Goal: Communication & Community: Answer question/provide support

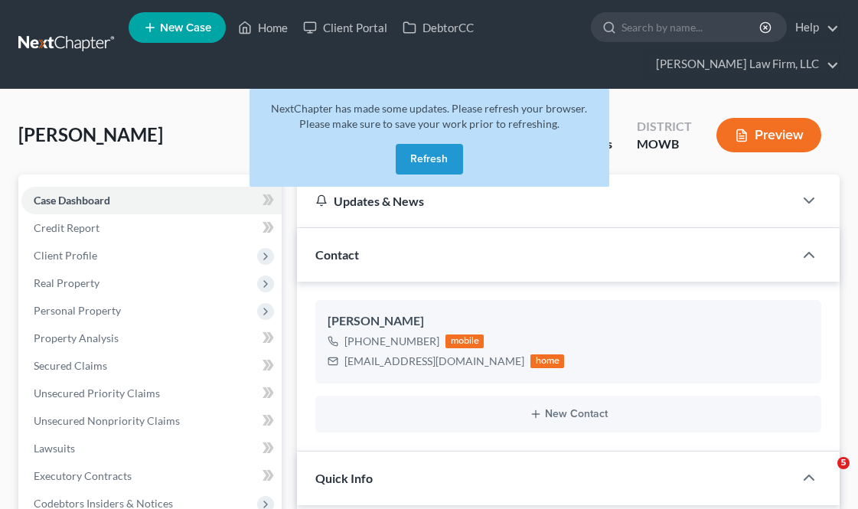
select select "4"
select select "6"
select select "0"
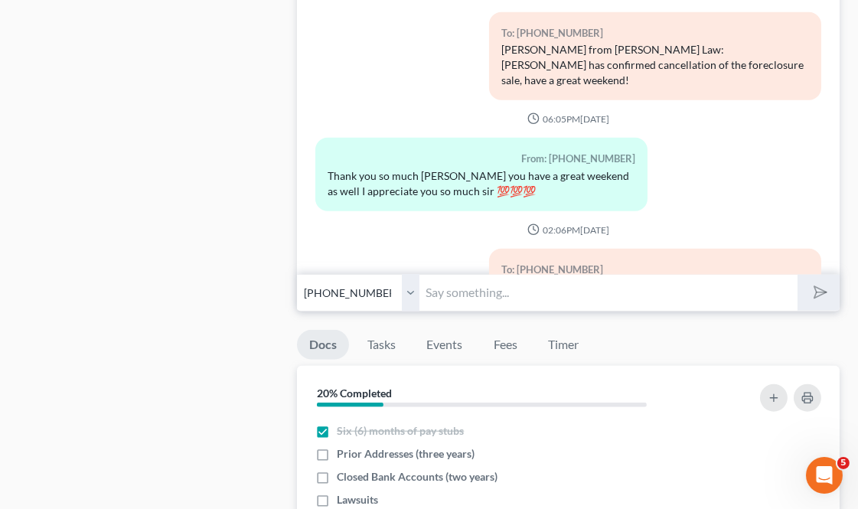
scroll to position [7434, 0]
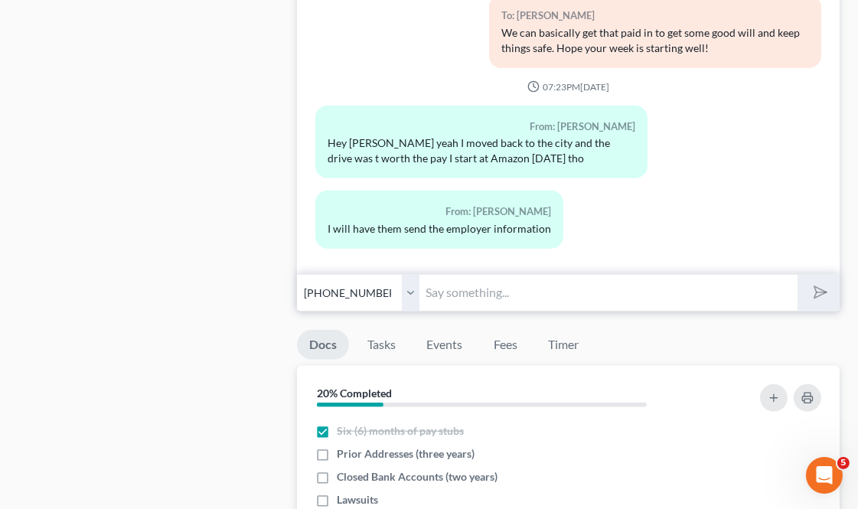
click at [442, 291] on input "text" at bounding box center [607, 292] width 377 height 37
type input "Thank you!"
click at [797, 275] on button "submit" at bounding box center [818, 293] width 42 height 36
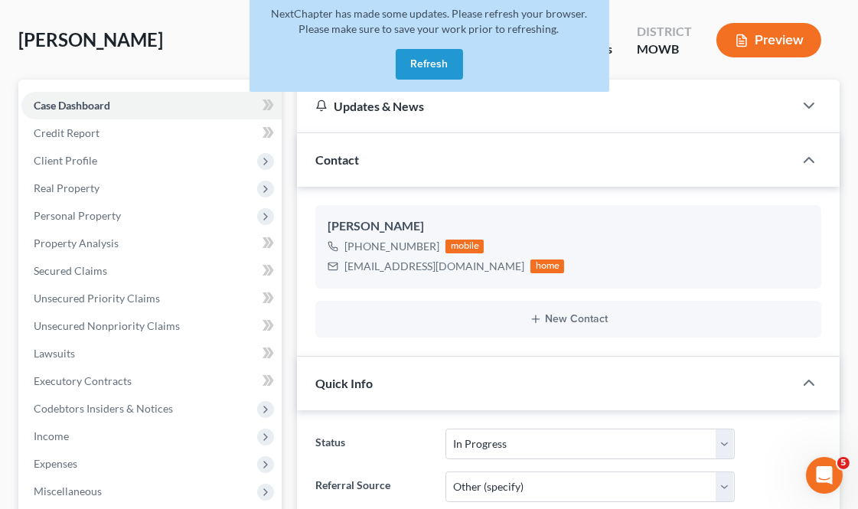
scroll to position [0, 0]
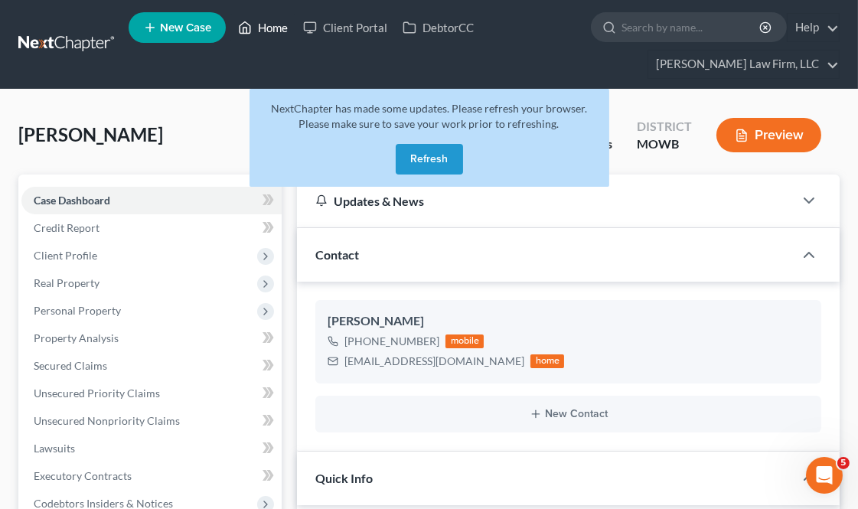
click at [258, 29] on link "Home" at bounding box center [262, 28] width 65 height 28
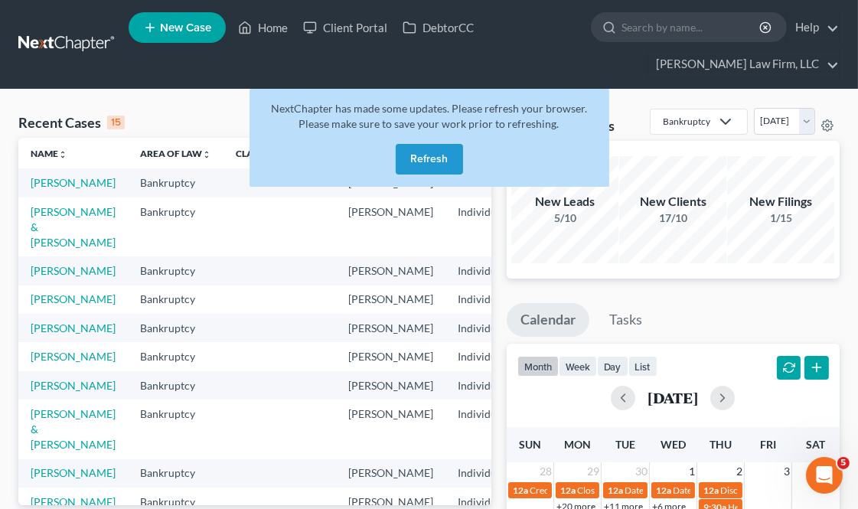
click at [429, 148] on button "Refresh" at bounding box center [429, 159] width 67 height 31
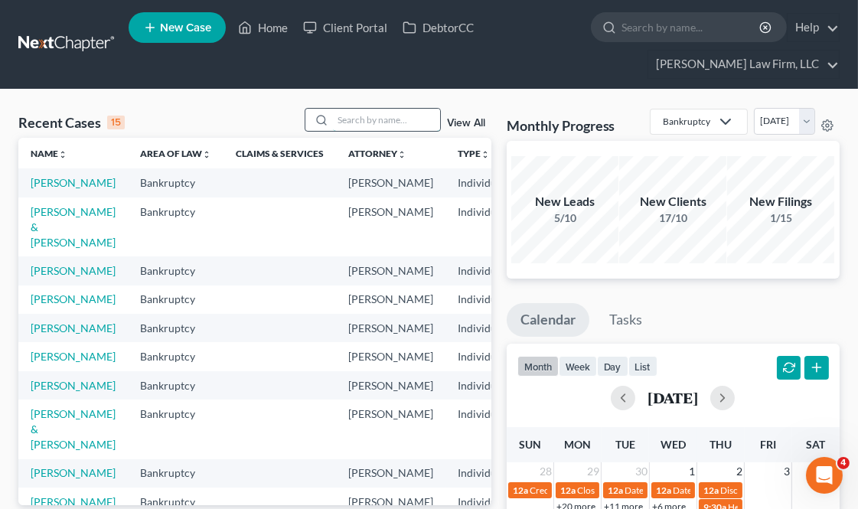
click at [381, 110] on input "search" at bounding box center [386, 120] width 107 height 22
type input "[PERSON_NAME]"
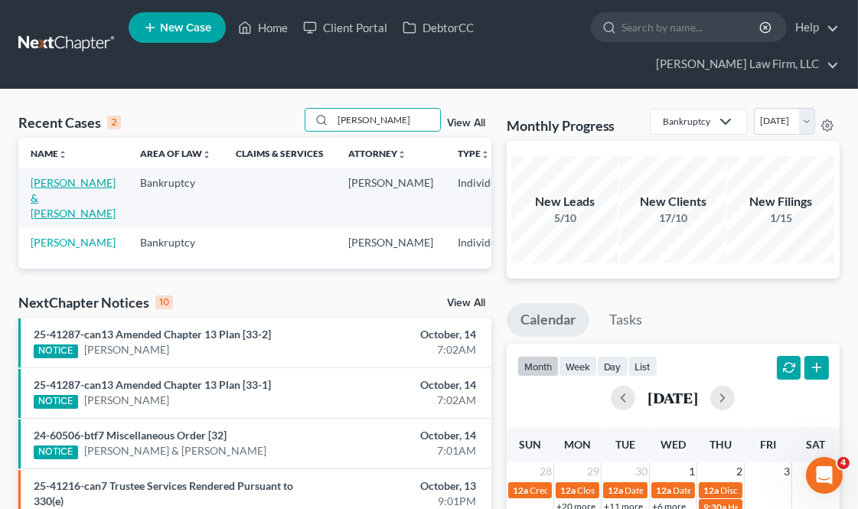
click at [56, 212] on link "[PERSON_NAME] & [PERSON_NAME]" at bounding box center [73, 198] width 85 height 44
select select "0"
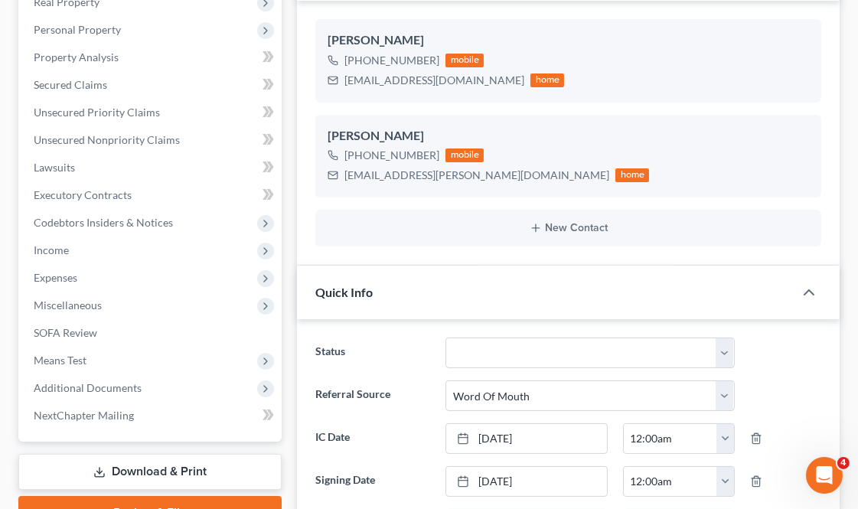
scroll to position [340, 0]
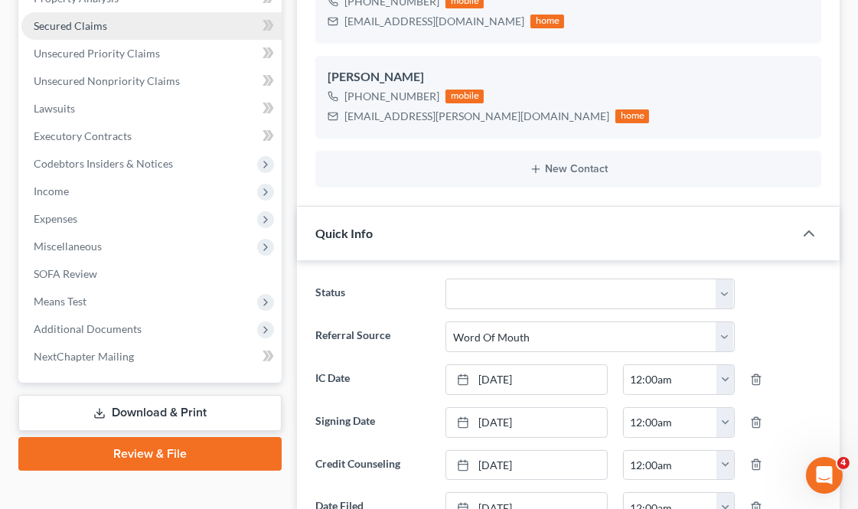
click at [146, 20] on link "Secured Claims" at bounding box center [151, 26] width 260 height 28
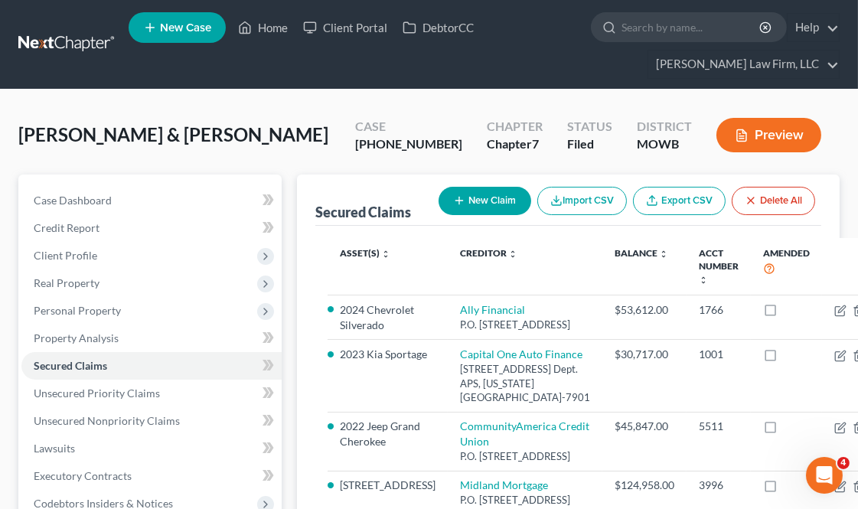
click at [774, 142] on button "Preview" at bounding box center [768, 135] width 105 height 34
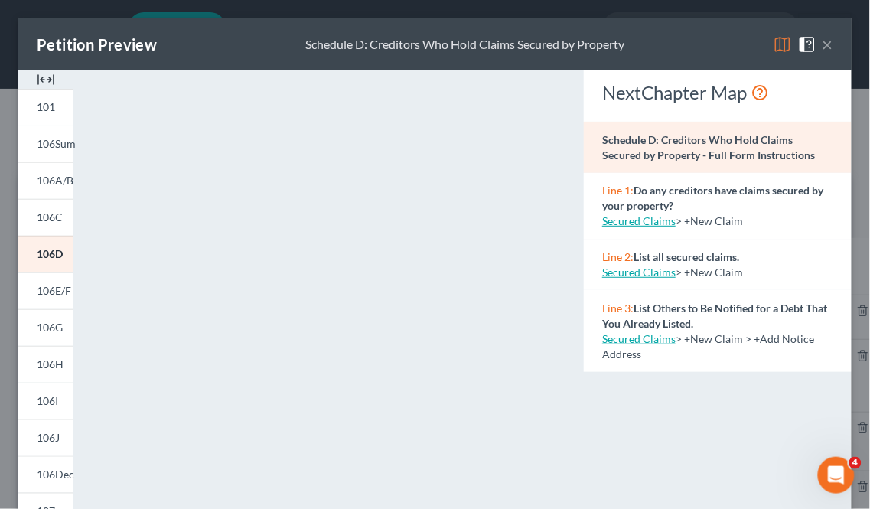
click at [822, 44] on button "×" at bounding box center [827, 44] width 11 height 18
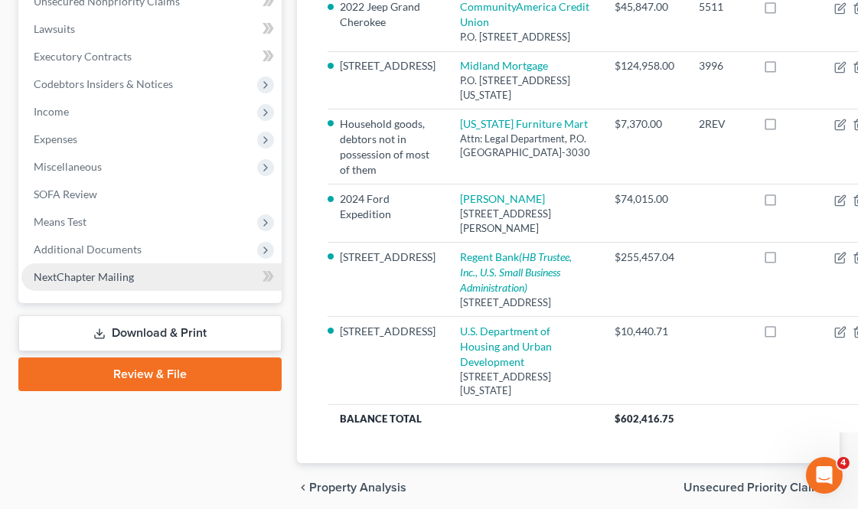
scroll to position [425, 0]
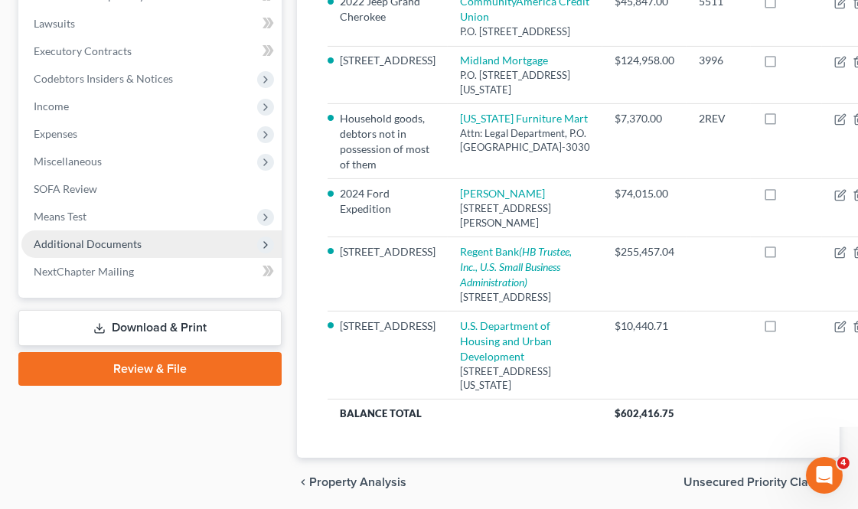
click at [130, 245] on span "Additional Documents" at bounding box center [88, 243] width 108 height 13
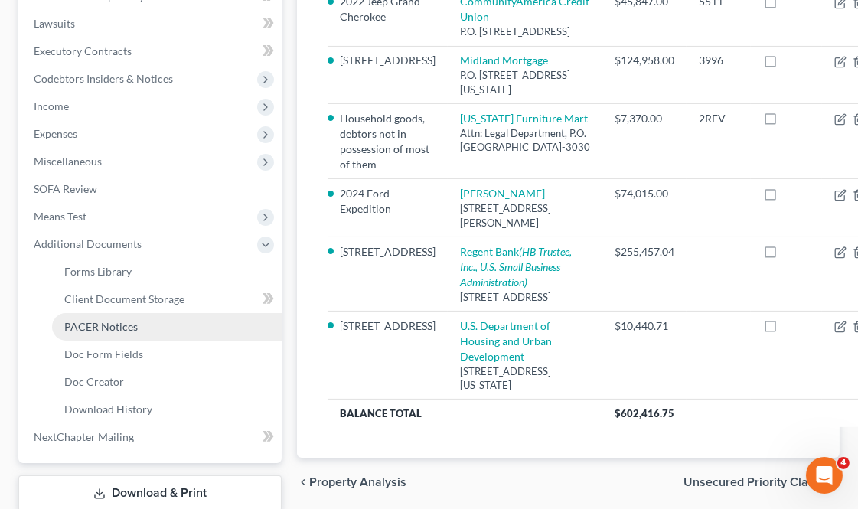
click at [115, 324] on span "PACER Notices" at bounding box center [100, 326] width 73 height 13
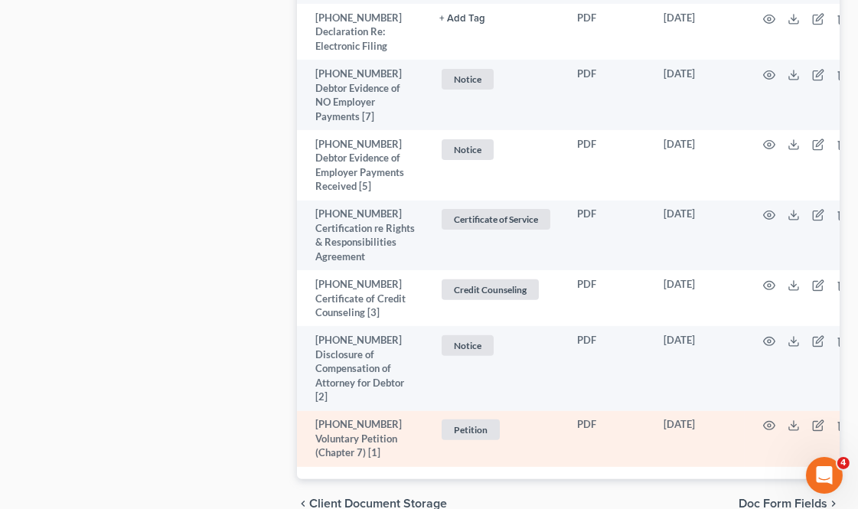
scroll to position [1224, 0]
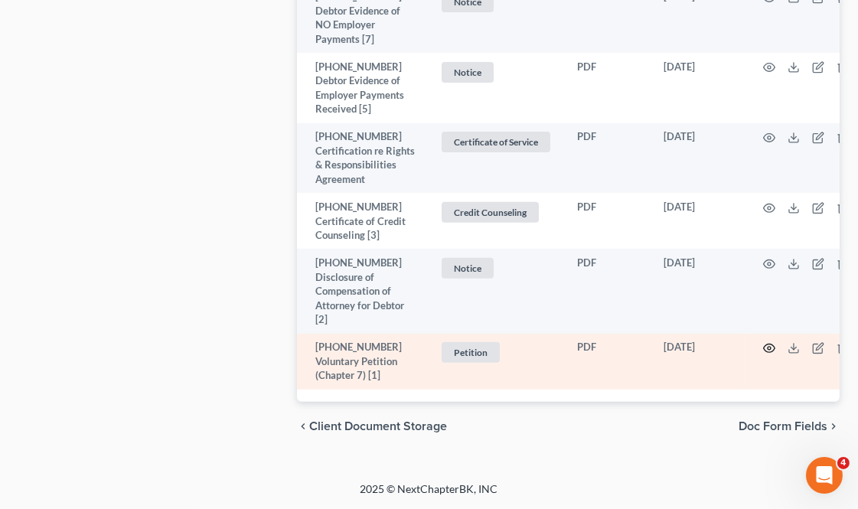
click at [768, 342] on icon "button" at bounding box center [769, 348] width 12 height 12
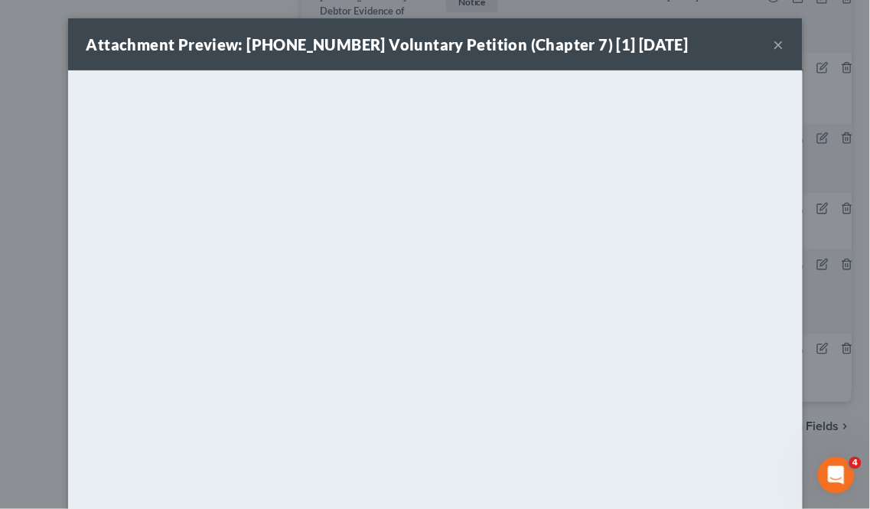
click at [773, 39] on button "×" at bounding box center [778, 44] width 11 height 18
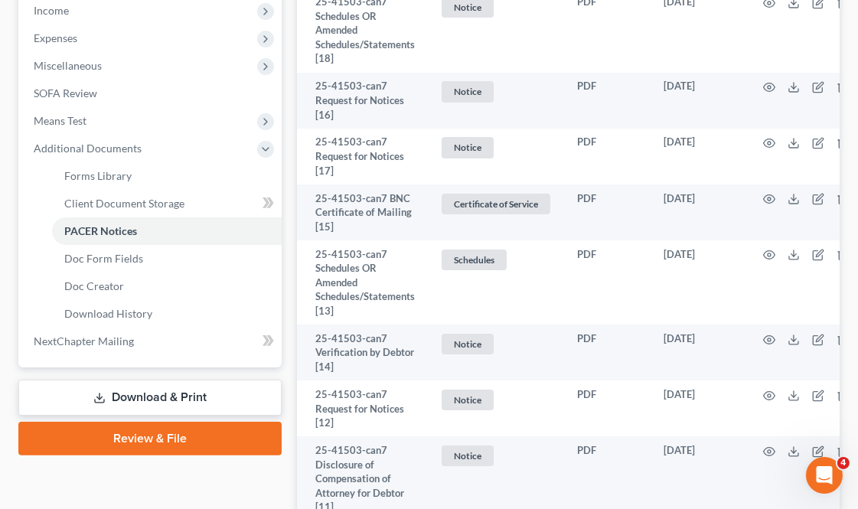
scroll to position [288, 0]
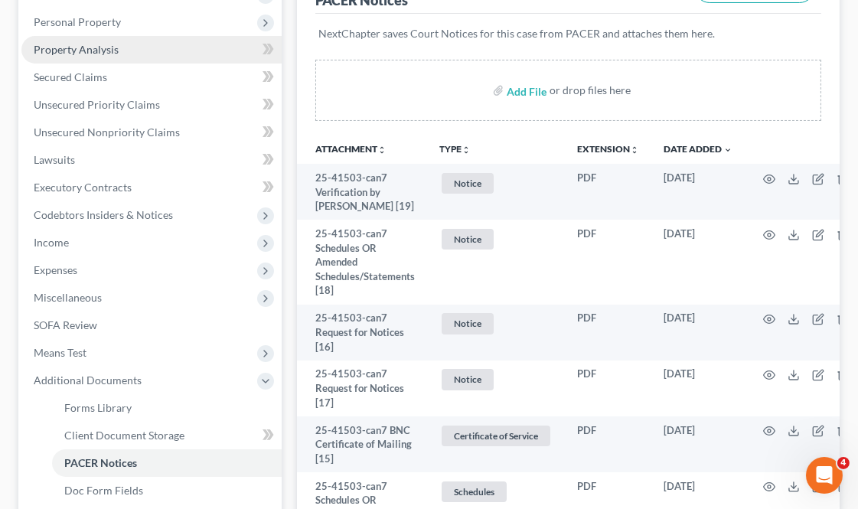
click at [138, 41] on link "Property Analysis" at bounding box center [151, 50] width 260 height 28
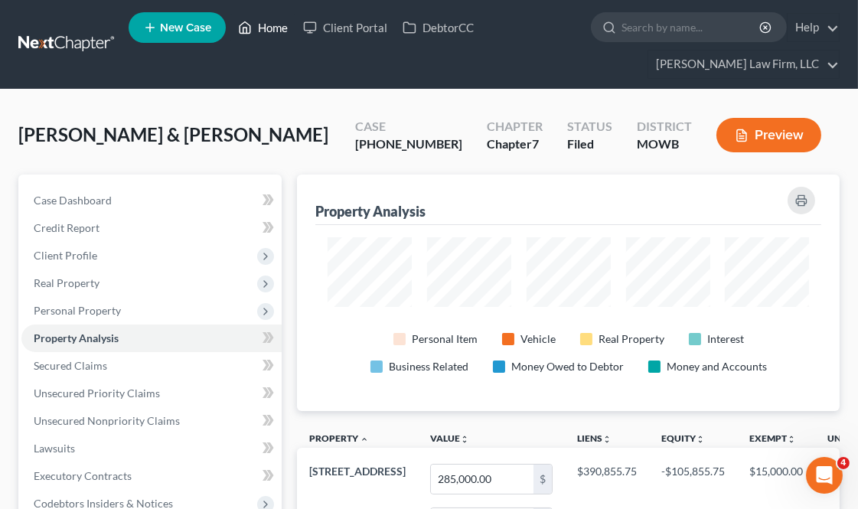
click at [260, 33] on link "Home" at bounding box center [262, 28] width 65 height 28
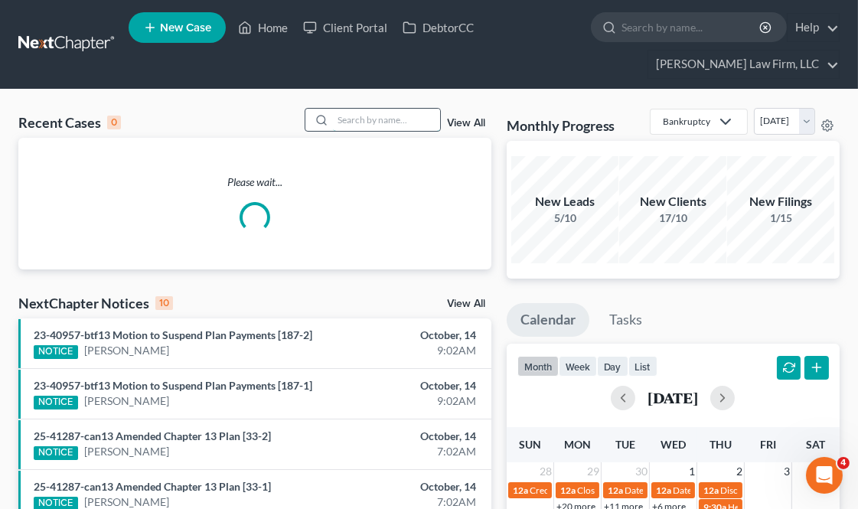
click at [373, 116] on input "search" at bounding box center [386, 120] width 107 height 22
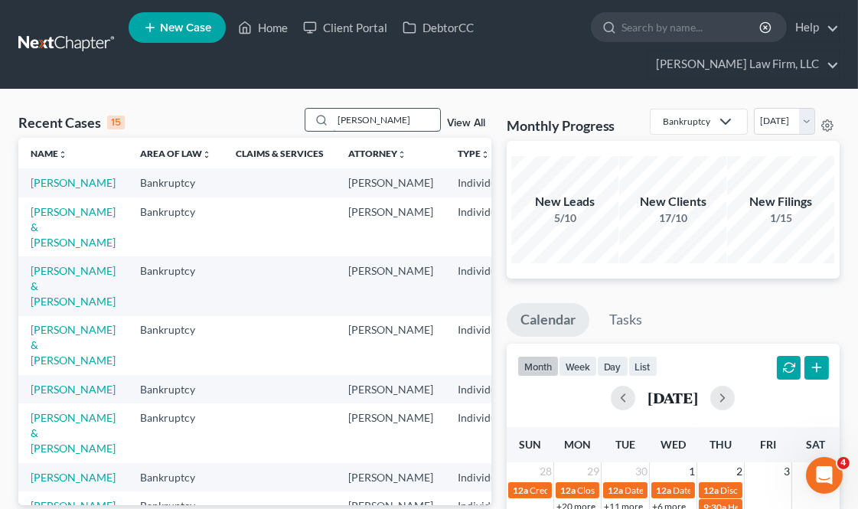
type input "[PERSON_NAME]"
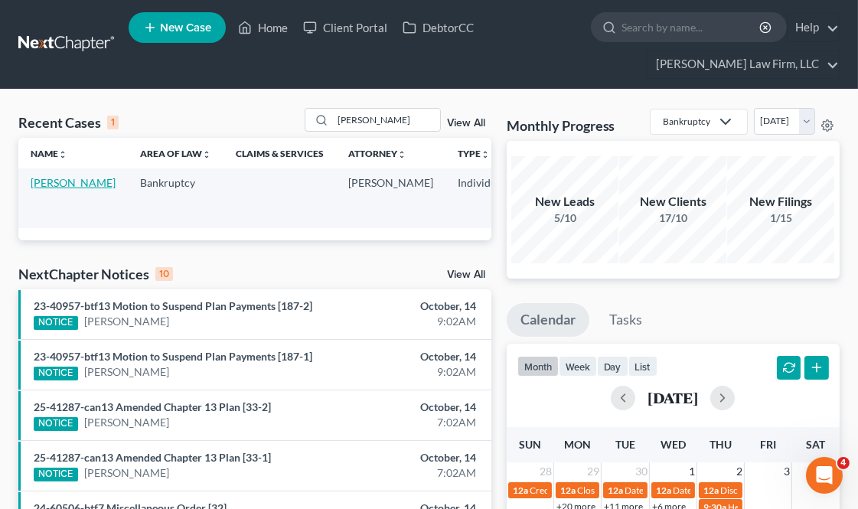
click at [52, 180] on link "[PERSON_NAME]" at bounding box center [73, 182] width 85 height 13
select select "1"
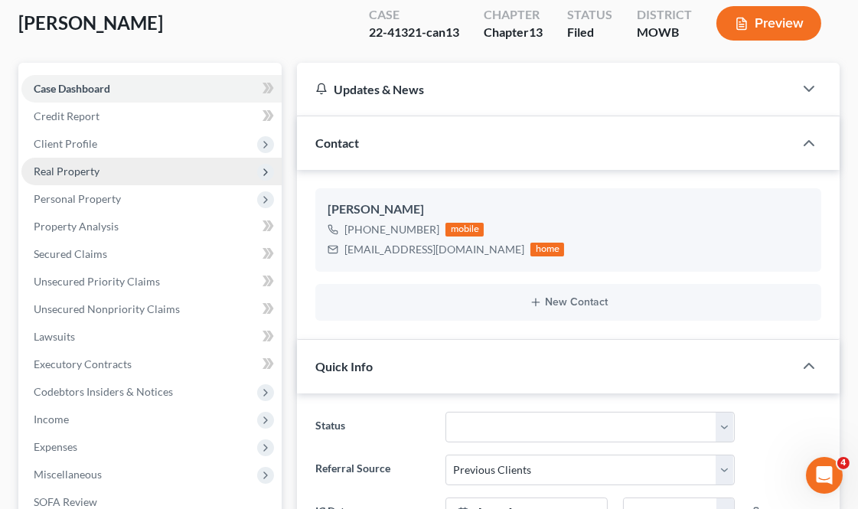
scroll to position [255, 0]
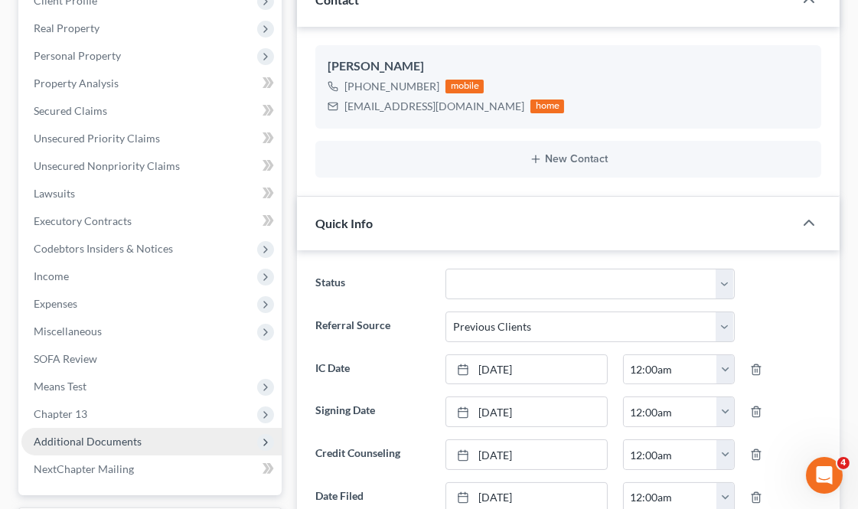
click at [118, 439] on span "Additional Documents" at bounding box center [88, 441] width 108 height 13
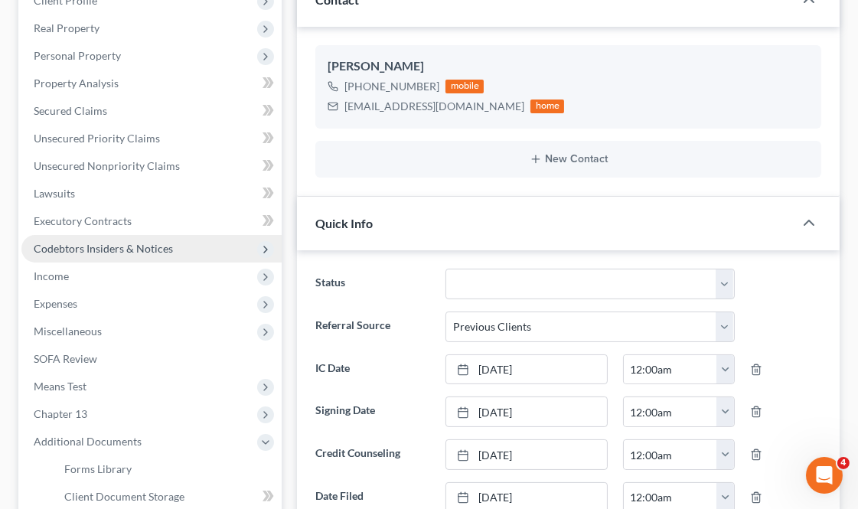
click at [125, 249] on span "Codebtors Insiders & Notices" at bounding box center [103, 248] width 139 height 13
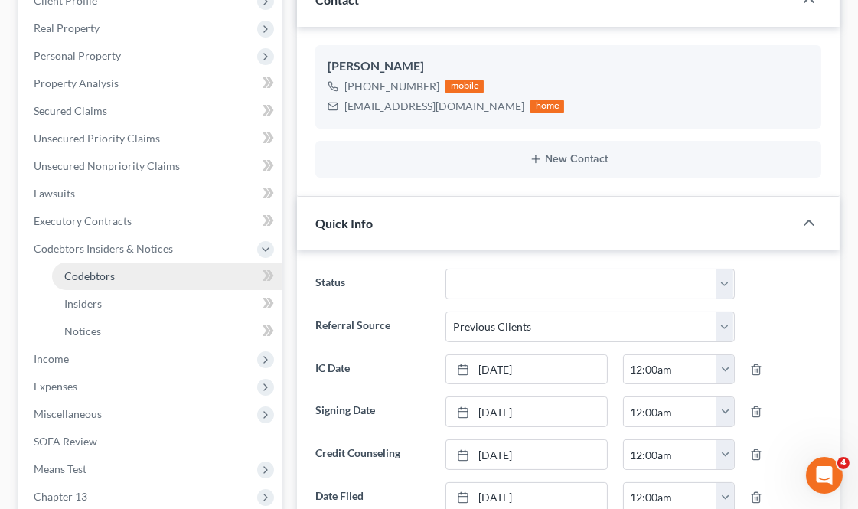
click at [124, 272] on link "Codebtors" at bounding box center [167, 276] width 230 height 28
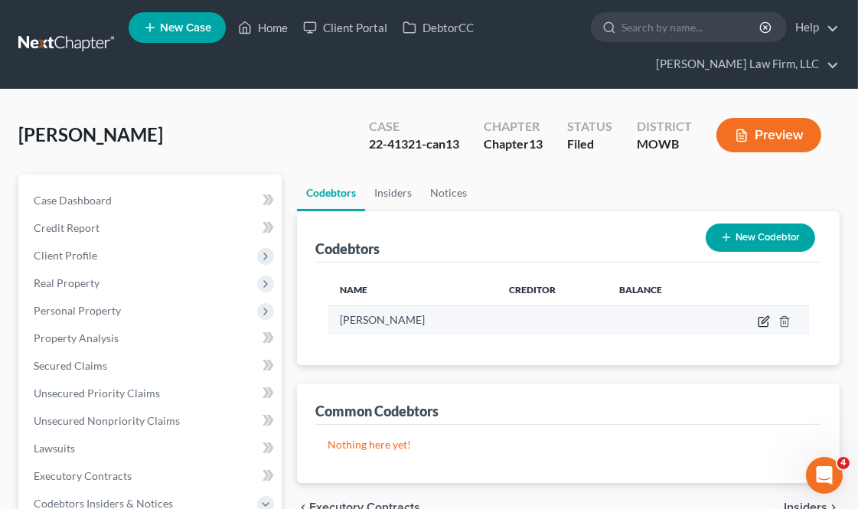
click at [764, 317] on icon "button" at bounding box center [763, 321] width 12 height 12
select select "26"
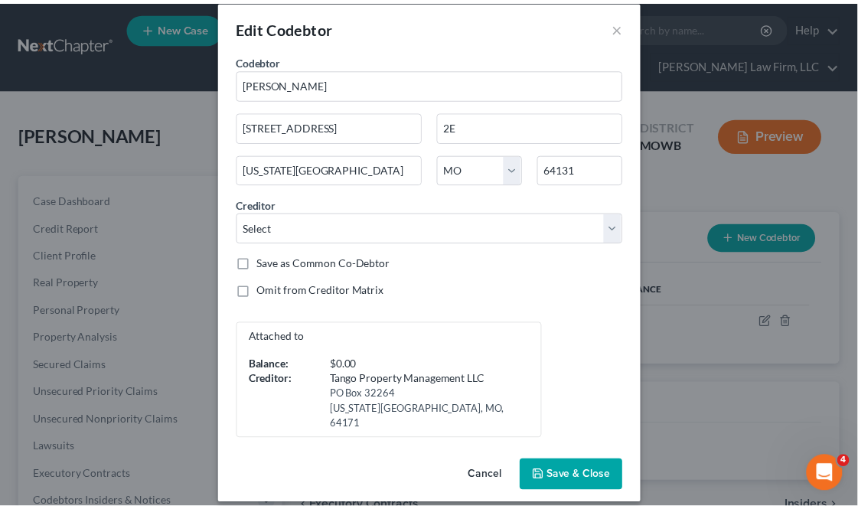
scroll to position [32, 0]
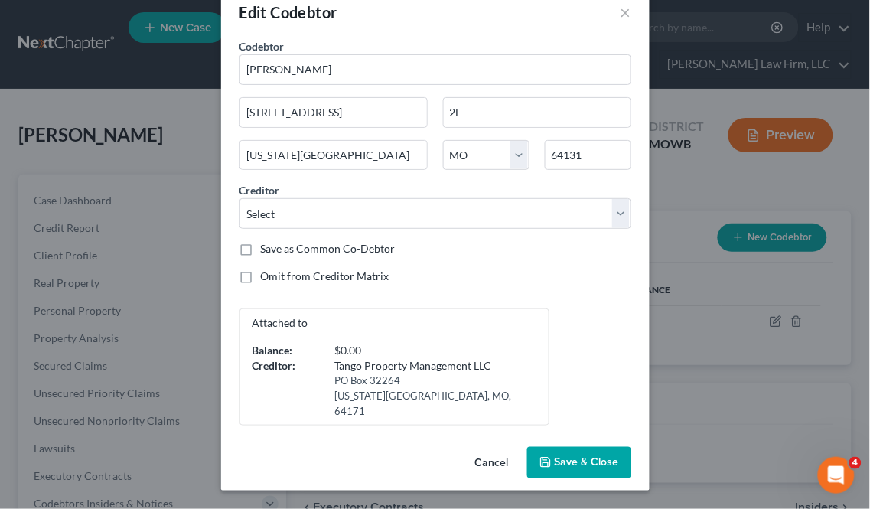
click at [495, 459] on button "Cancel" at bounding box center [492, 463] width 58 height 31
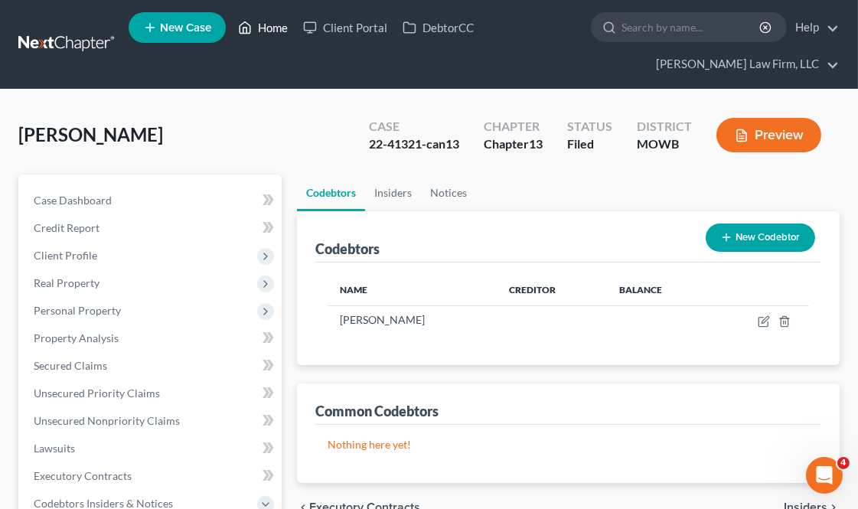
click at [278, 31] on link "Home" at bounding box center [262, 28] width 65 height 28
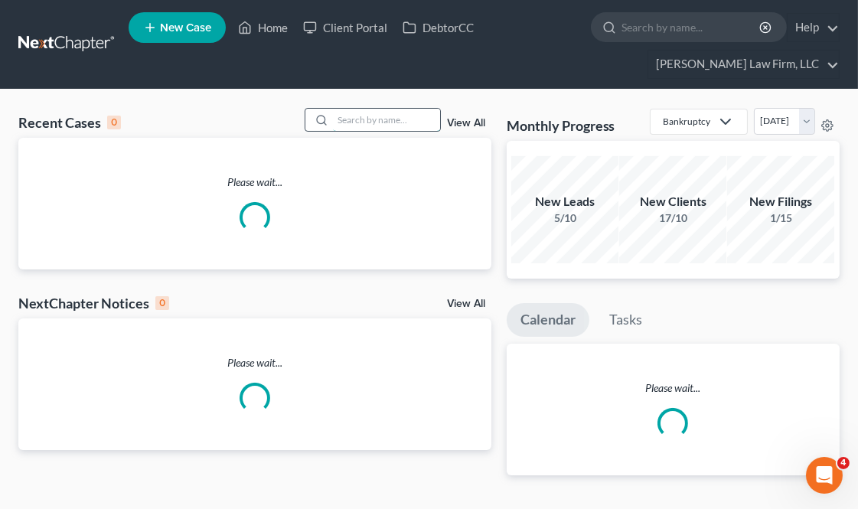
click at [385, 111] on input "search" at bounding box center [386, 120] width 107 height 22
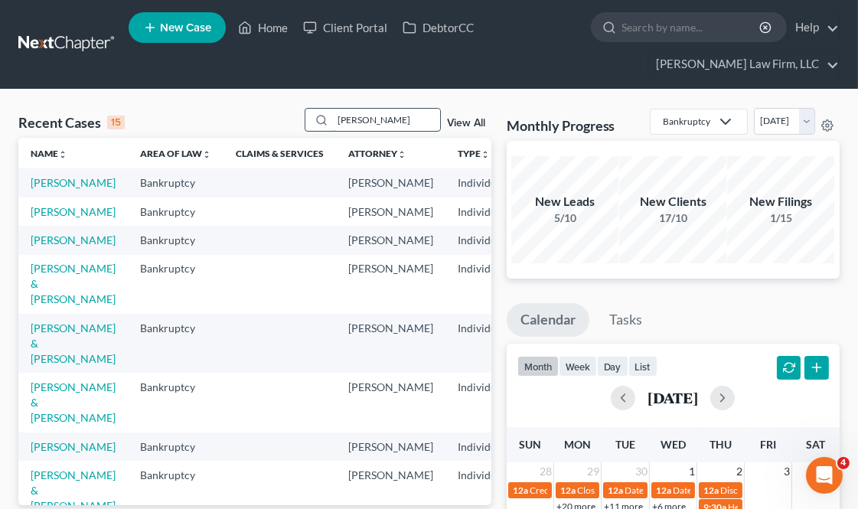
type input "[PERSON_NAME]"
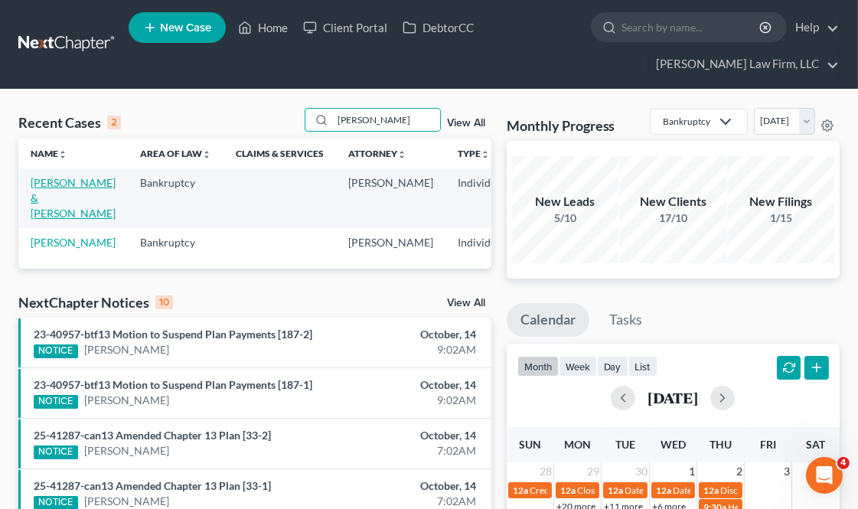
click at [50, 197] on link "[PERSON_NAME] & [PERSON_NAME]" at bounding box center [73, 198] width 85 height 44
select select "3"
select select "0"
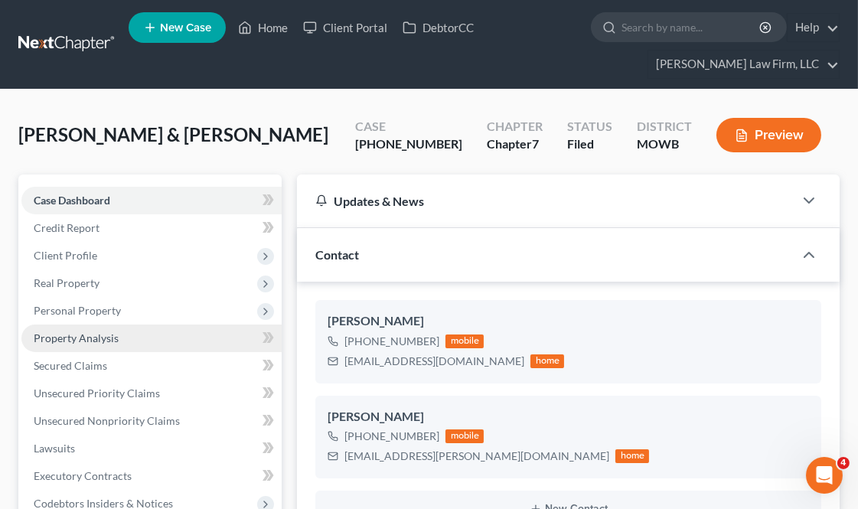
click at [119, 335] on link "Property Analysis" at bounding box center [151, 338] width 260 height 28
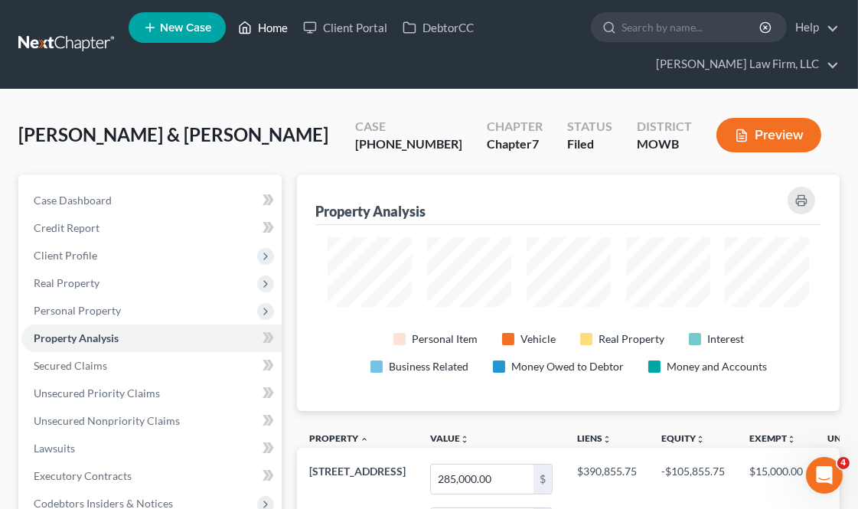
click at [272, 29] on link "Home" at bounding box center [262, 28] width 65 height 28
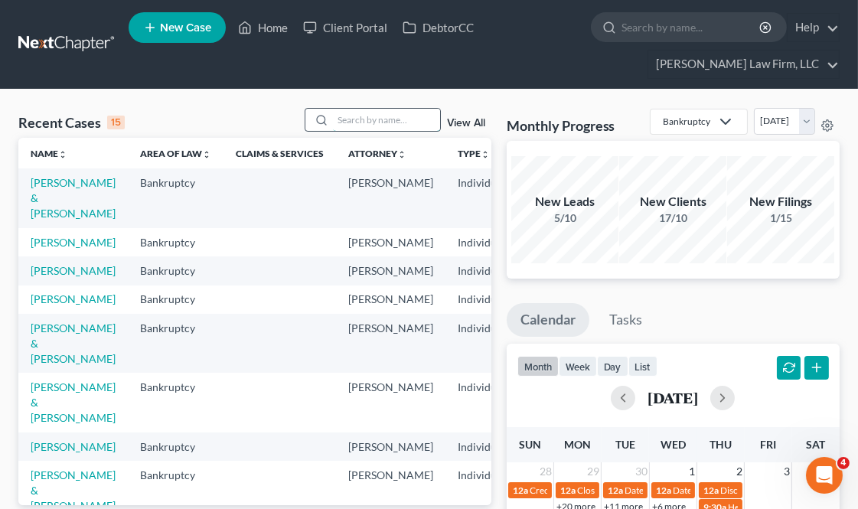
click at [386, 113] on input "search" at bounding box center [386, 120] width 107 height 22
type input "[PERSON_NAME]"
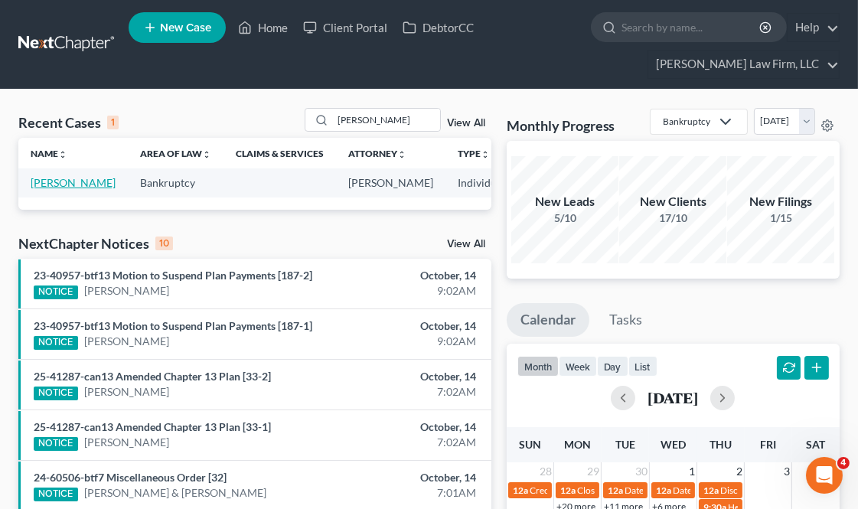
click at [47, 184] on link "[PERSON_NAME]" at bounding box center [73, 182] width 85 height 13
select select "1"
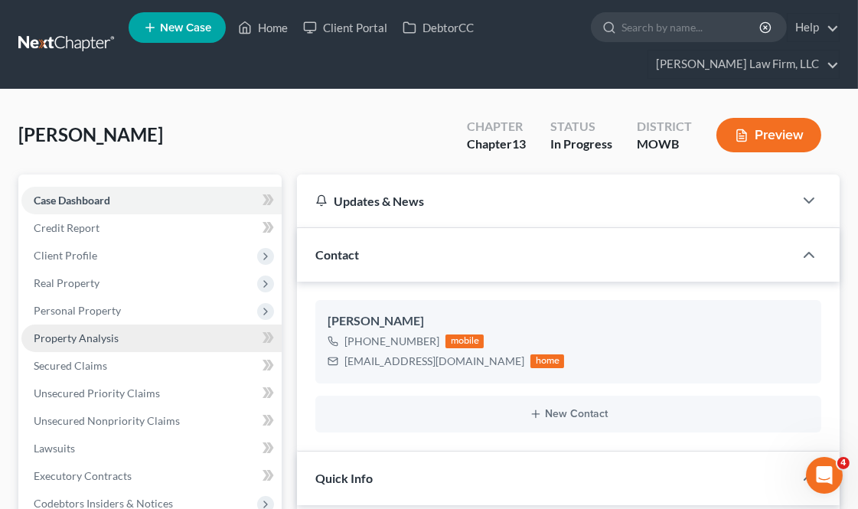
click at [125, 341] on link "Property Analysis" at bounding box center [151, 338] width 260 height 28
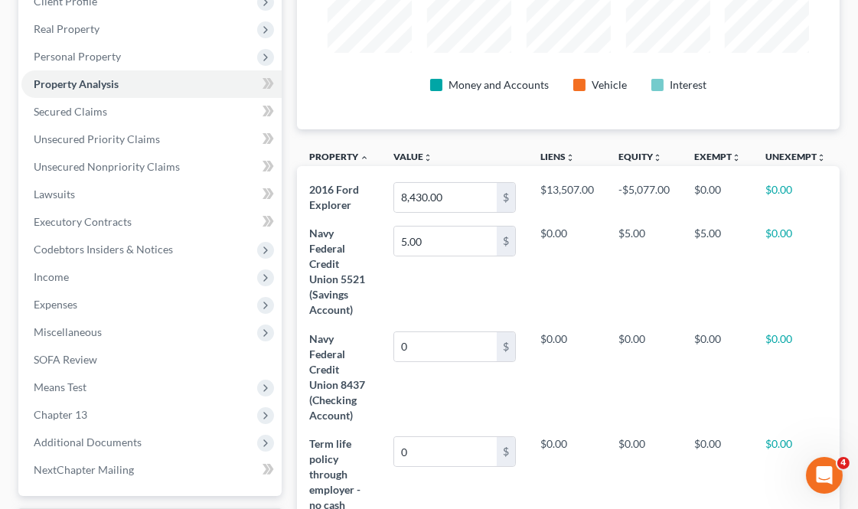
scroll to position [255, 0]
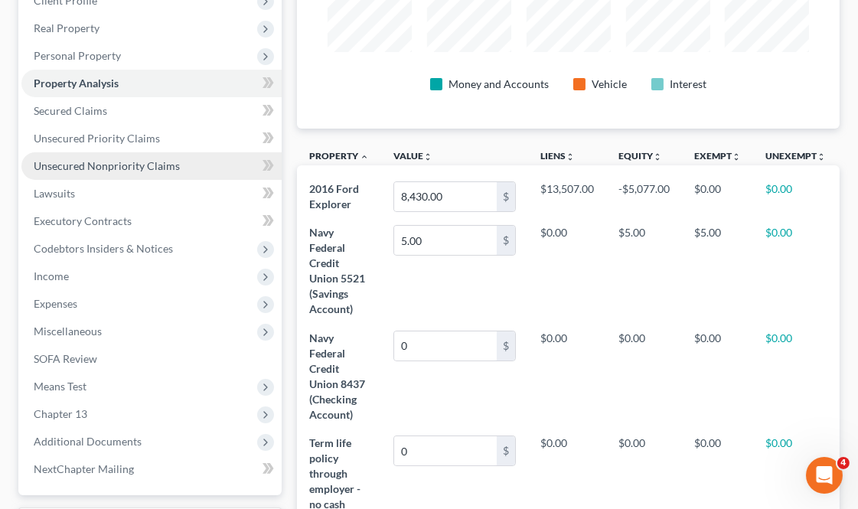
click at [145, 159] on span "Unsecured Nonpriority Claims" at bounding box center [107, 165] width 146 height 13
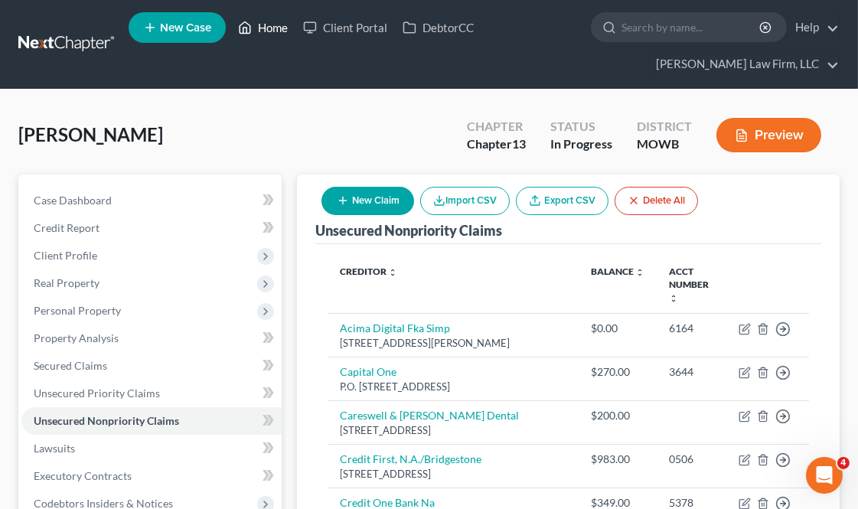
click at [262, 18] on link "Home" at bounding box center [262, 28] width 65 height 28
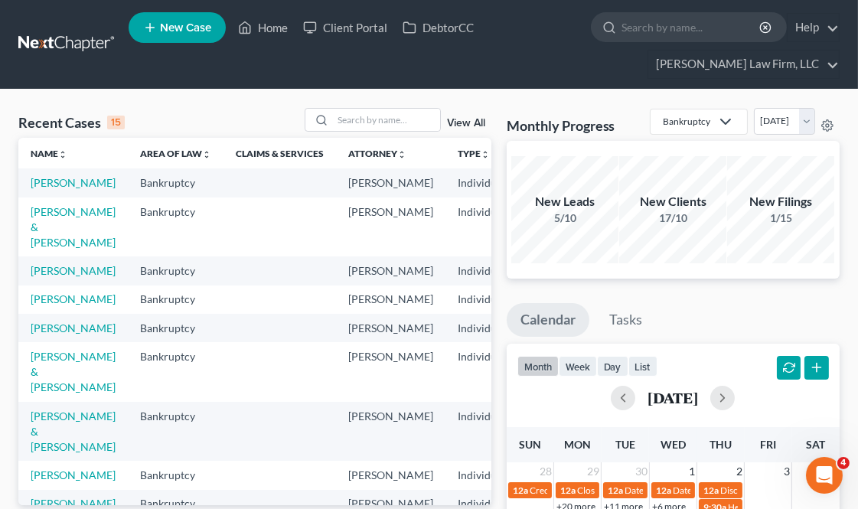
click at [378, 134] on div "Recent Cases 15 View All" at bounding box center [254, 123] width 473 height 30
click at [378, 124] on input "search" at bounding box center [386, 120] width 107 height 22
type input "rule"
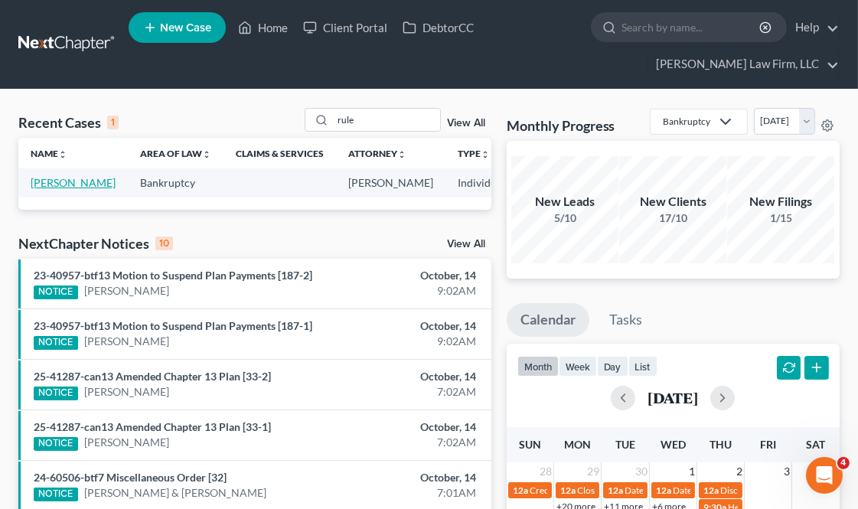
click at [36, 189] on link "[PERSON_NAME]" at bounding box center [73, 182] width 85 height 13
select select "4"
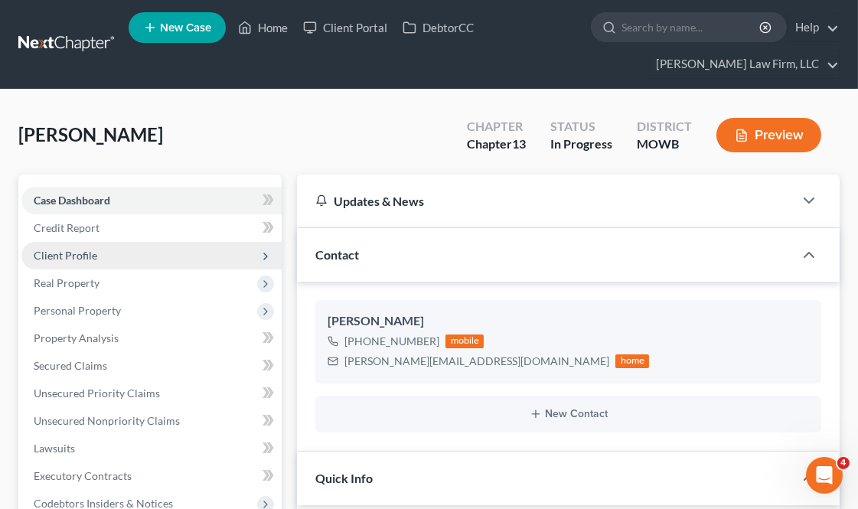
click at [103, 257] on span "Client Profile" at bounding box center [151, 256] width 260 height 28
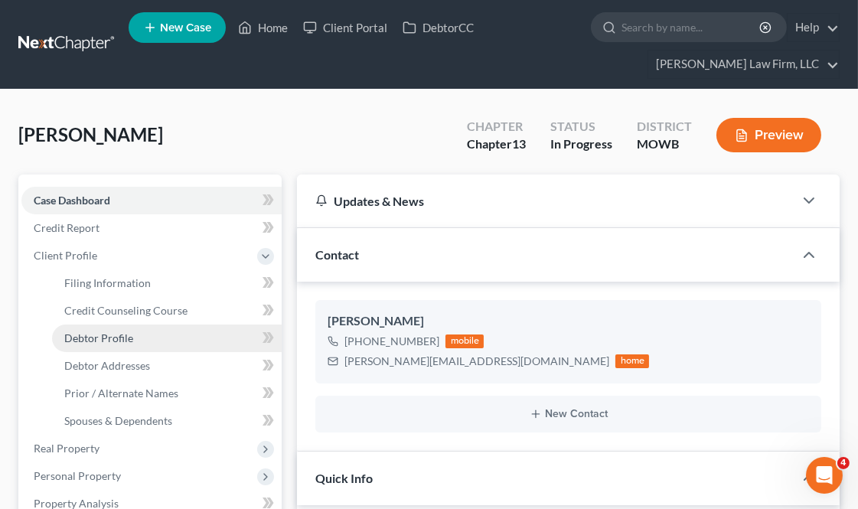
click at [139, 330] on link "Debtor Profile" at bounding box center [167, 338] width 230 height 28
select select "0"
select select "8"
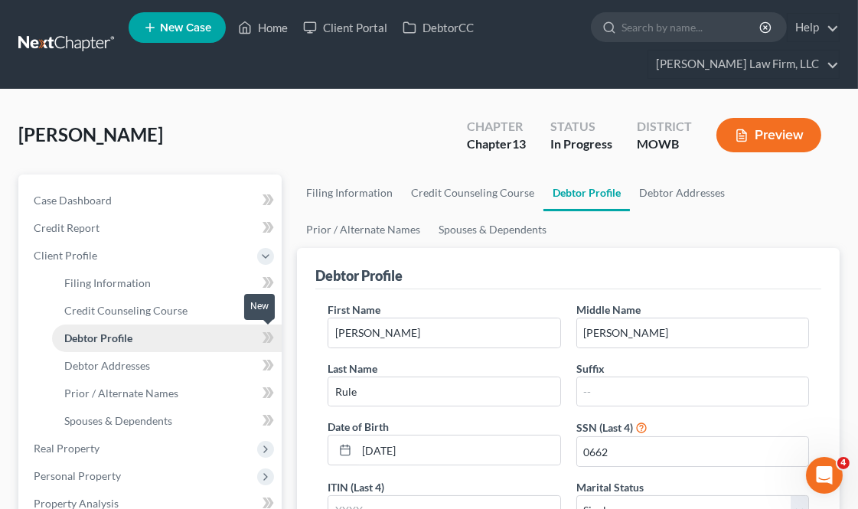
radio input "true"
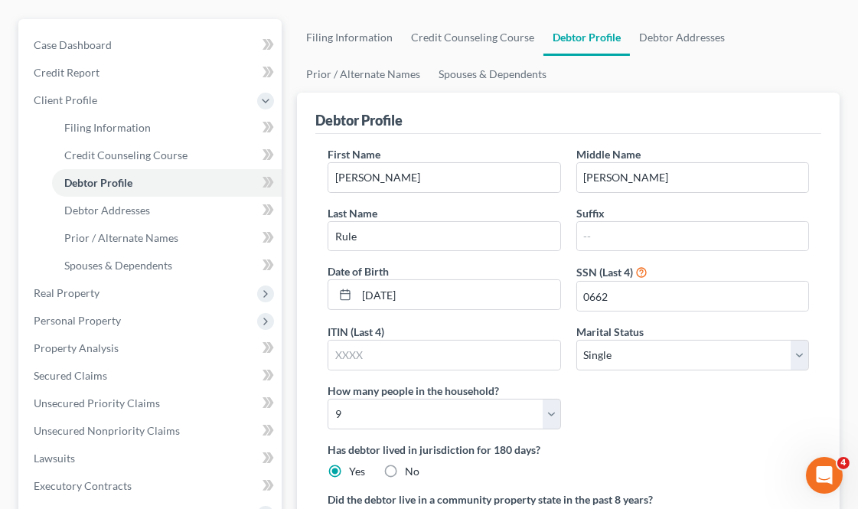
scroll to position [340, 0]
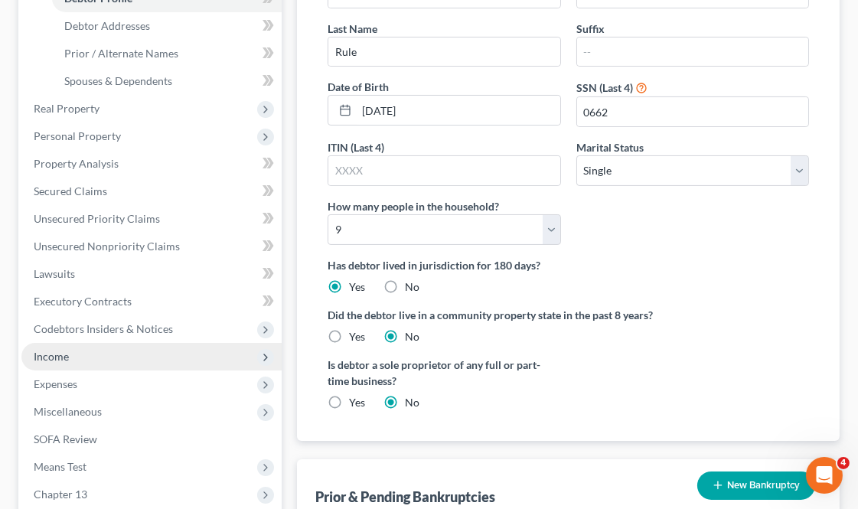
click at [85, 346] on span "Income" at bounding box center [151, 357] width 260 height 28
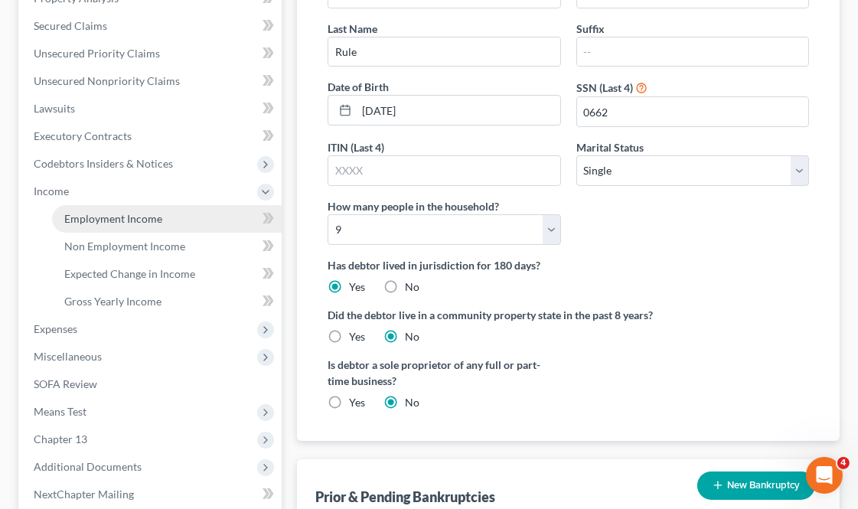
click at [151, 214] on span "Employment Income" at bounding box center [113, 218] width 98 height 13
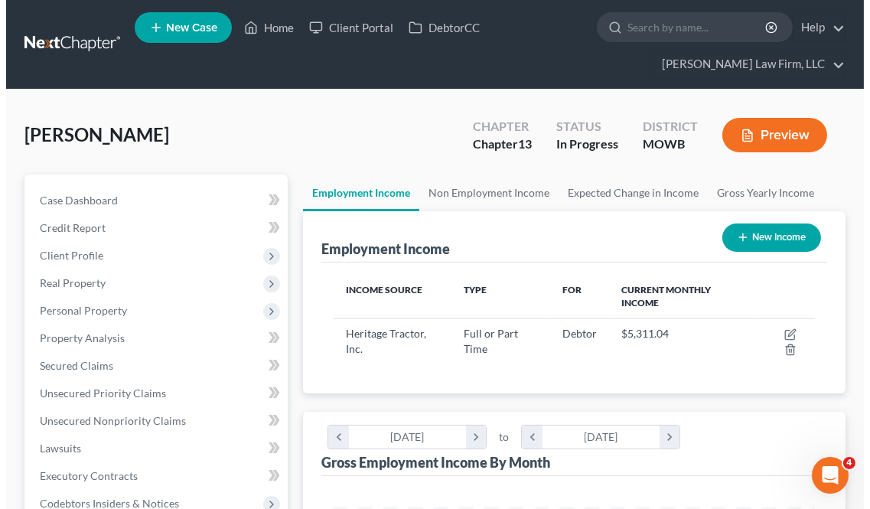
scroll to position [239, 511]
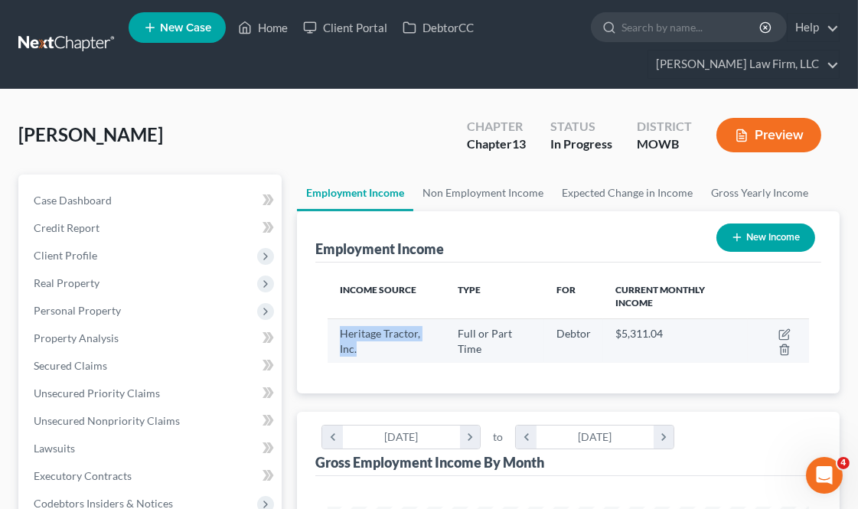
drag, startPoint x: 373, startPoint y: 345, endPoint x: 340, endPoint y: 330, distance: 35.6
click at [340, 330] on div "Heritage Tractor, Inc." at bounding box center [386, 341] width 93 height 31
copy span "Heritage Tractor, Inc."
click at [782, 334] on icon "button" at bounding box center [784, 334] width 12 height 12
select select "0"
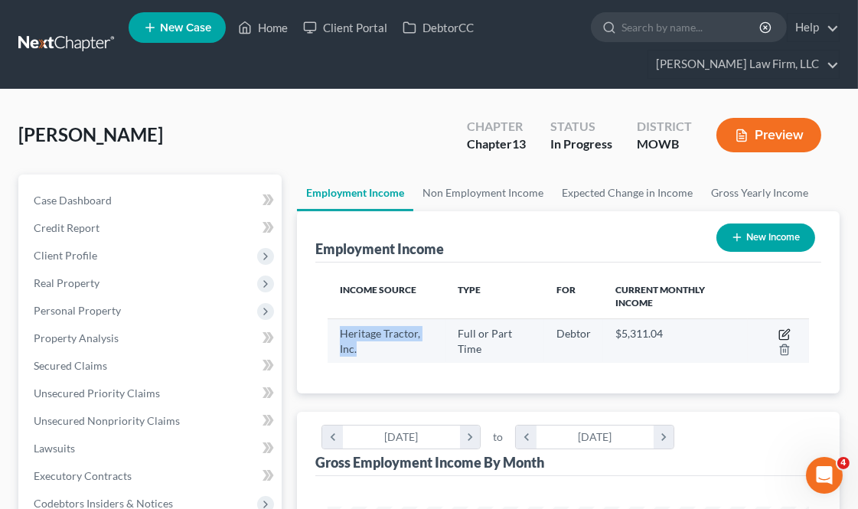
select select "17"
select select "2"
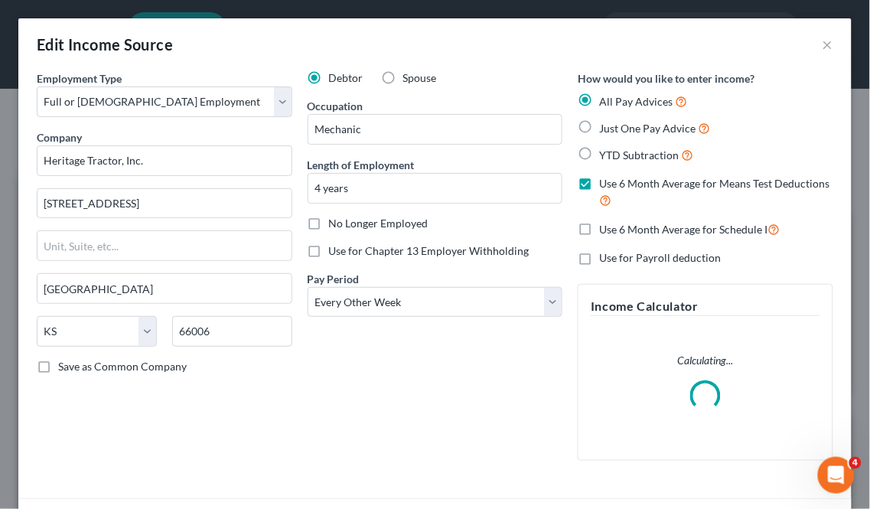
scroll to position [245, 520]
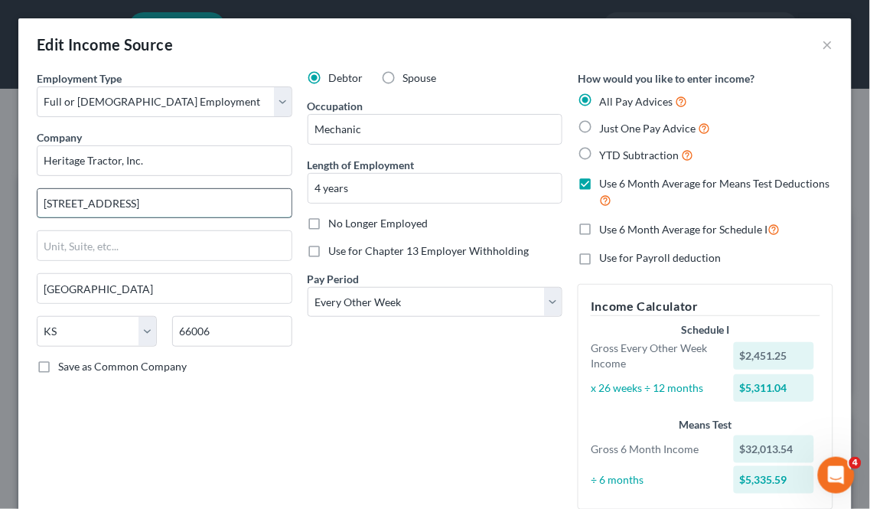
drag, startPoint x: 177, startPoint y: 199, endPoint x: 46, endPoint y: 200, distance: 131.6
click at [46, 200] on input "[STREET_ADDRESS]" at bounding box center [164, 203] width 254 height 29
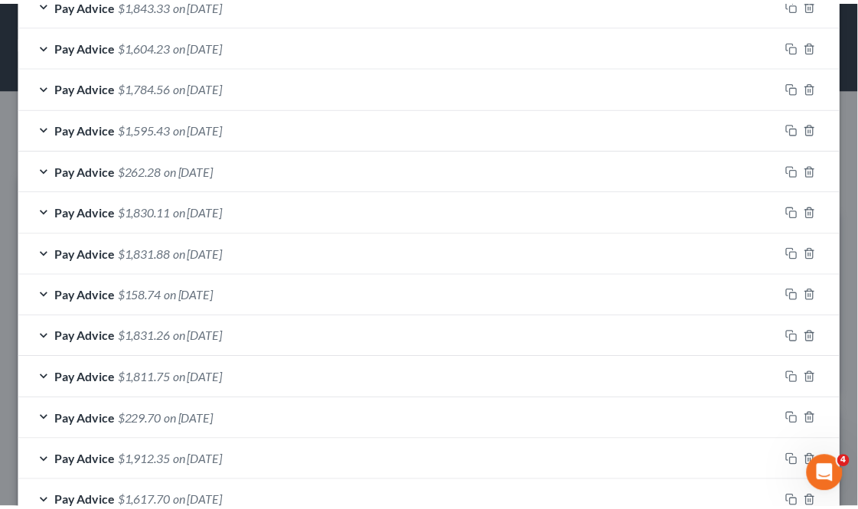
scroll to position [955, 0]
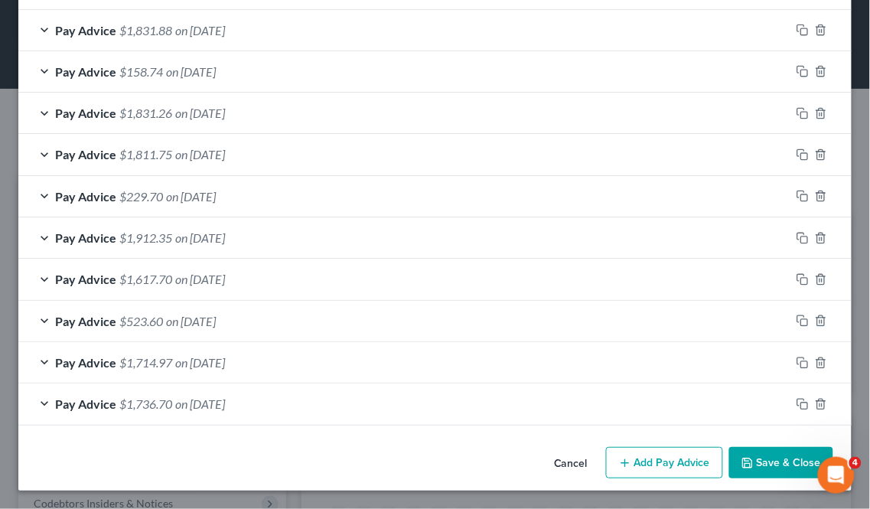
click at [771, 459] on button "Save & Close" at bounding box center [781, 463] width 104 height 32
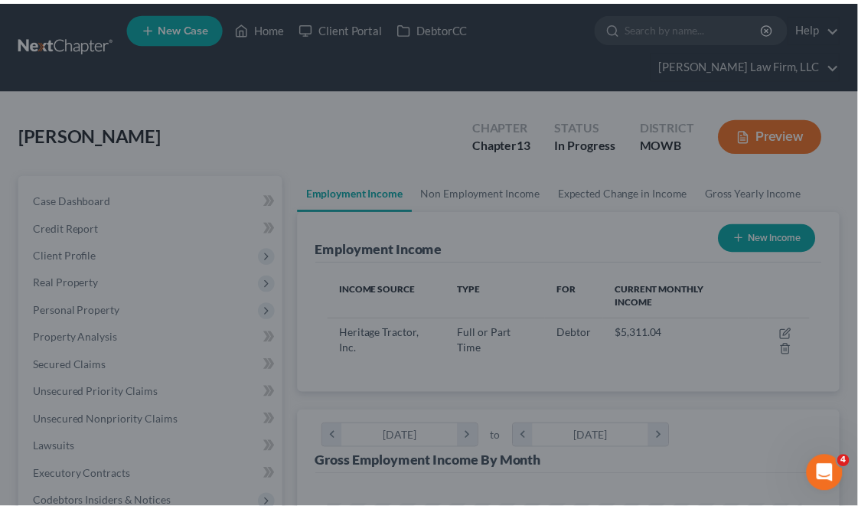
scroll to position [764799, 764528]
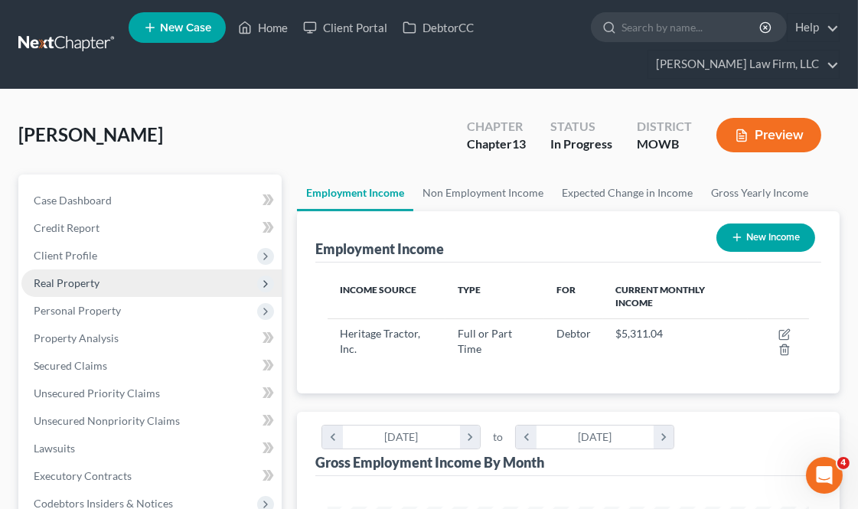
click at [98, 276] on span "Real Property" at bounding box center [151, 283] width 260 height 28
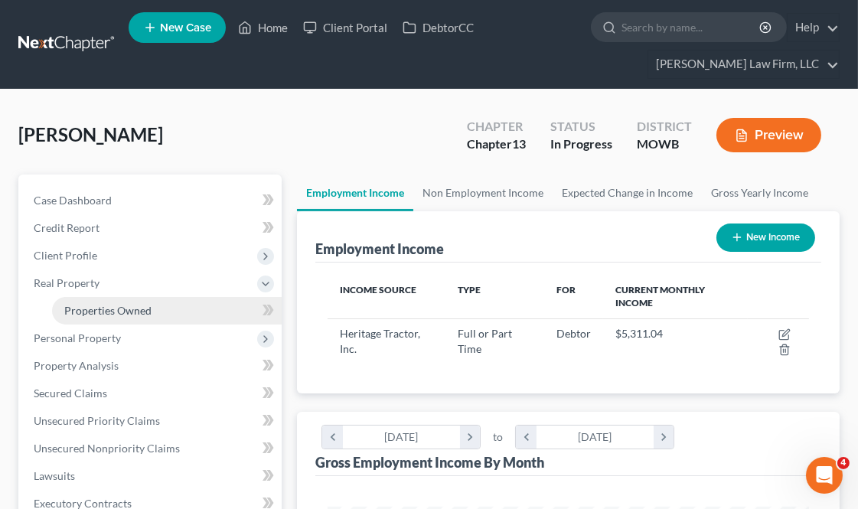
click at [112, 308] on span "Properties Owned" at bounding box center [107, 310] width 87 height 13
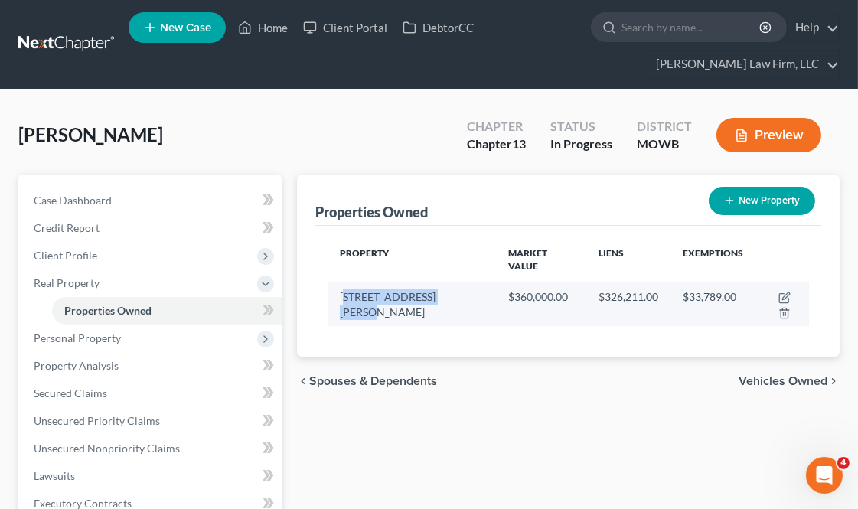
drag, startPoint x: 457, startPoint y: 282, endPoint x: 343, endPoint y: 279, distance: 114.0
click at [343, 282] on td "[STREET_ADDRESS][PERSON_NAME]" at bounding box center [411, 304] width 168 height 44
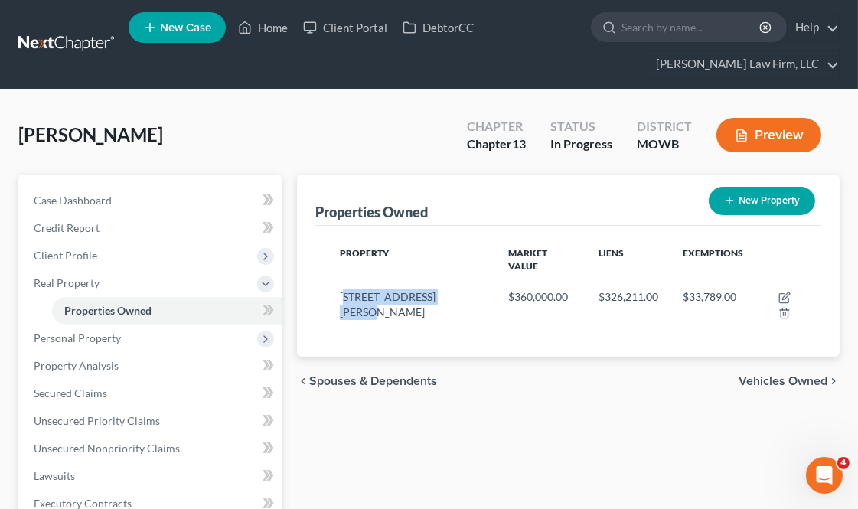
copy td "[STREET_ADDRESS][PERSON_NAME]"
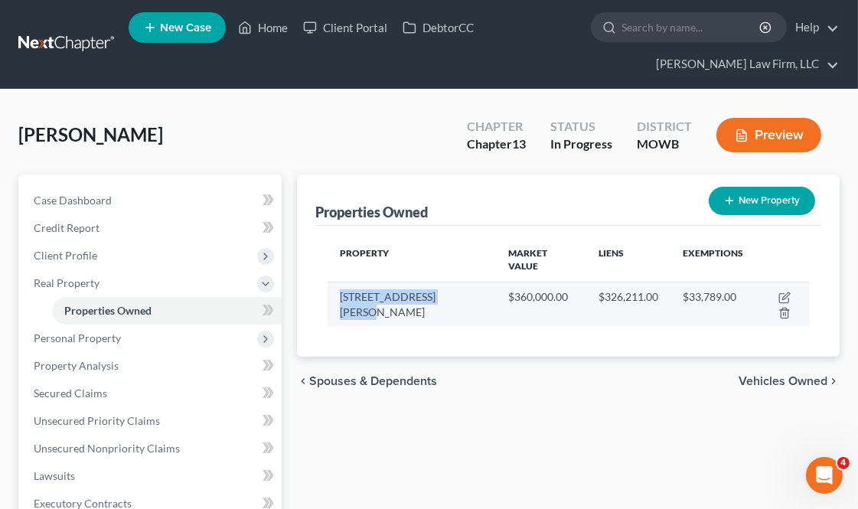
click at [340, 282] on td "[STREET_ADDRESS][PERSON_NAME]" at bounding box center [411, 304] width 168 height 44
copy td "[STREET_ADDRESS][PERSON_NAME]"
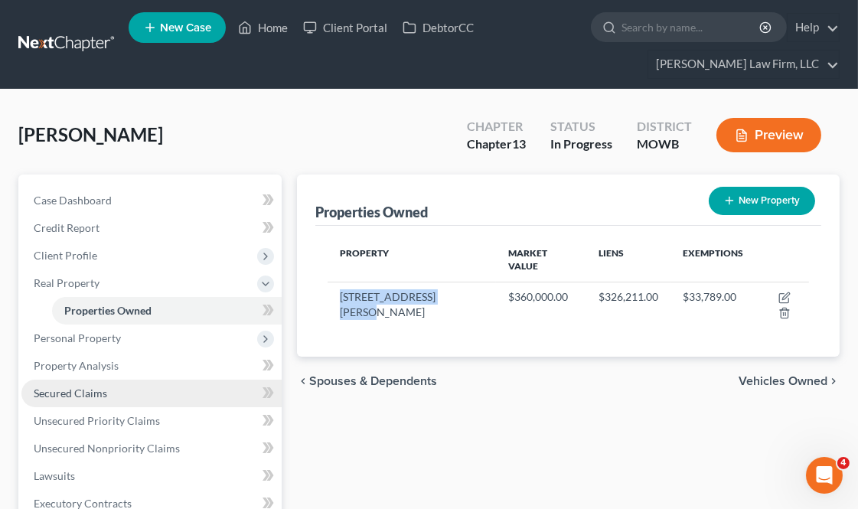
click at [116, 392] on link "Secured Claims" at bounding box center [151, 393] width 260 height 28
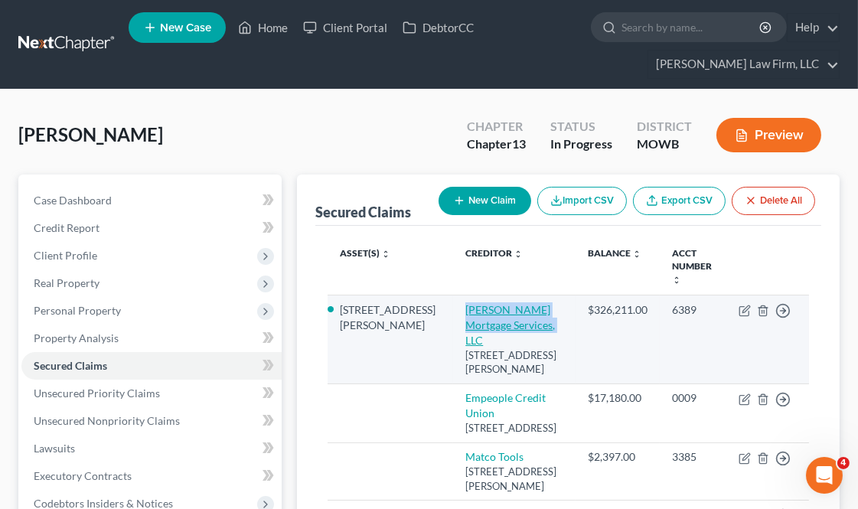
drag, startPoint x: 421, startPoint y: 291, endPoint x: 487, endPoint y: 311, distance: 68.7
click at [487, 311] on td "[PERSON_NAME] Mortgage Services, LLC [STREET_ADDRESS][PERSON_NAME]" at bounding box center [514, 339] width 122 height 89
copy link "[PERSON_NAME] Mortgage Services, LLC"
click at [679, 302] on div "6389" at bounding box center [693, 309] width 42 height 15
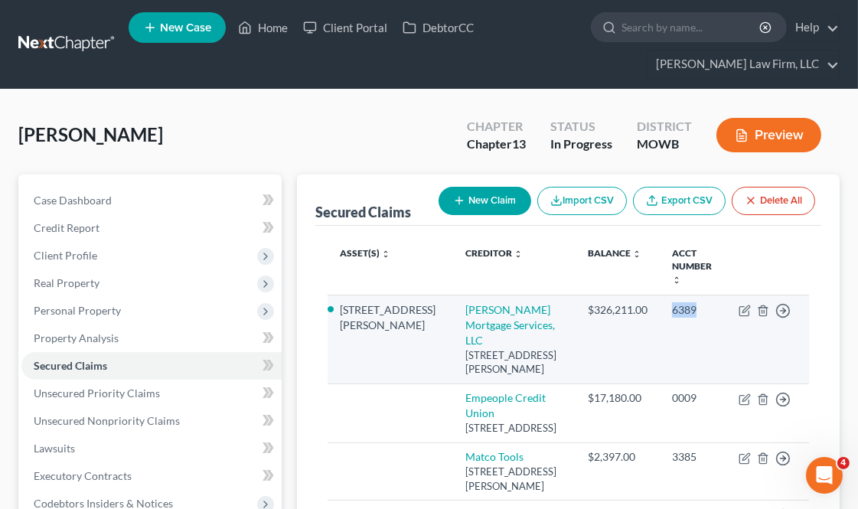
copy div "6389"
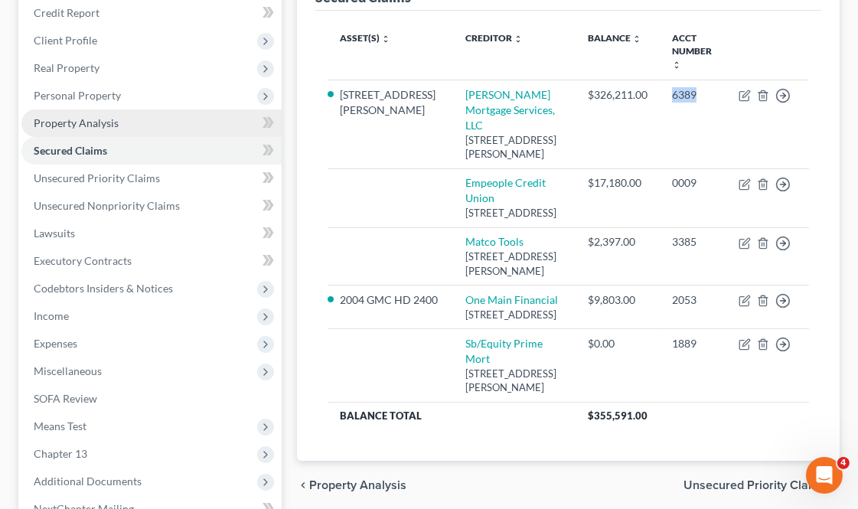
scroll to position [340, 0]
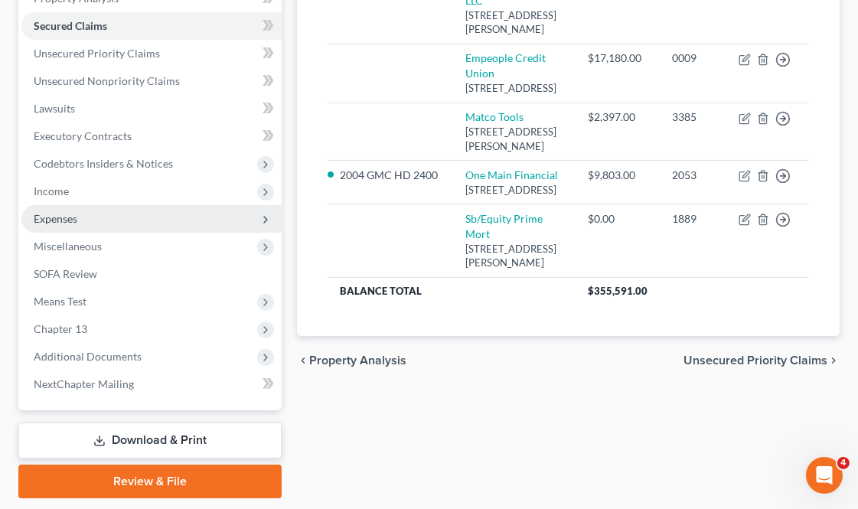
click at [52, 216] on span "Expenses" at bounding box center [56, 218] width 44 height 13
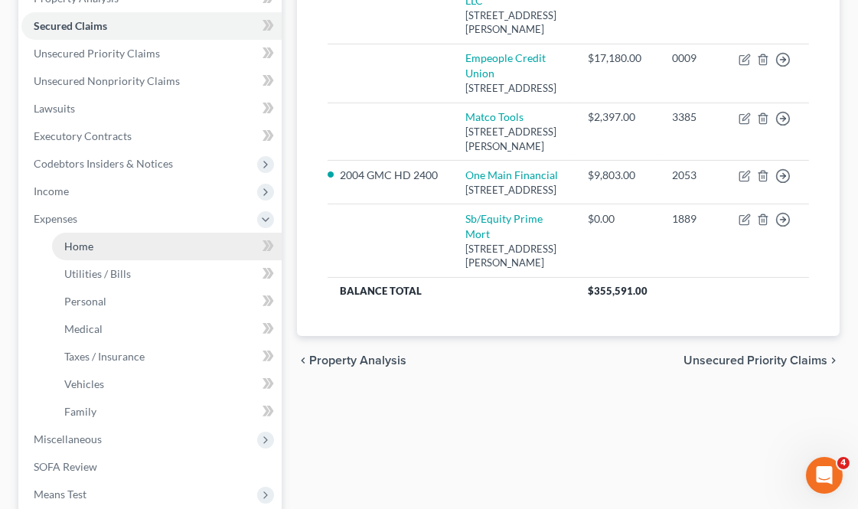
click at [99, 239] on link "Home" at bounding box center [167, 247] width 230 height 28
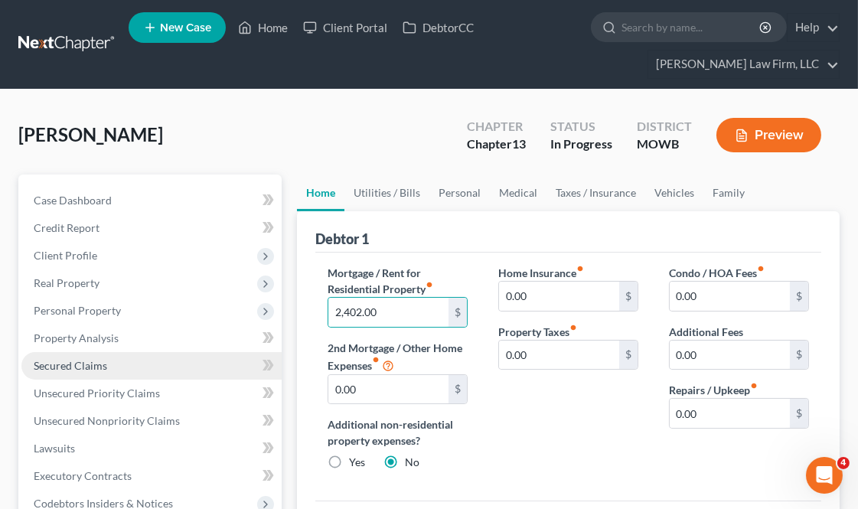
drag, startPoint x: 99, startPoint y: 362, endPoint x: 84, endPoint y: 373, distance: 18.7
click at [99, 362] on span "Secured Claims" at bounding box center [70, 365] width 73 height 13
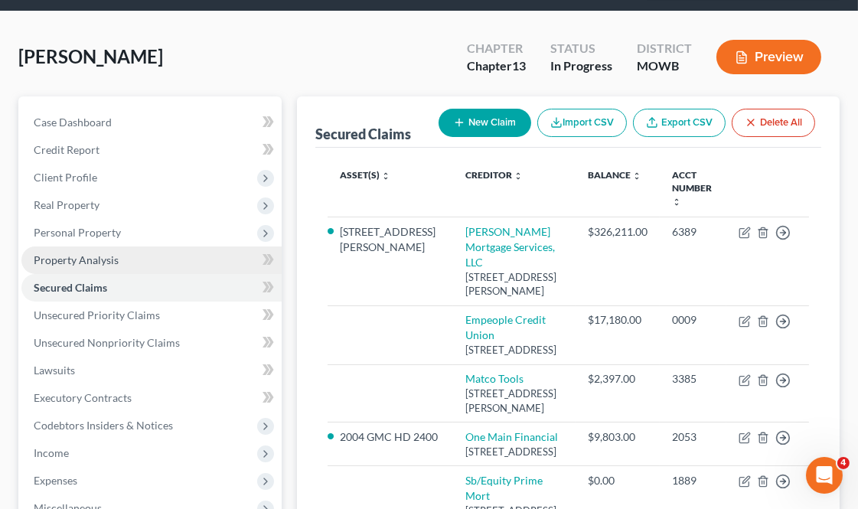
scroll to position [170, 0]
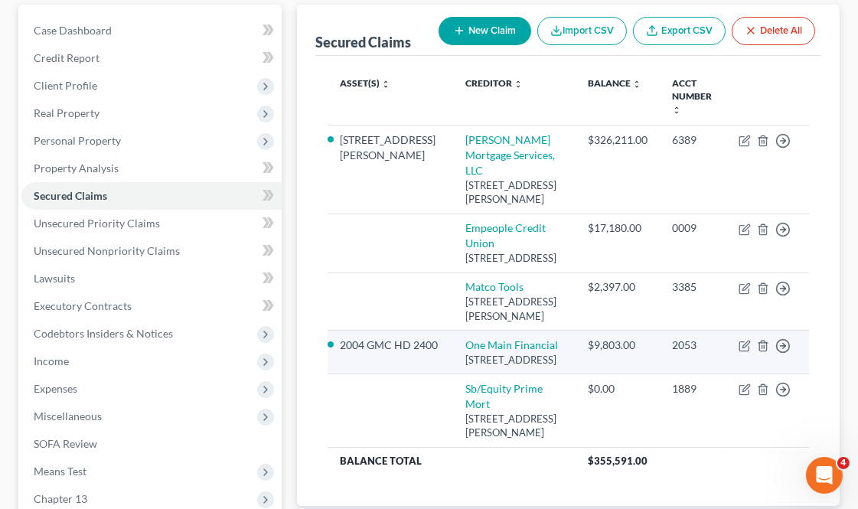
click at [678, 337] on div "2053" at bounding box center [693, 344] width 42 height 15
copy div "2053"
drag, startPoint x: 383, startPoint y: 347, endPoint x: 341, endPoint y: 334, distance: 44.0
click at [341, 337] on li "2004 GMC HD 2400" at bounding box center [390, 344] width 101 height 15
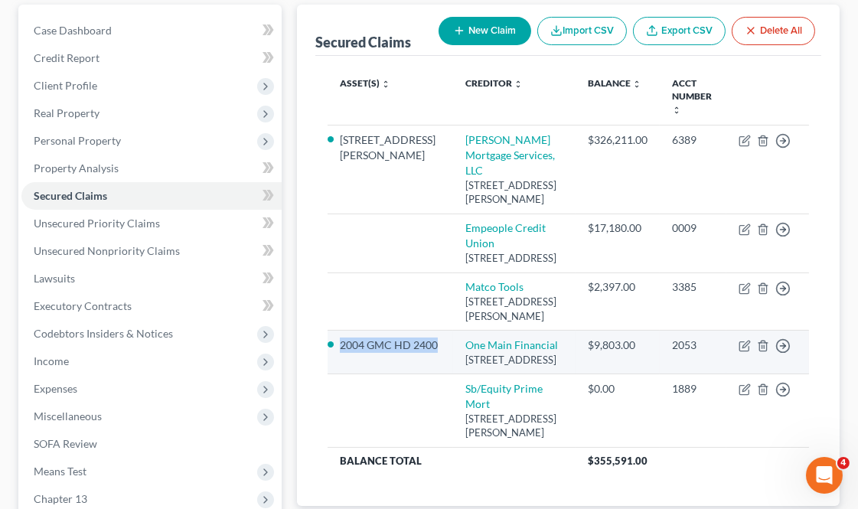
copy li "2004 GMC HD 2400"
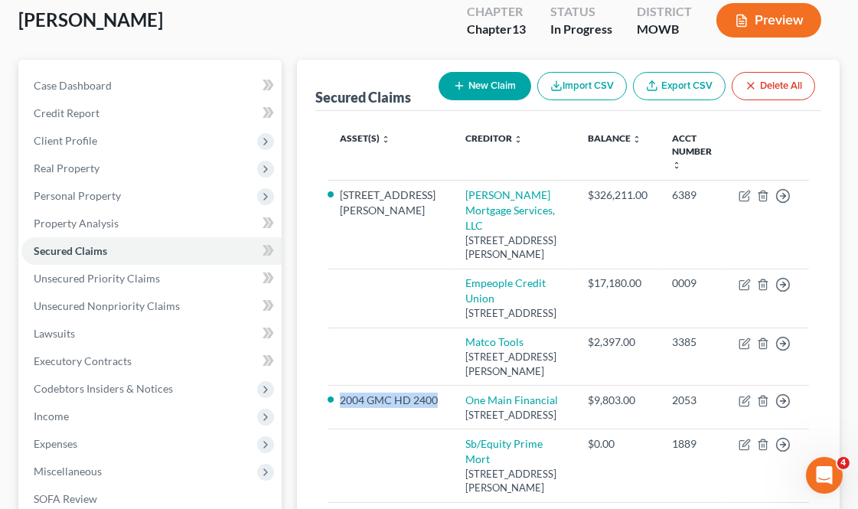
scroll to position [0, 0]
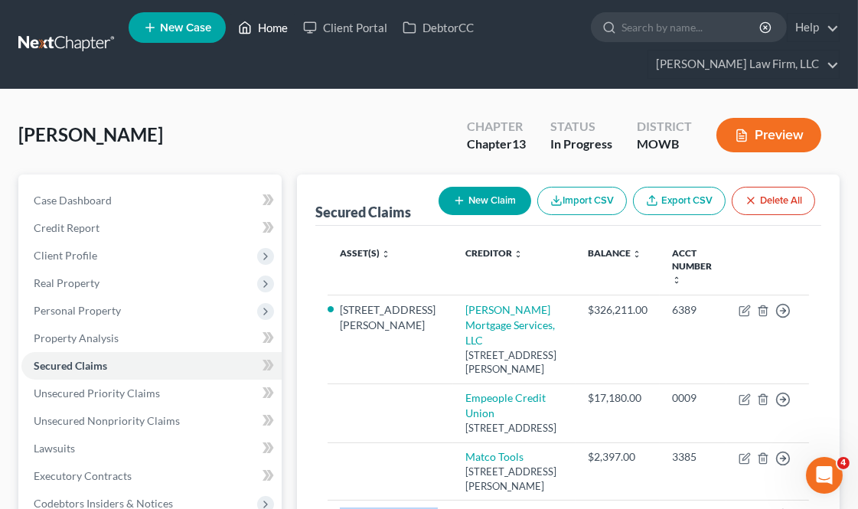
click at [271, 21] on link "Home" at bounding box center [262, 28] width 65 height 28
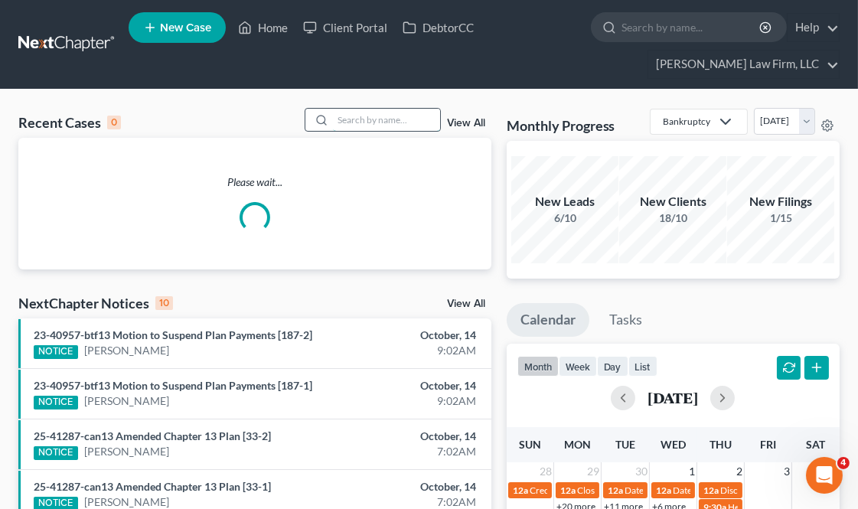
click at [396, 116] on input "search" at bounding box center [386, 120] width 107 height 22
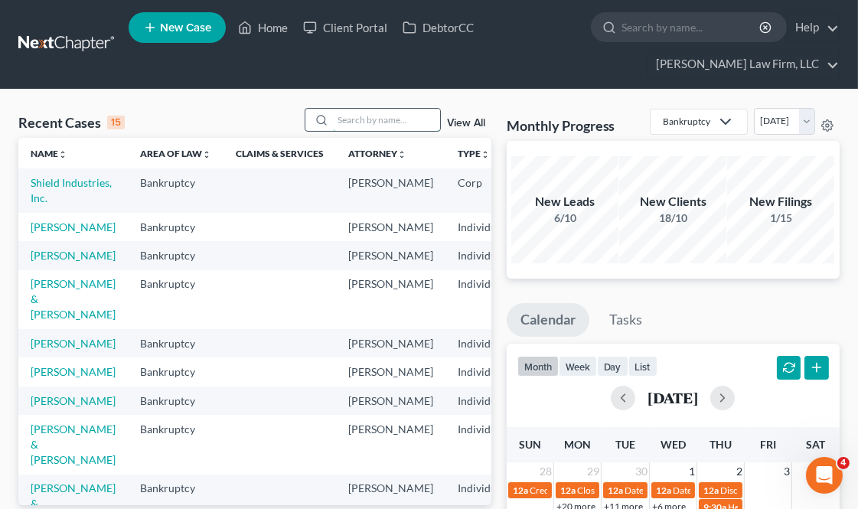
type input "r"
type input "truss"
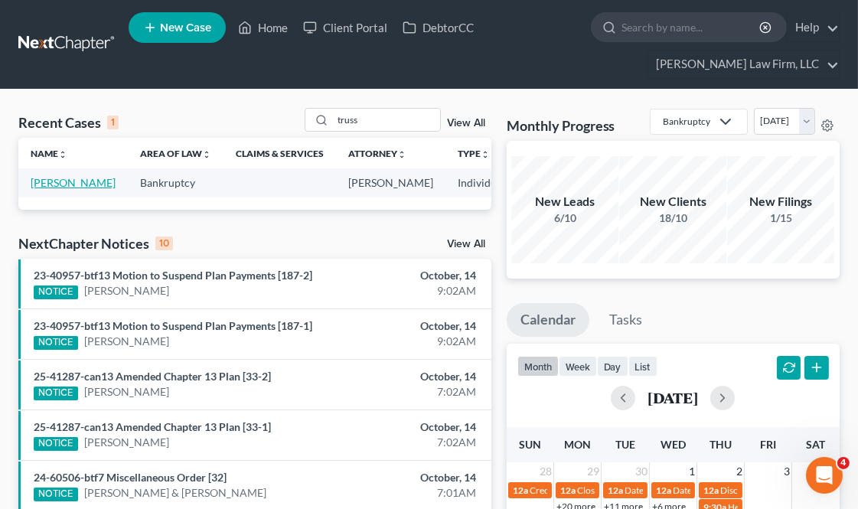
click at [67, 189] on link "[PERSON_NAME]" at bounding box center [73, 182] width 85 height 13
select select "0"
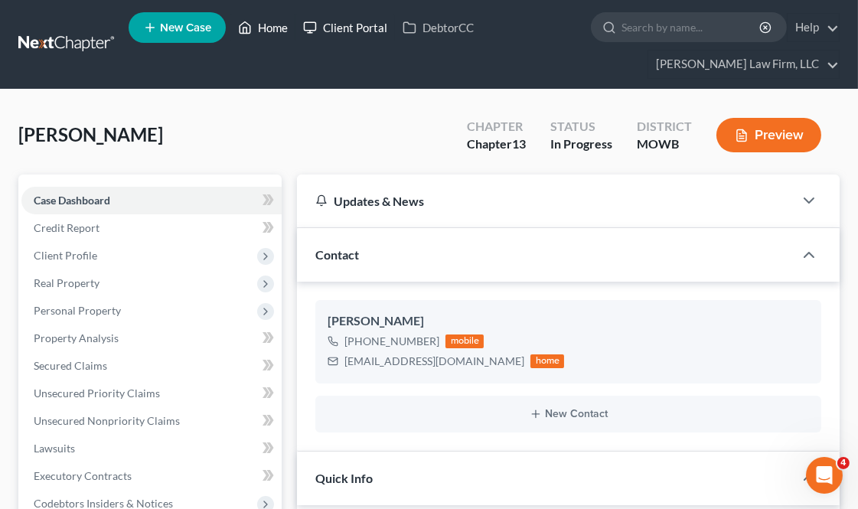
drag, startPoint x: 273, startPoint y: 17, endPoint x: 308, endPoint y: 29, distance: 37.3
click at [273, 17] on link "Home" at bounding box center [262, 28] width 65 height 28
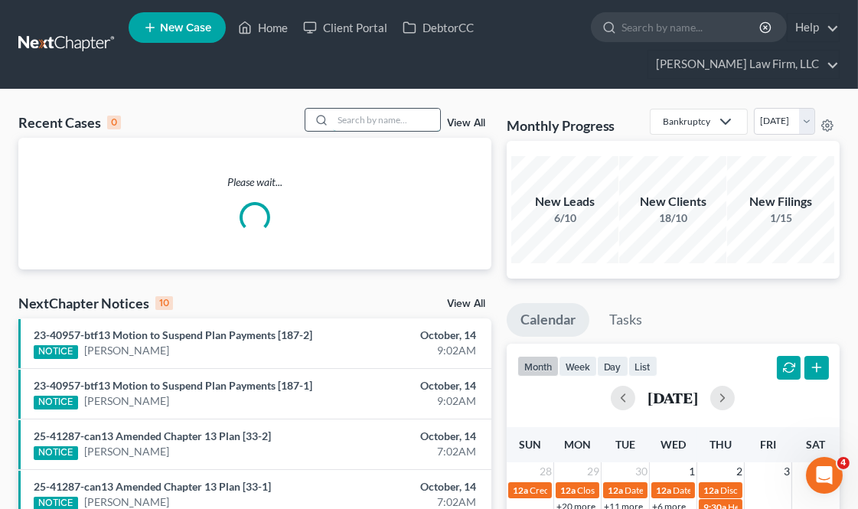
click at [363, 121] on input "search" at bounding box center [386, 120] width 107 height 22
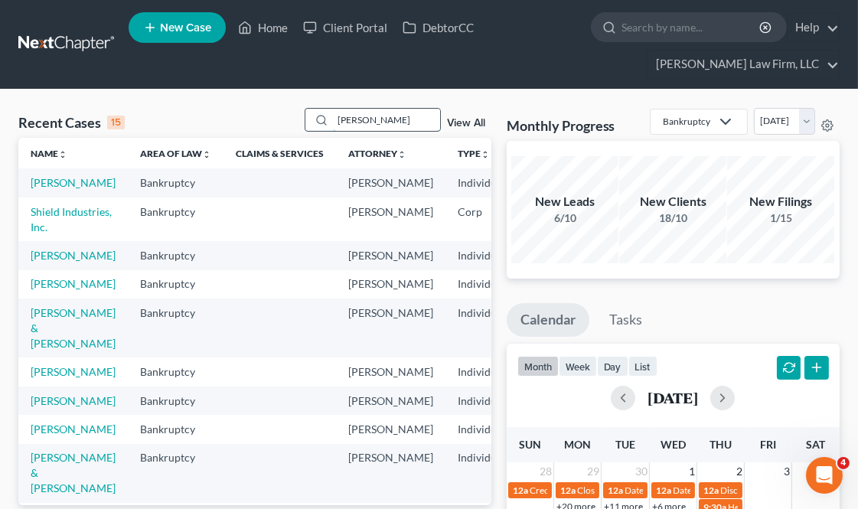
type input "[PERSON_NAME]"
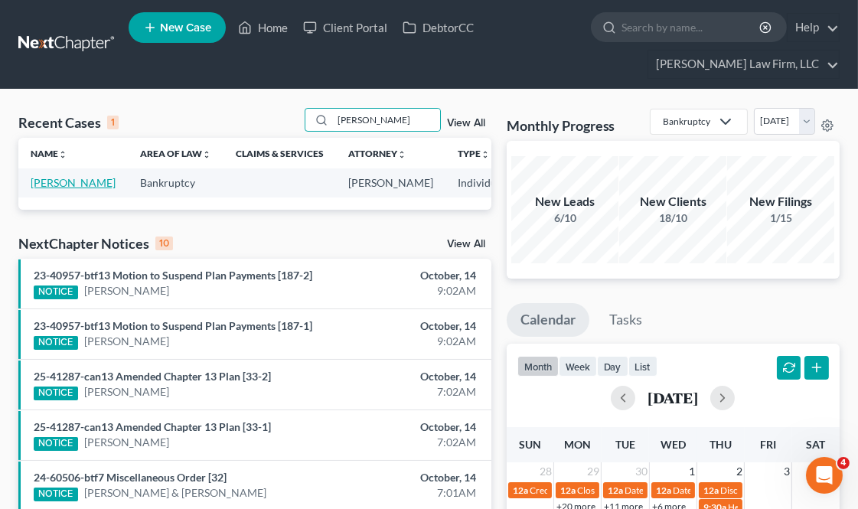
click at [59, 189] on link "[PERSON_NAME]" at bounding box center [73, 182] width 85 height 13
select select "4"
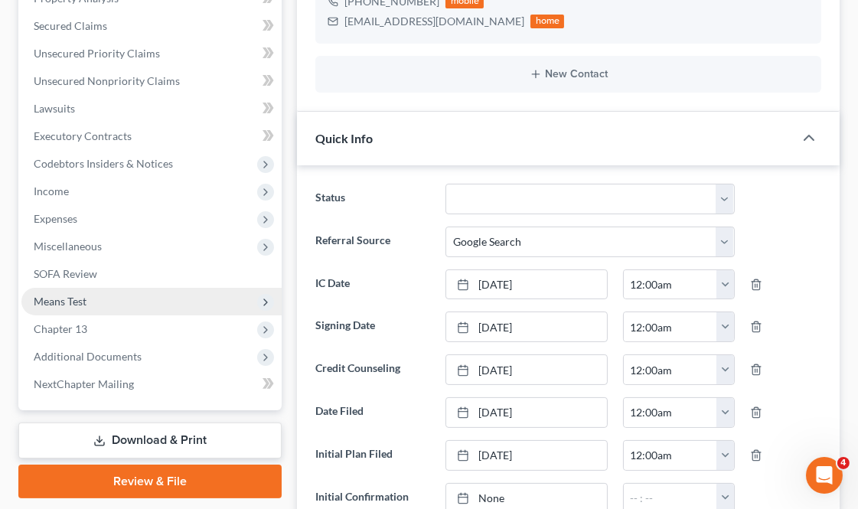
scroll to position [498, 0]
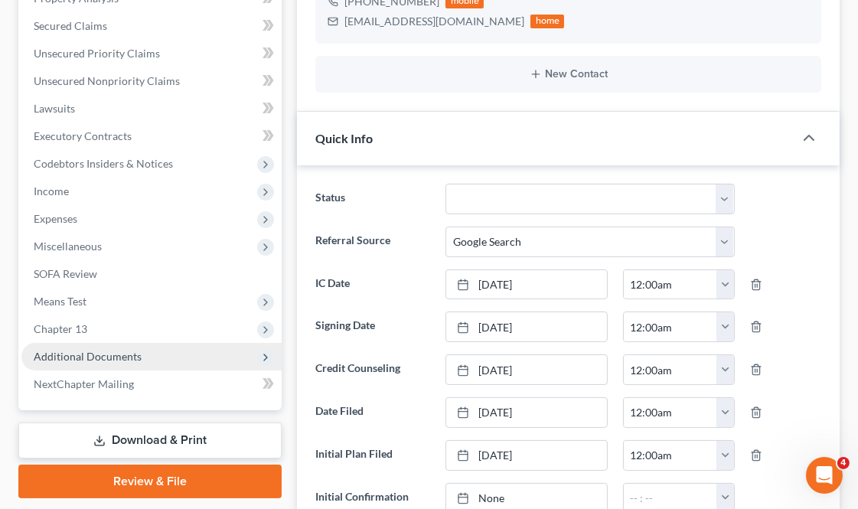
click at [122, 345] on span "Additional Documents" at bounding box center [151, 357] width 260 height 28
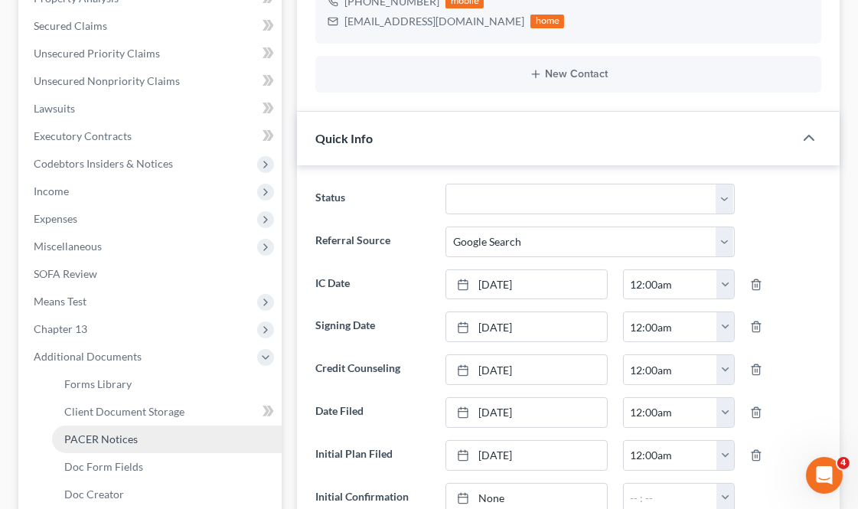
click at [105, 440] on span "PACER Notices" at bounding box center [100, 438] width 73 height 13
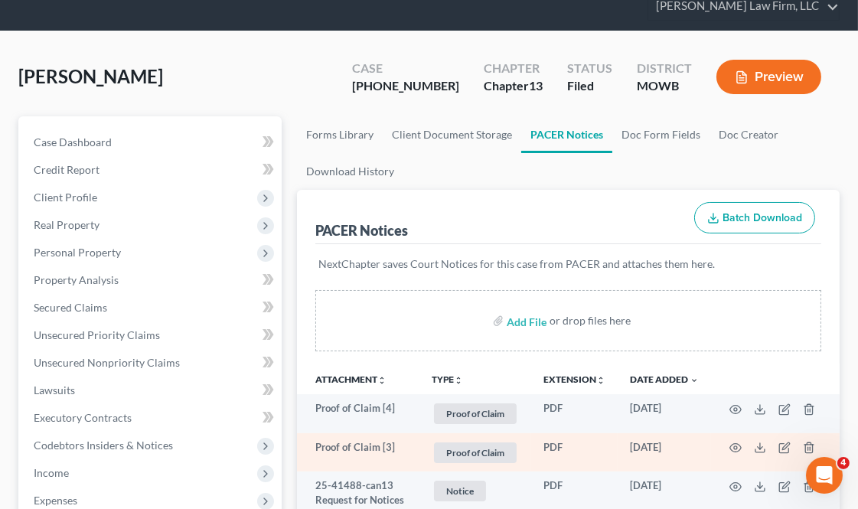
scroll to position [170, 0]
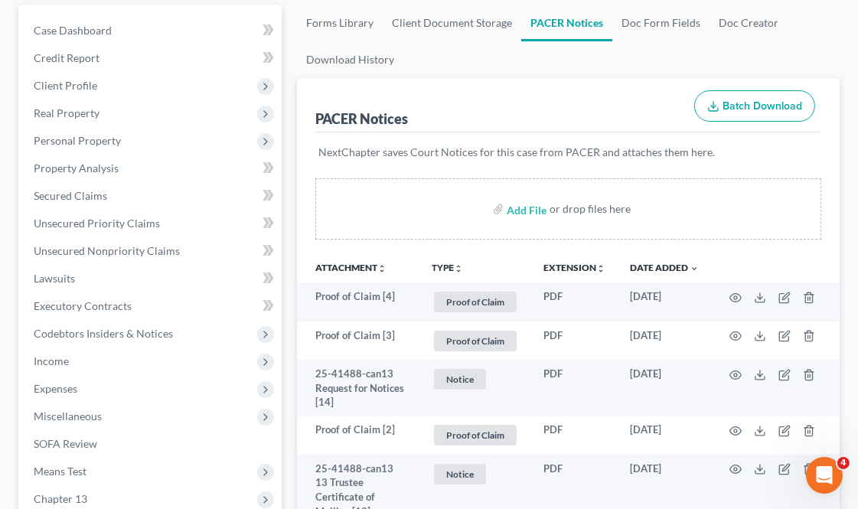
click at [441, 263] on button "TYPE unfold_more" at bounding box center [446, 268] width 31 height 10
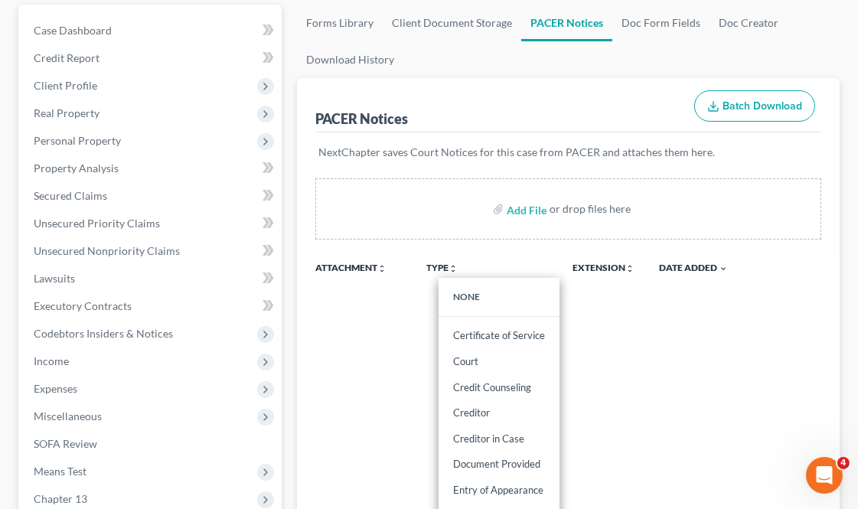
scroll to position [594, 0]
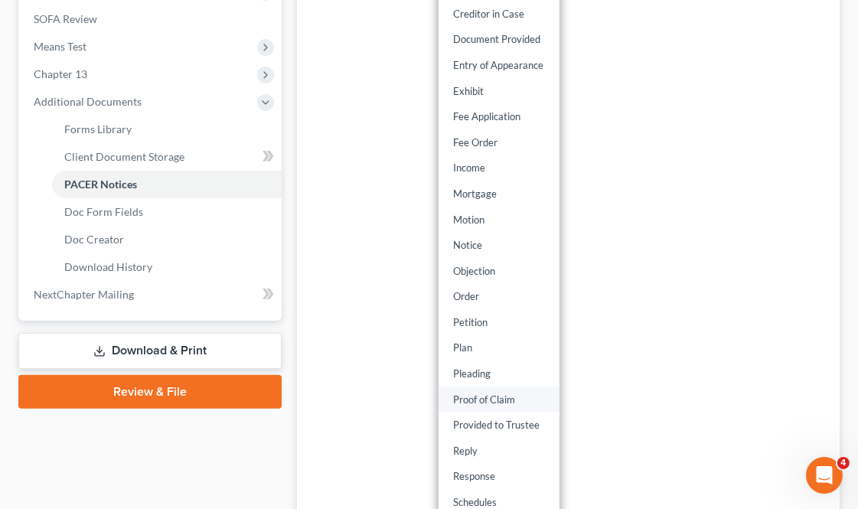
click at [500, 386] on link "Proof of Claim" at bounding box center [498, 399] width 121 height 26
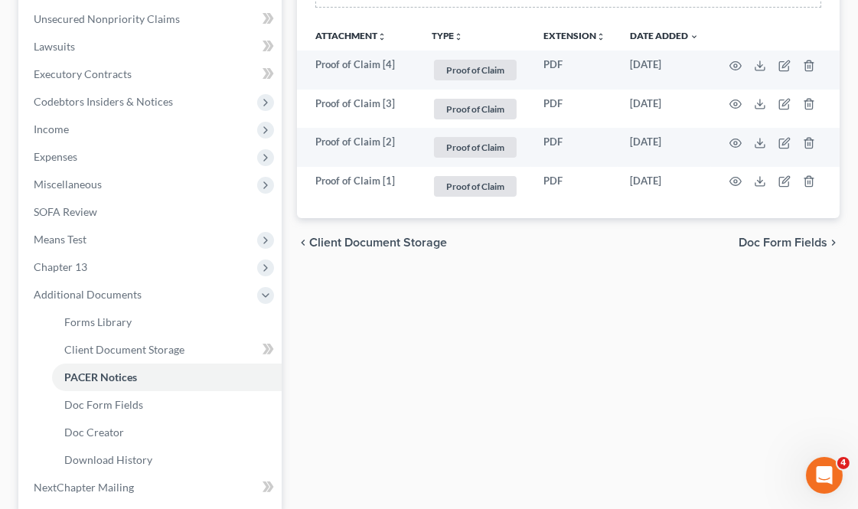
scroll to position [295, 0]
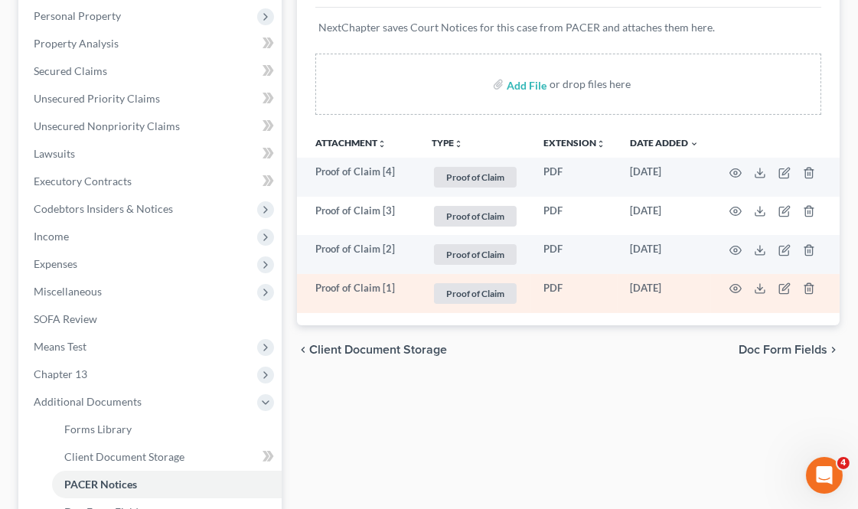
click at [793, 285] on td at bounding box center [775, 293] width 129 height 39
click at [786, 288] on td at bounding box center [775, 293] width 129 height 39
click at [784, 288] on icon "button" at bounding box center [784, 288] width 12 height 12
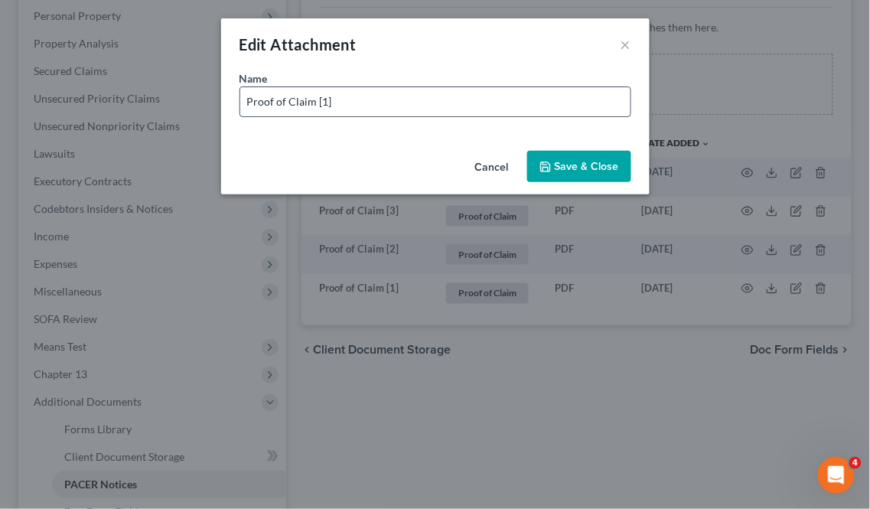
drag, startPoint x: 446, startPoint y: 100, endPoint x: 463, endPoint y: 100, distance: 16.8
click at [446, 100] on input "Proof of Claim [1]" at bounding box center [435, 101] width 390 height 29
type input "Proof of Claim [1] - Mohela / DOE"
click at [574, 160] on span "Save & Close" at bounding box center [587, 166] width 64 height 13
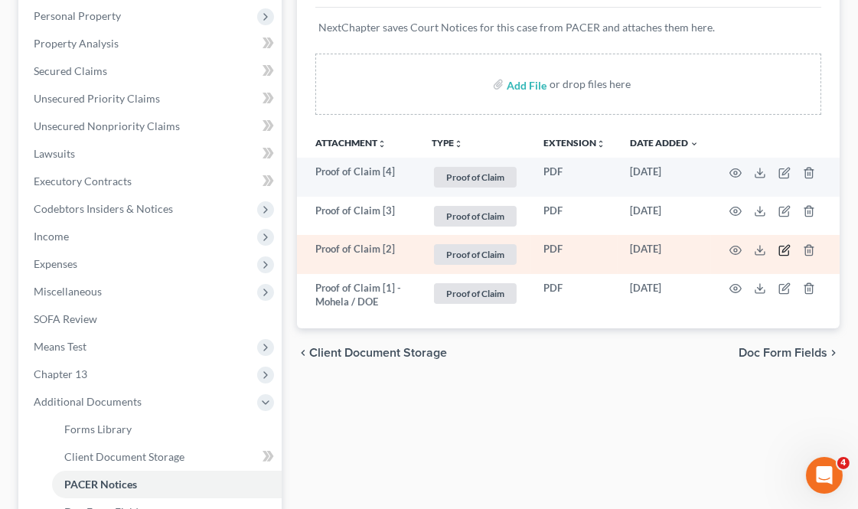
click at [783, 249] on icon "button" at bounding box center [785, 248] width 7 height 7
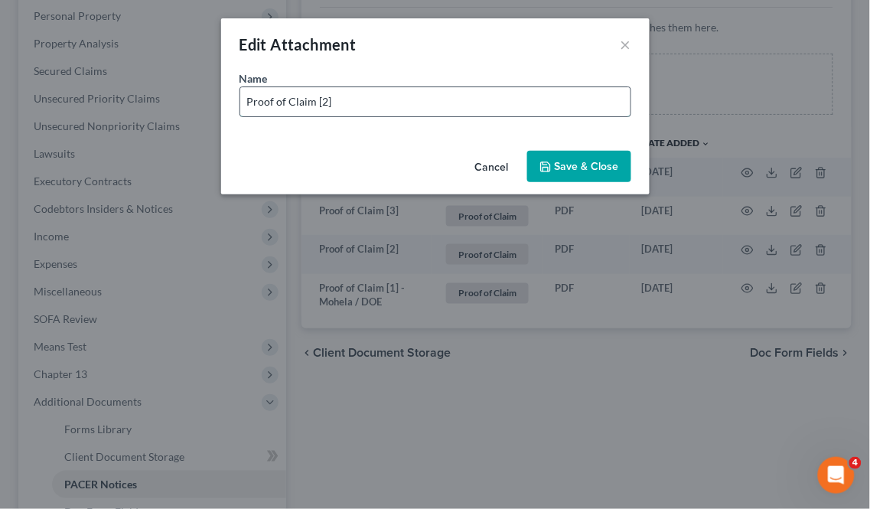
drag, startPoint x: 463, startPoint y: 103, endPoint x: 475, endPoint y: 103, distance: 12.2
click at [463, 103] on input "Proof of Claim [2]" at bounding box center [435, 101] width 390 height 29
type input "Proof of Claim [2] - Americredit (Ram)"
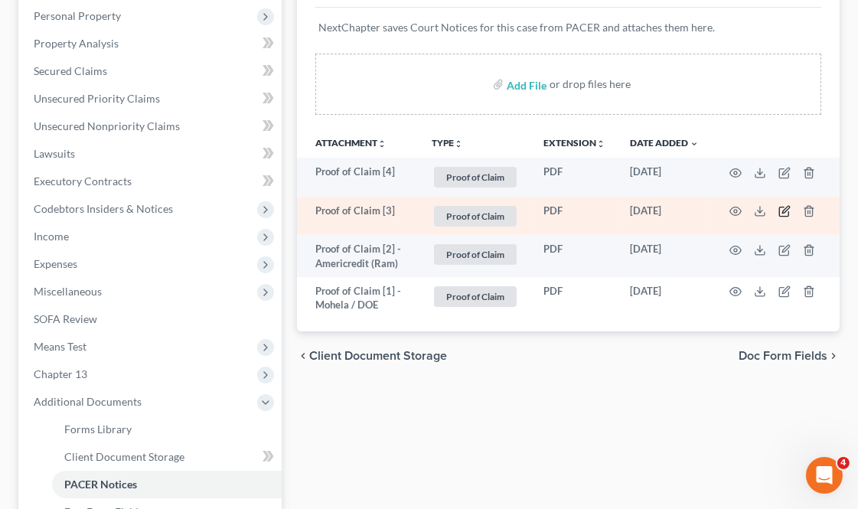
click at [786, 213] on icon "button" at bounding box center [784, 211] width 12 height 12
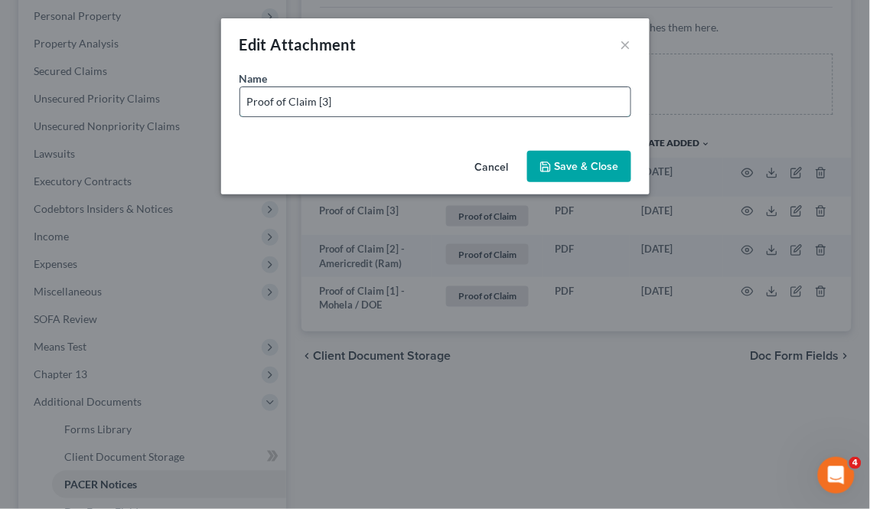
click at [477, 96] on input "Proof of Claim [3]" at bounding box center [435, 101] width 390 height 29
type input "Proof of Claim [3] - [GEOGRAPHIC_DATA]"
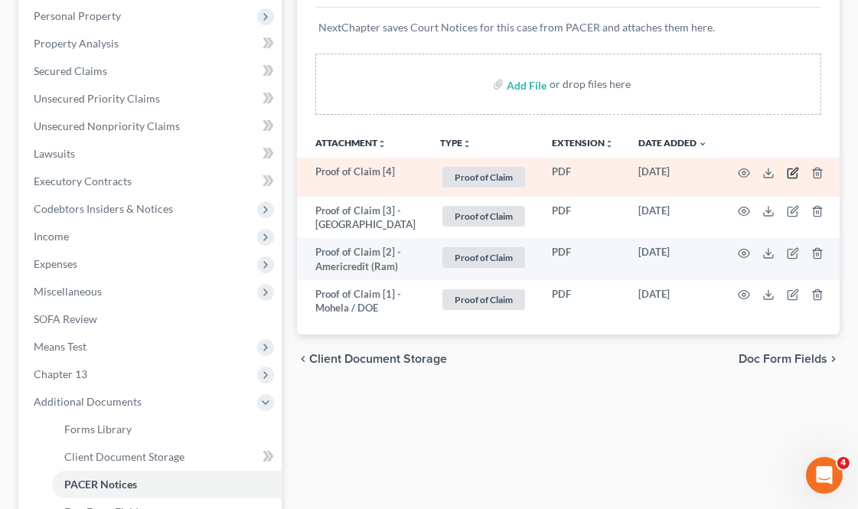
click at [791, 170] on icon "button" at bounding box center [794, 171] width 7 height 7
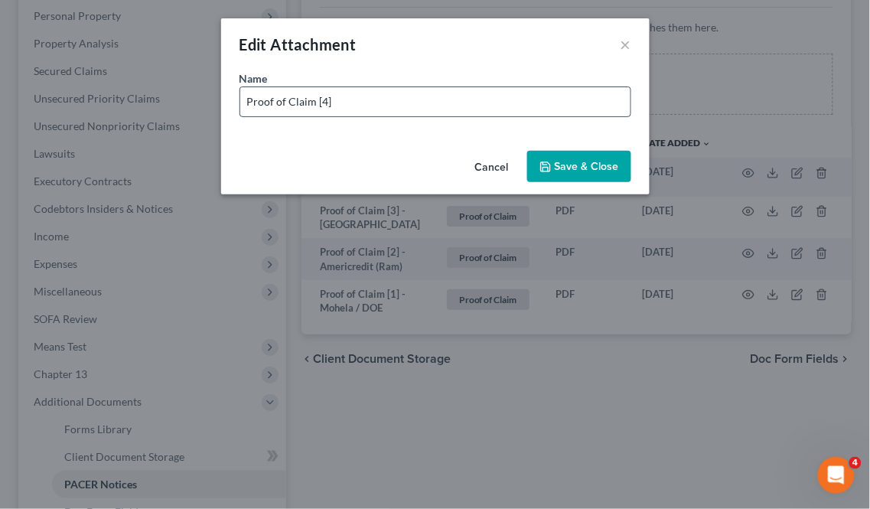
drag, startPoint x: 379, startPoint y: 99, endPoint x: 438, endPoint y: 86, distance: 59.6
click at [379, 99] on input "Proof of Claim [4]" at bounding box center [435, 101] width 390 height 29
type input "Proof of Claim [4] - JPMorgan Chase Bank"
click at [594, 167] on span "Save & Close" at bounding box center [587, 166] width 64 height 13
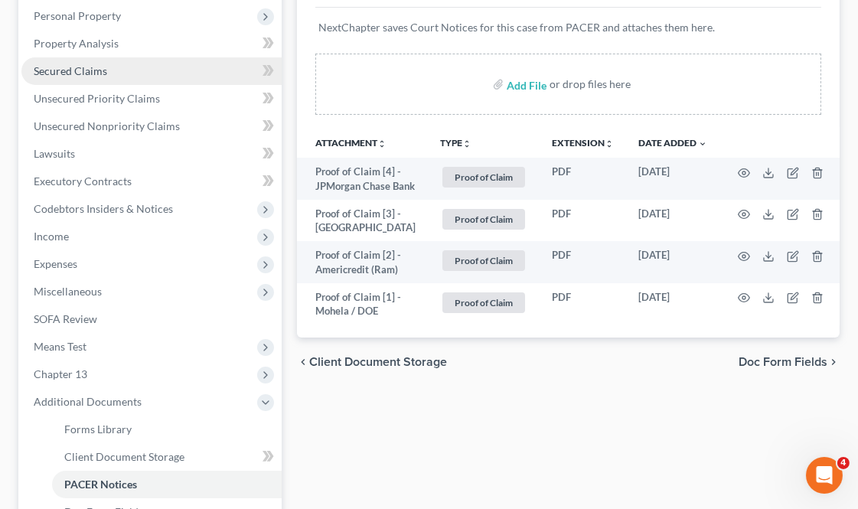
click at [105, 71] on span "Secured Claims" at bounding box center [70, 70] width 73 height 13
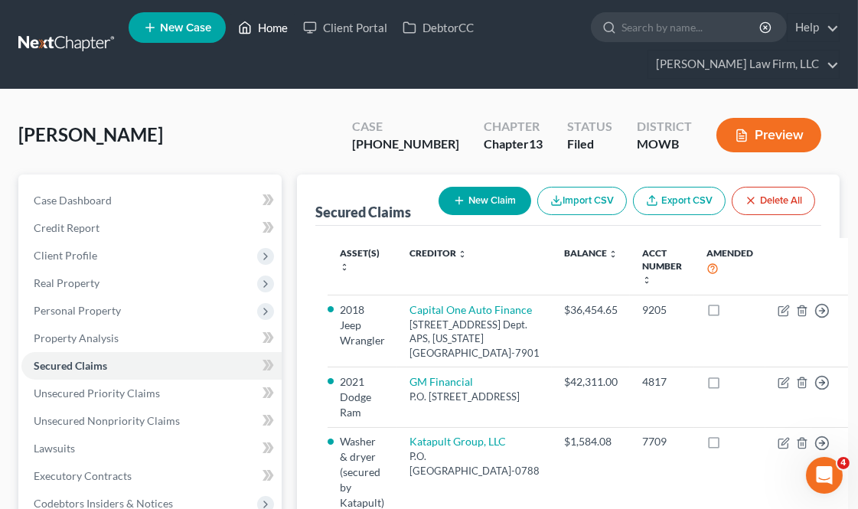
click at [278, 18] on link "Home" at bounding box center [262, 28] width 65 height 28
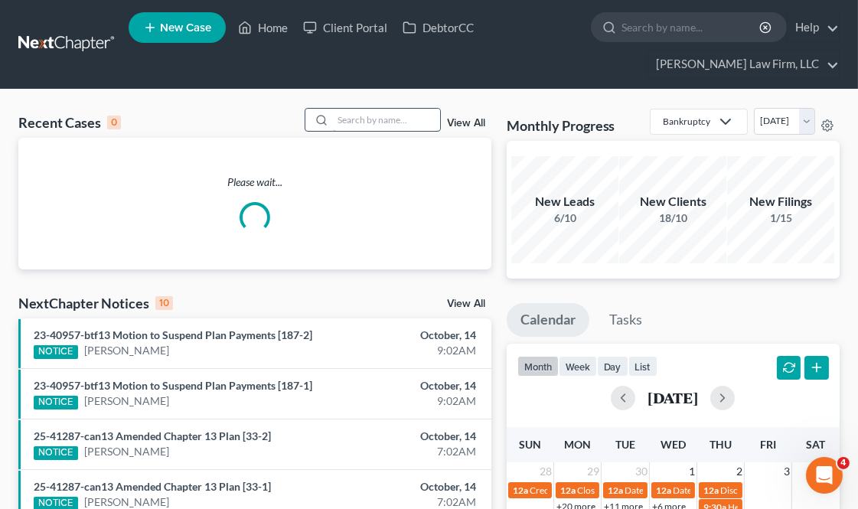
click at [376, 123] on input "search" at bounding box center [386, 120] width 107 height 22
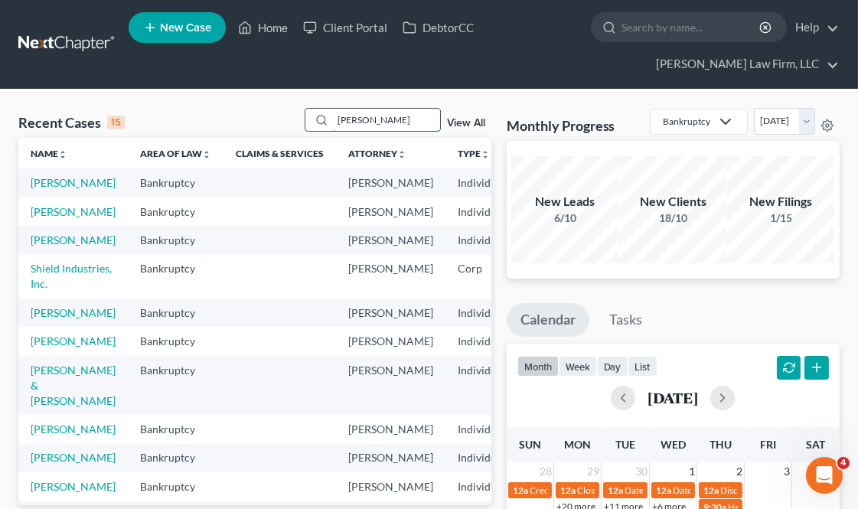
type input "[PERSON_NAME]"
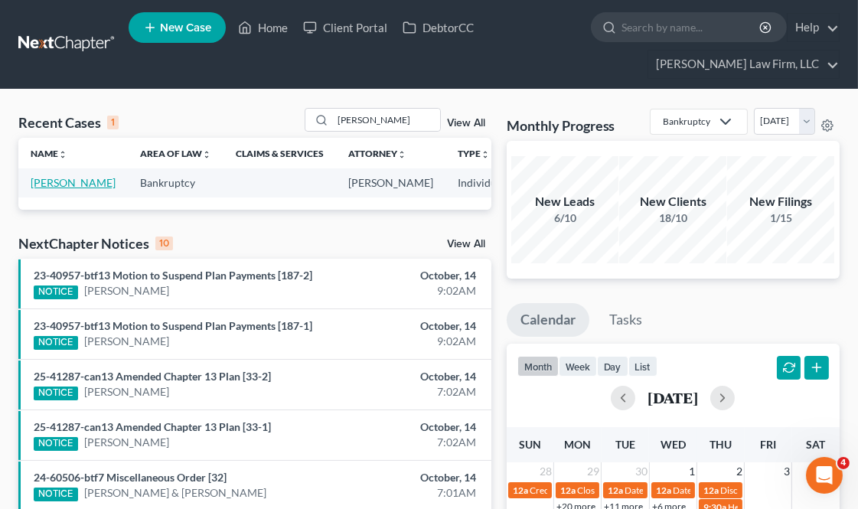
click at [43, 184] on link "[PERSON_NAME]" at bounding box center [73, 182] width 85 height 13
select select "6"
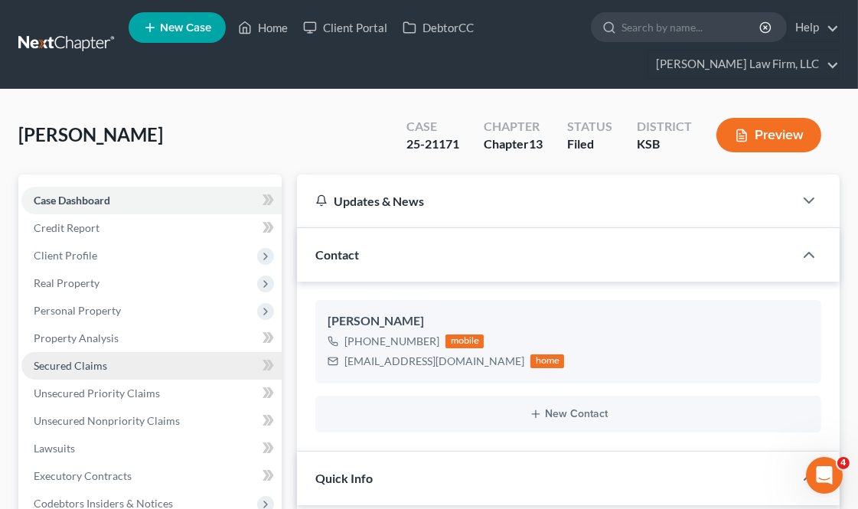
scroll to position [4033, 0]
click at [119, 365] on link "Secured Claims" at bounding box center [151, 366] width 260 height 28
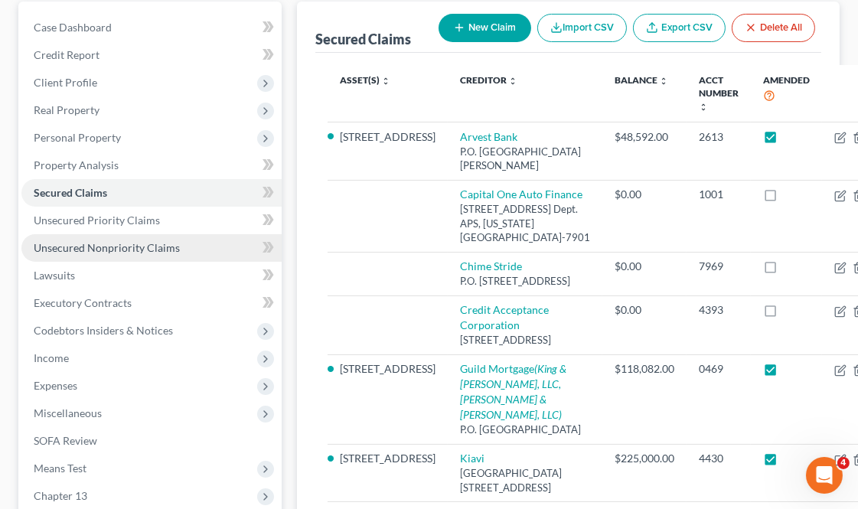
scroll to position [170, 0]
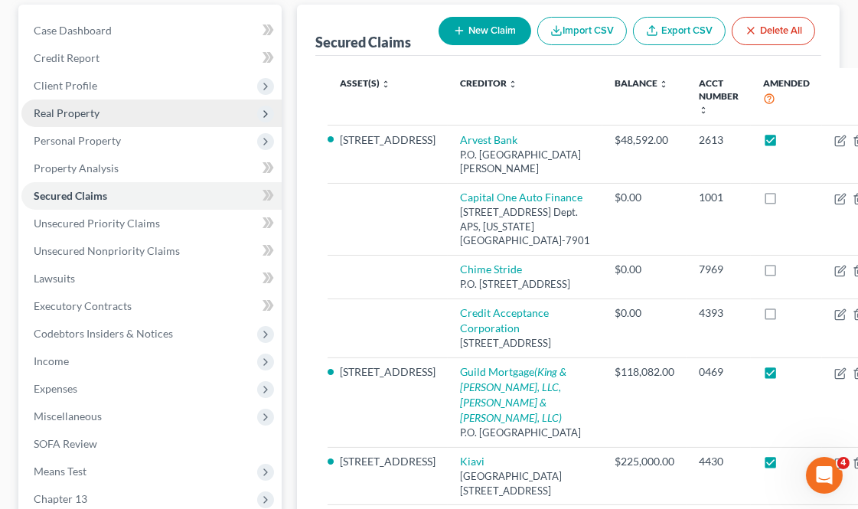
click at [109, 113] on span "Real Property" at bounding box center [151, 113] width 260 height 28
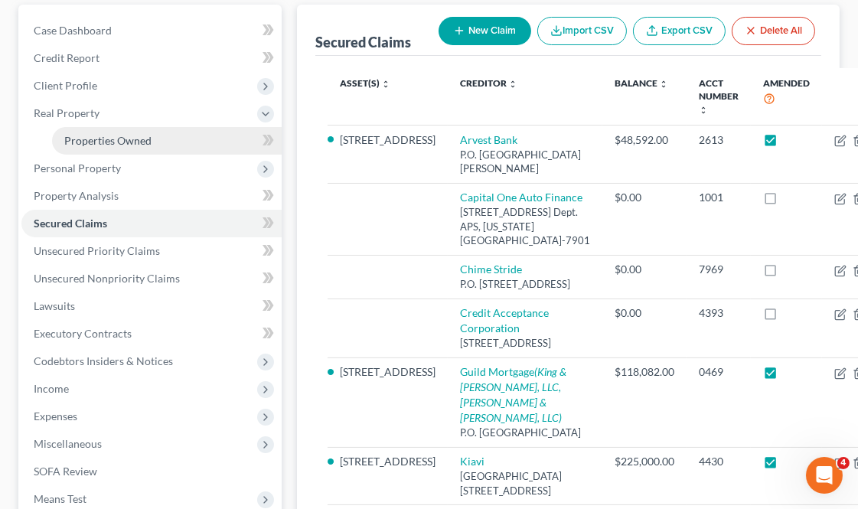
click at [132, 138] on span "Properties Owned" at bounding box center [107, 140] width 87 height 13
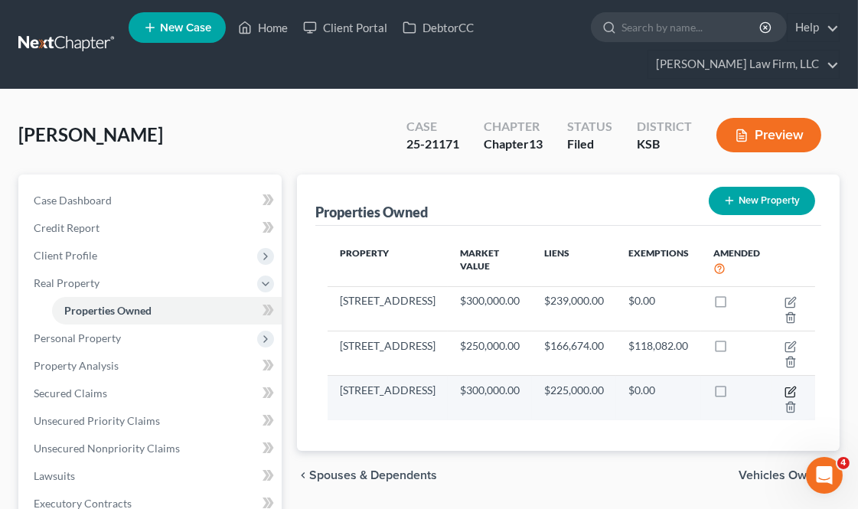
click at [784, 398] on icon "button" at bounding box center [790, 392] width 12 height 12
select select "26"
select select "0"
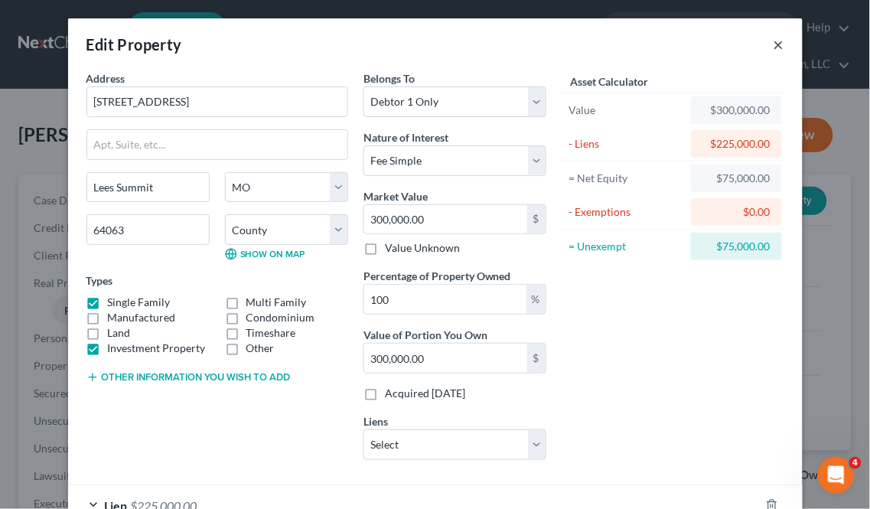
click at [773, 42] on button "×" at bounding box center [778, 44] width 11 height 18
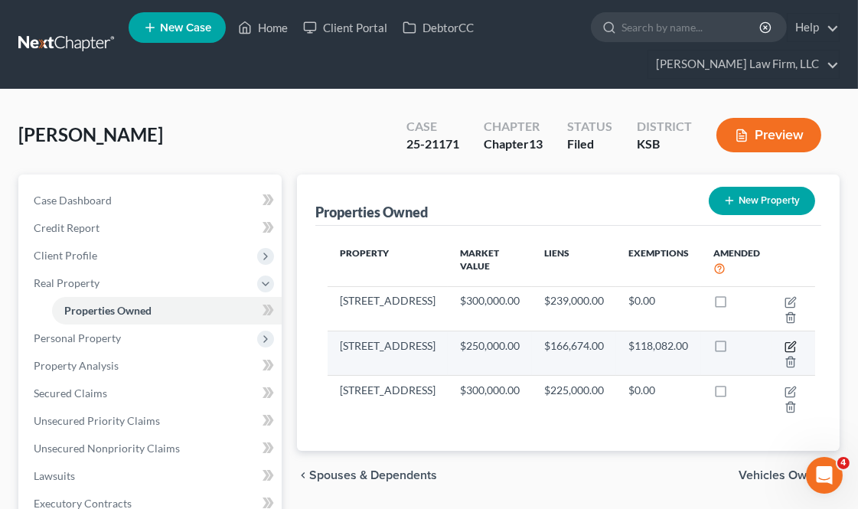
click at [784, 353] on icon "button" at bounding box center [790, 346] width 12 height 12
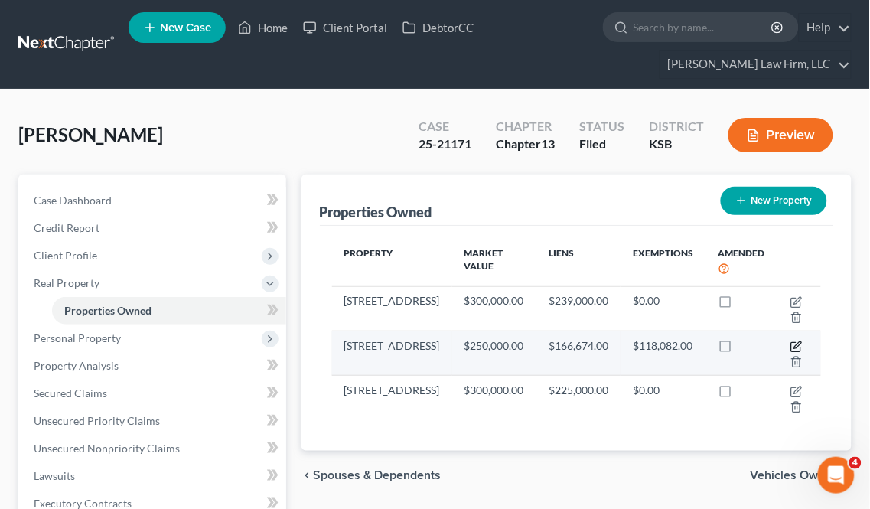
select select "17"
select select "104"
select select "3"
select select "5"
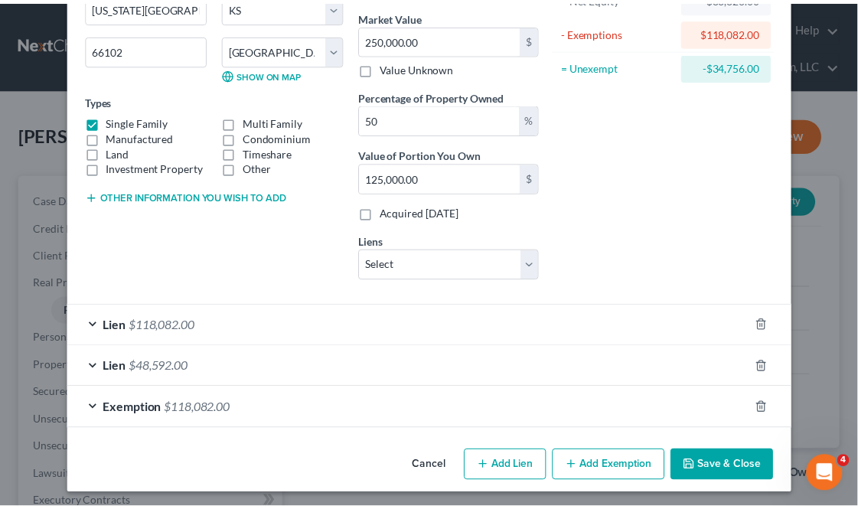
scroll to position [185, 0]
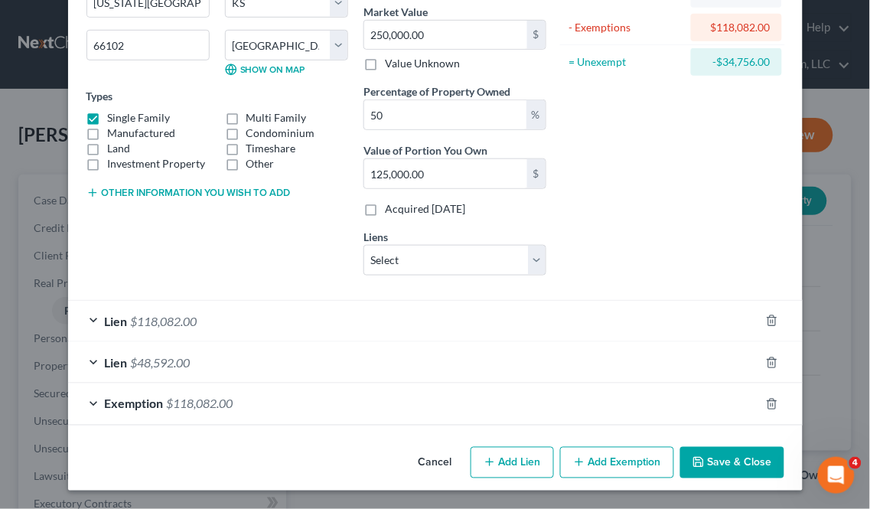
click at [720, 464] on button "Save & Close" at bounding box center [732, 463] width 104 height 32
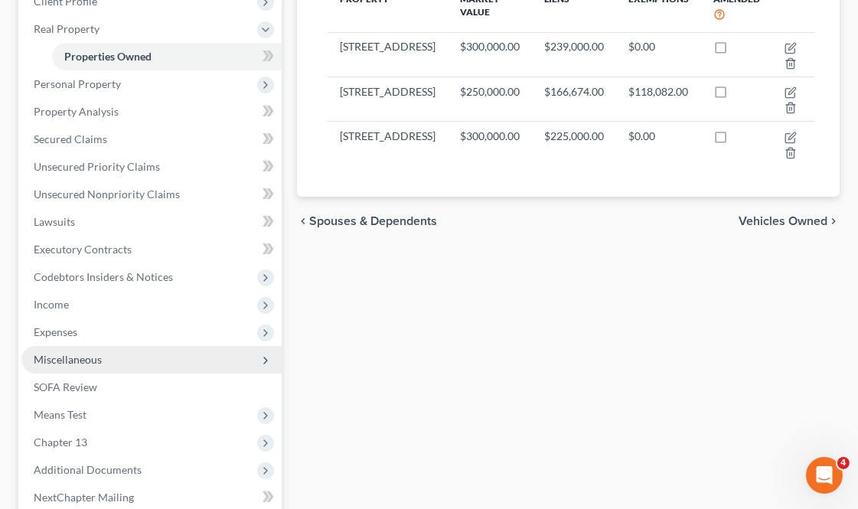
scroll to position [255, 0]
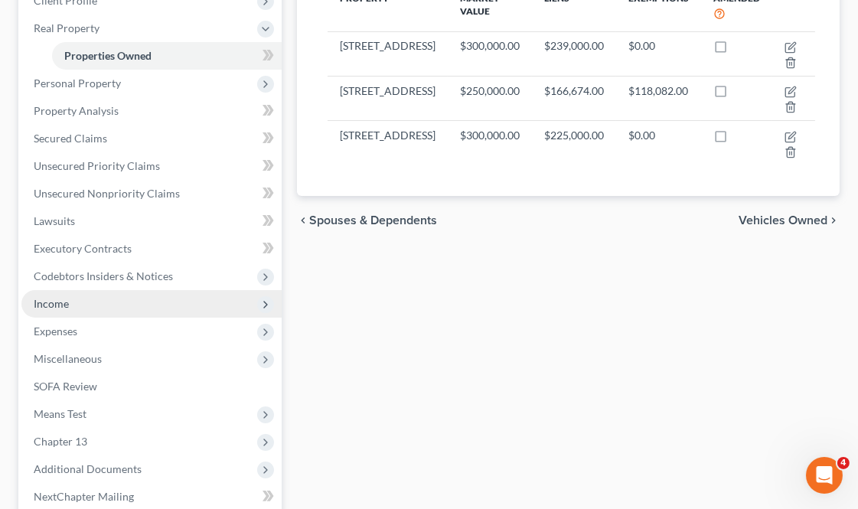
click at [89, 297] on span "Income" at bounding box center [151, 304] width 260 height 28
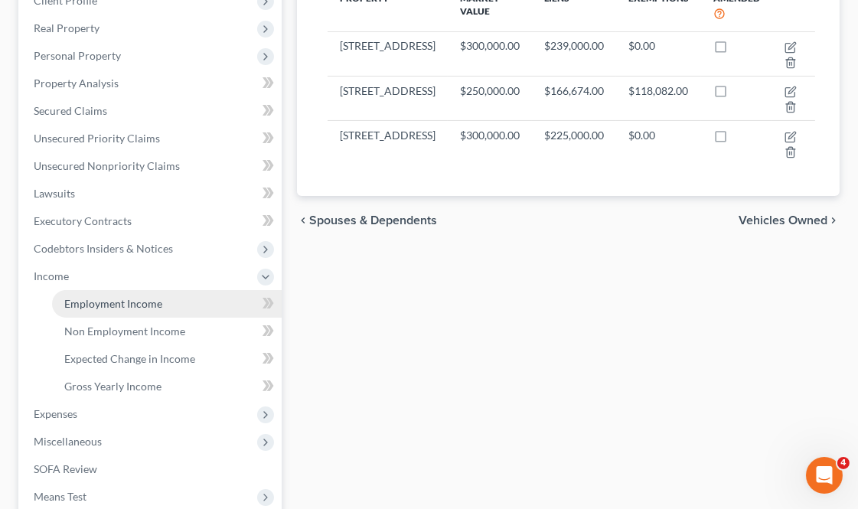
click at [135, 308] on span "Employment Income" at bounding box center [113, 303] width 98 height 13
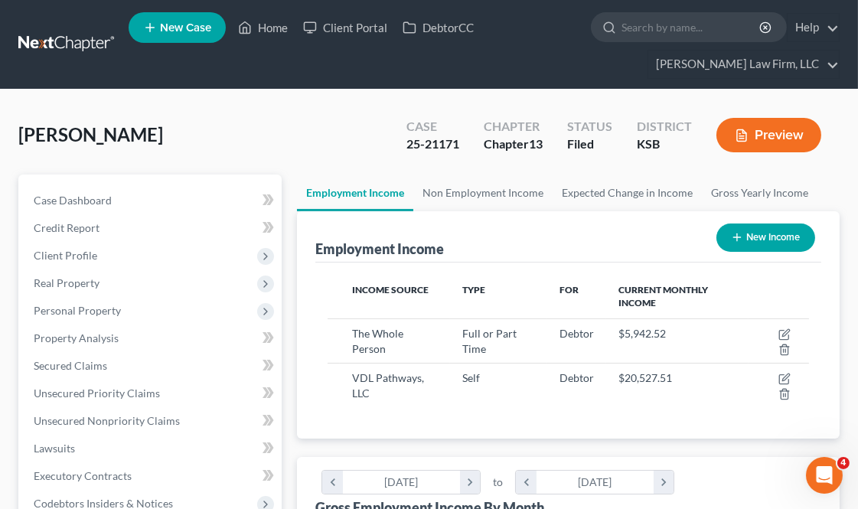
scroll to position [239, 511]
click at [280, 23] on link "Home" at bounding box center [262, 28] width 65 height 28
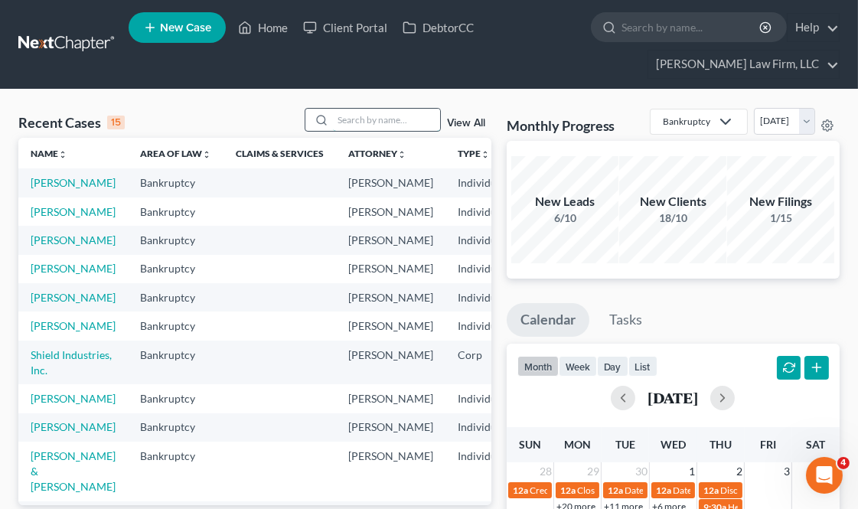
click at [424, 109] on input "search" at bounding box center [386, 120] width 107 height 22
type input "truss"
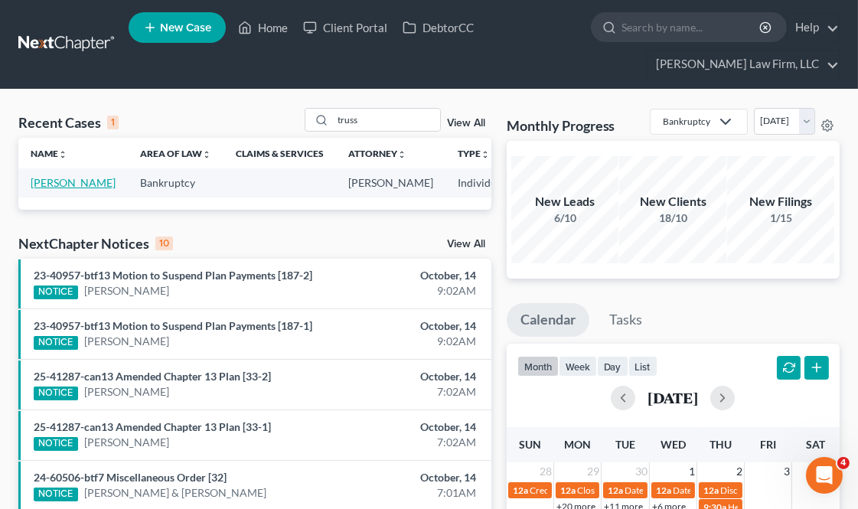
click at [42, 189] on link "[PERSON_NAME]" at bounding box center [73, 182] width 85 height 13
select select "4"
select select "0"
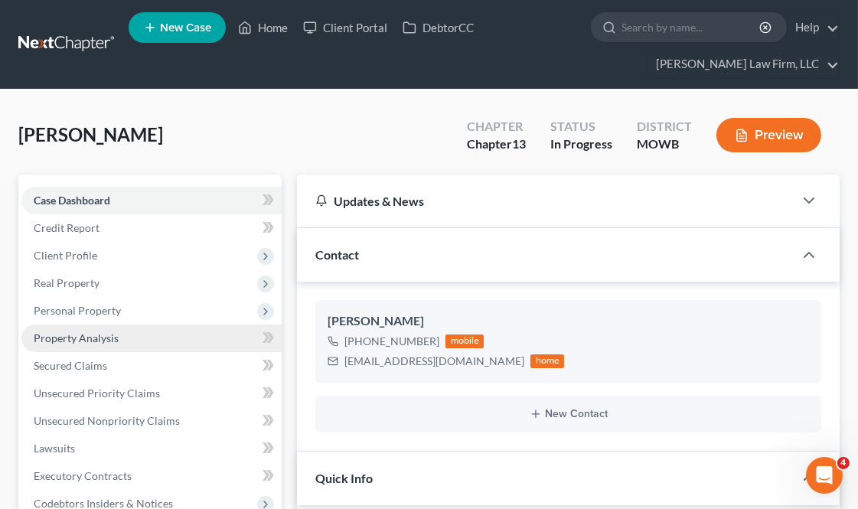
click at [123, 335] on link "Property Analysis" at bounding box center [151, 338] width 260 height 28
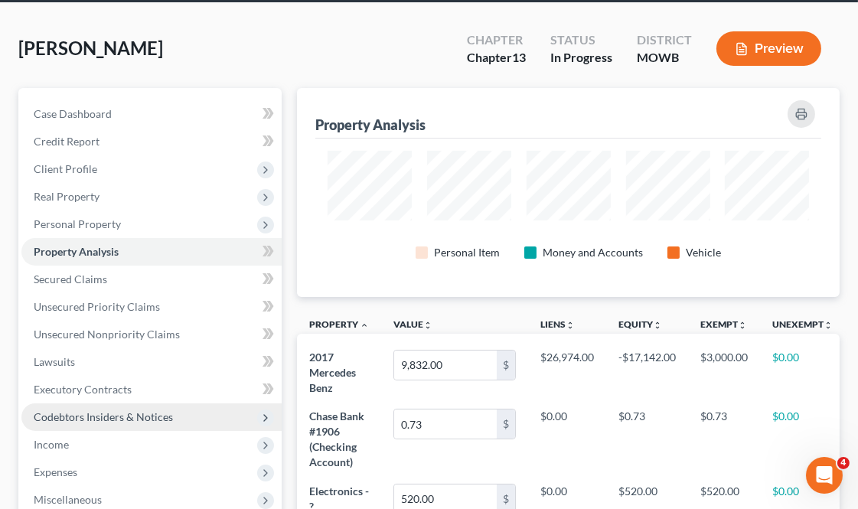
scroll to position [170, 0]
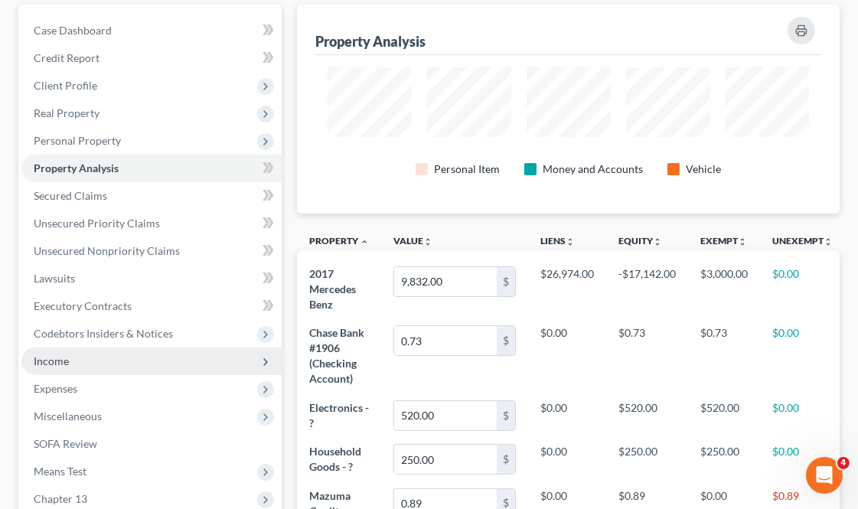
click at [82, 362] on span "Income" at bounding box center [151, 361] width 260 height 28
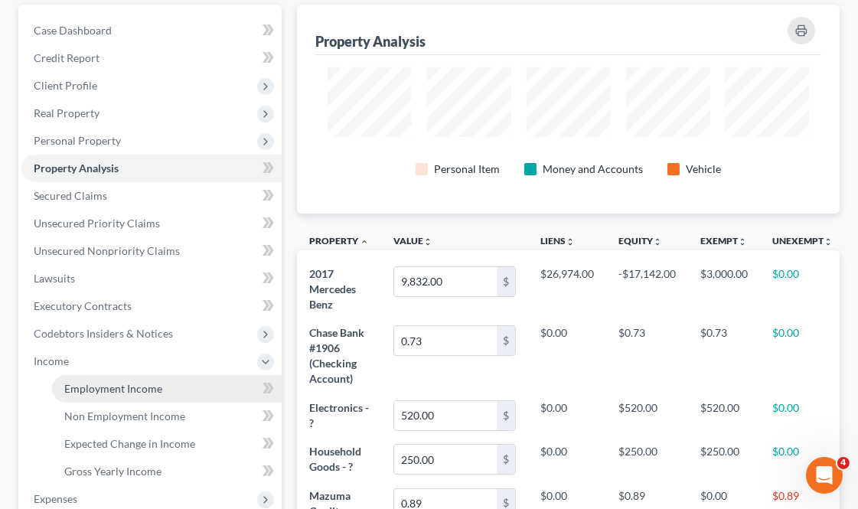
click at [170, 385] on link "Employment Income" at bounding box center [167, 389] width 230 height 28
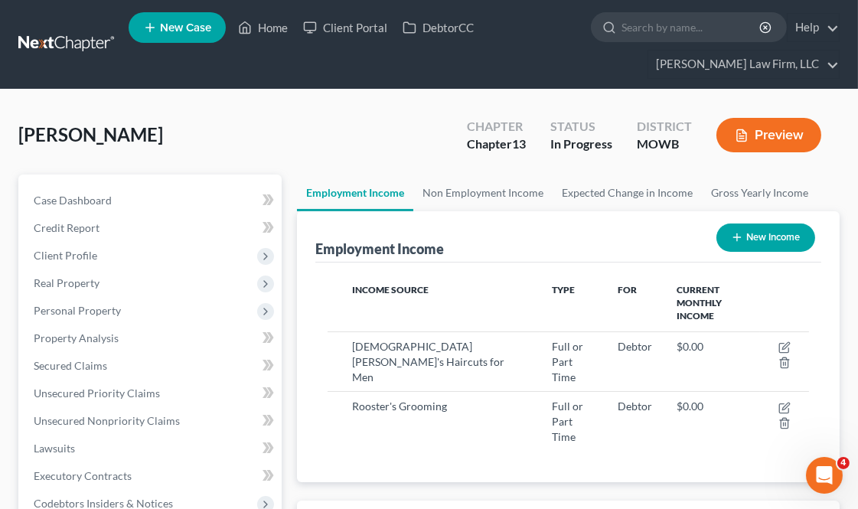
scroll to position [239, 511]
click at [265, 25] on link "Home" at bounding box center [262, 28] width 65 height 28
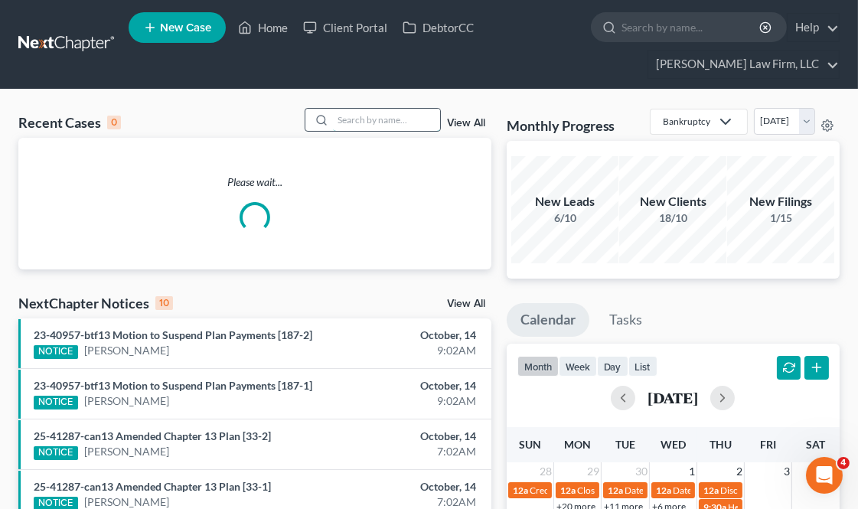
click at [396, 109] on input "search" at bounding box center [386, 120] width 107 height 22
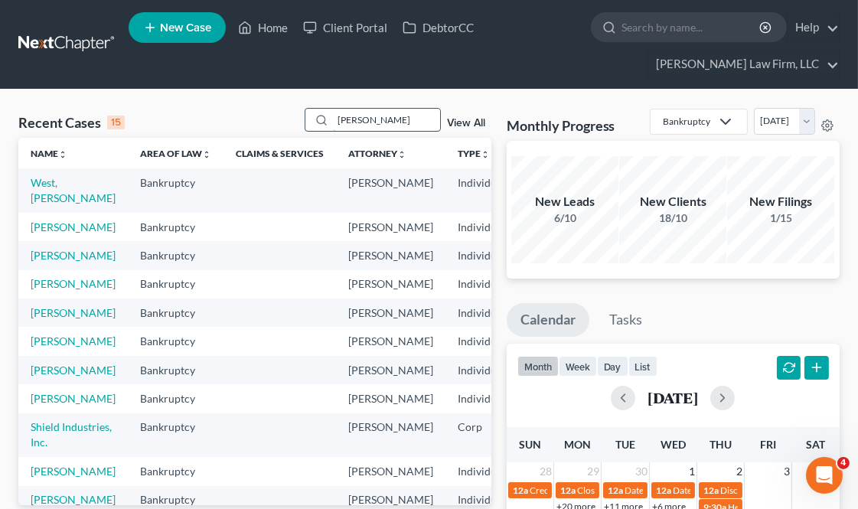
type input "[PERSON_NAME]"
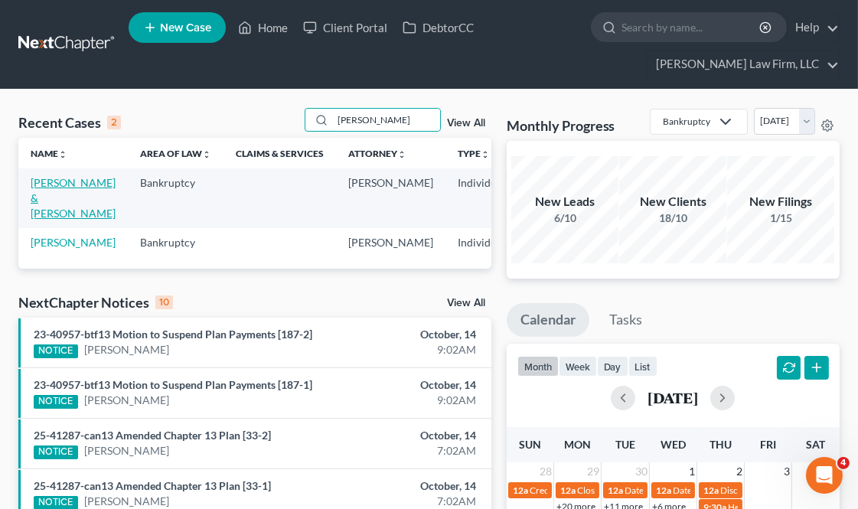
click at [44, 204] on link "[PERSON_NAME] & [PERSON_NAME]" at bounding box center [73, 198] width 85 height 44
select select "3"
select select "0"
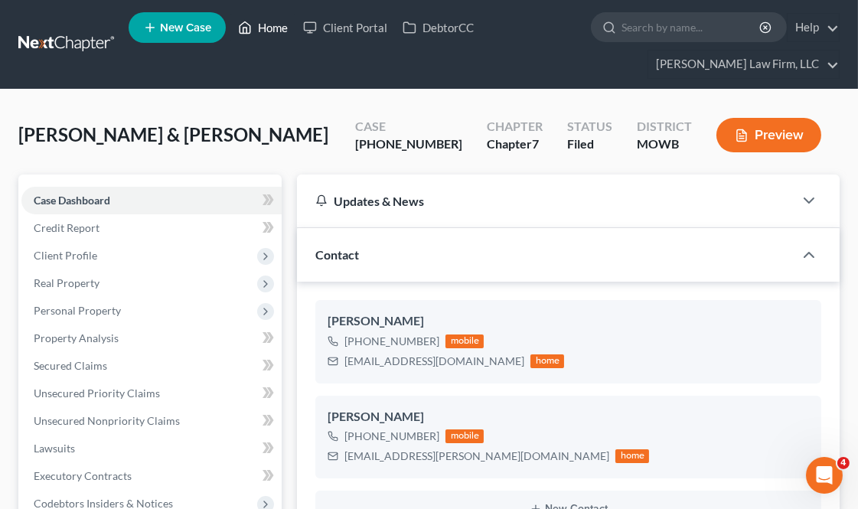
click at [256, 23] on link "Home" at bounding box center [262, 28] width 65 height 28
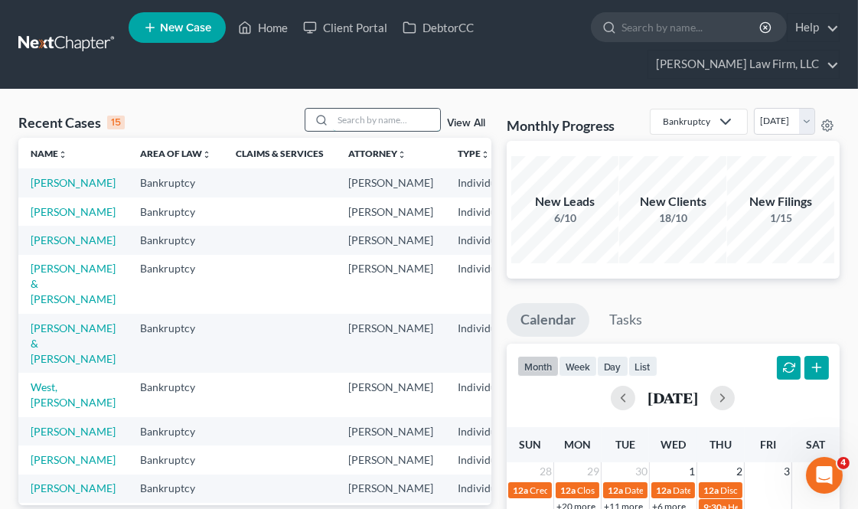
click at [414, 117] on input "search" at bounding box center [386, 120] width 107 height 22
type input "[PERSON_NAME]"
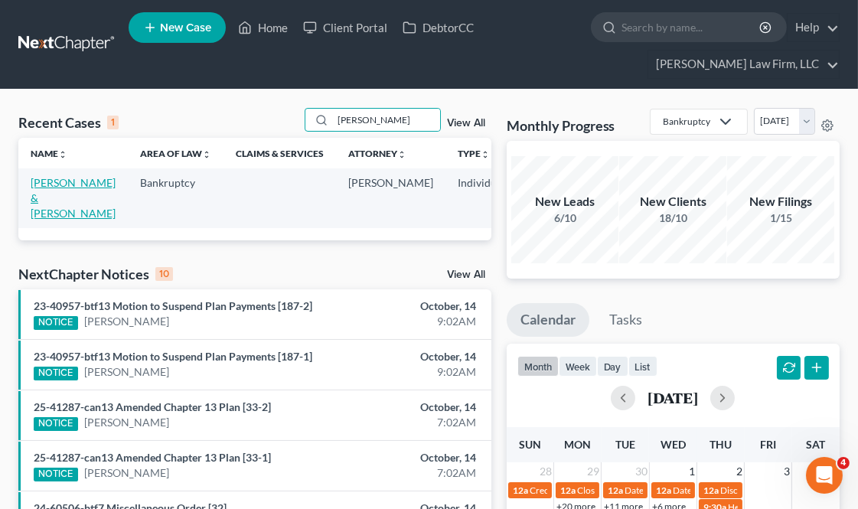
click at [57, 208] on link "[PERSON_NAME] & [PERSON_NAME]" at bounding box center [73, 198] width 85 height 44
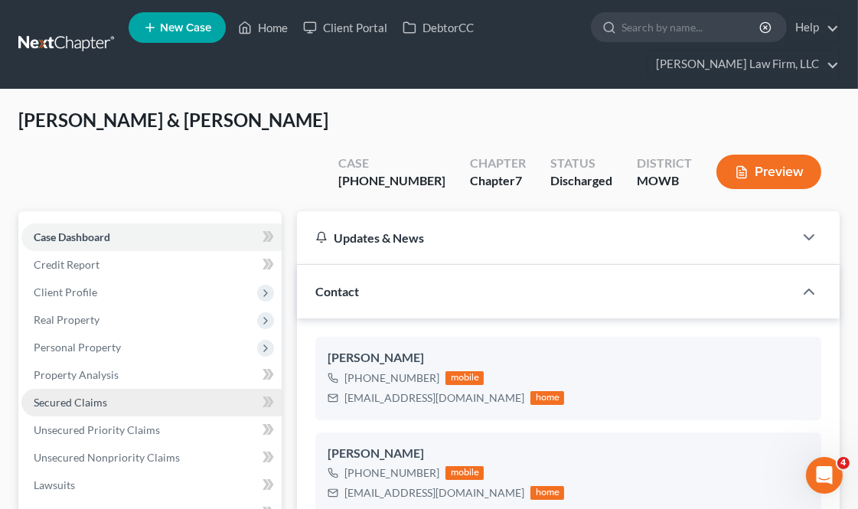
click at [80, 396] on span "Secured Claims" at bounding box center [70, 402] width 73 height 13
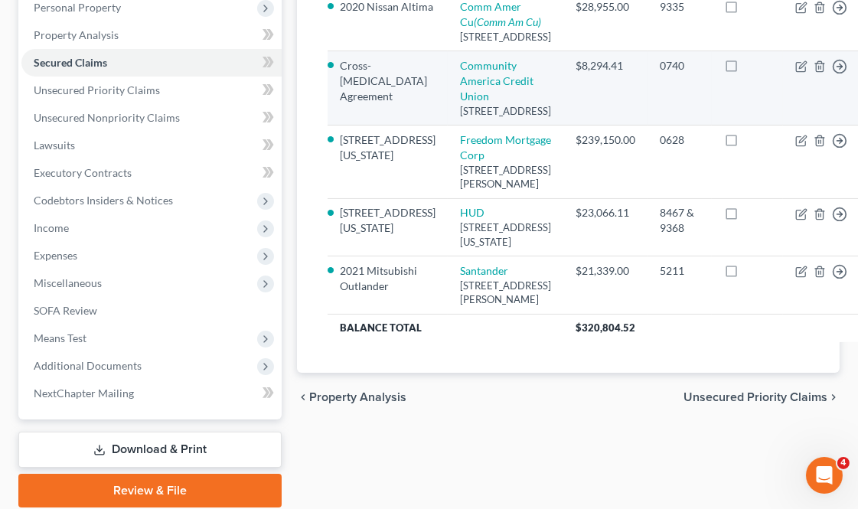
scroll to position [425, 0]
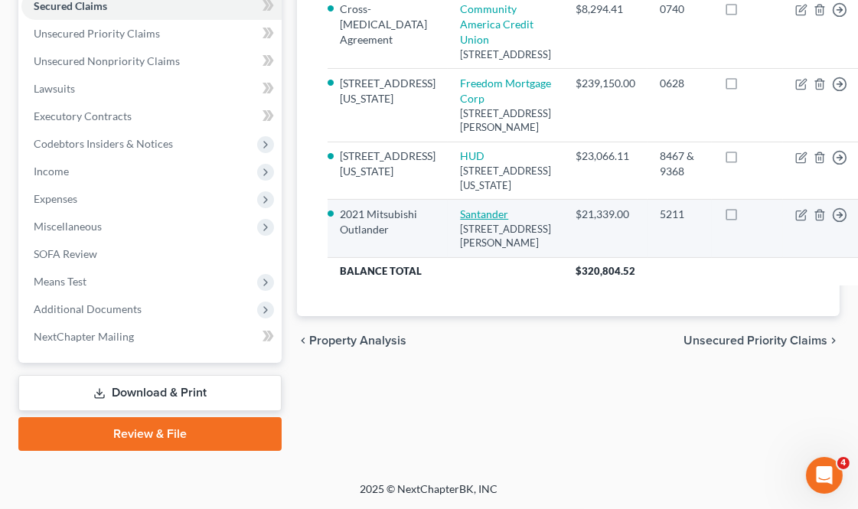
click at [480, 220] on link "Santander" at bounding box center [484, 213] width 48 height 13
select select "45"
select select "0"
select select "2"
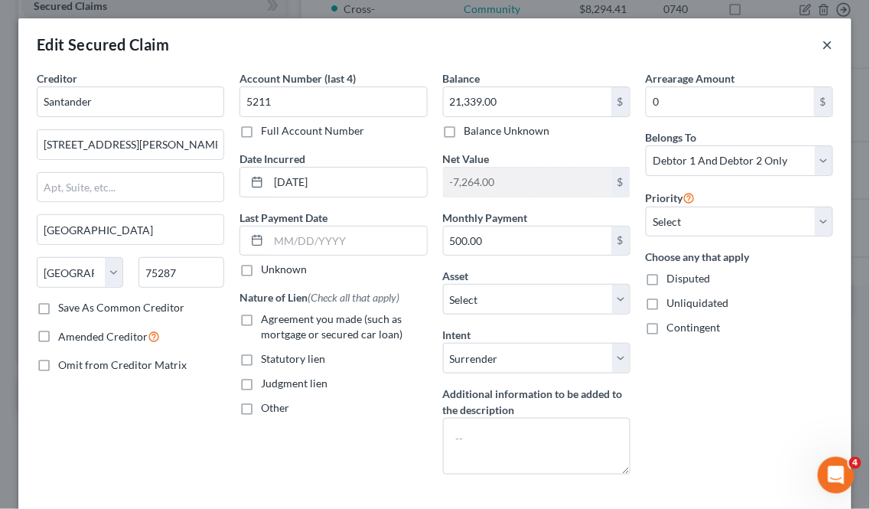
click at [822, 41] on button "×" at bounding box center [827, 44] width 11 height 18
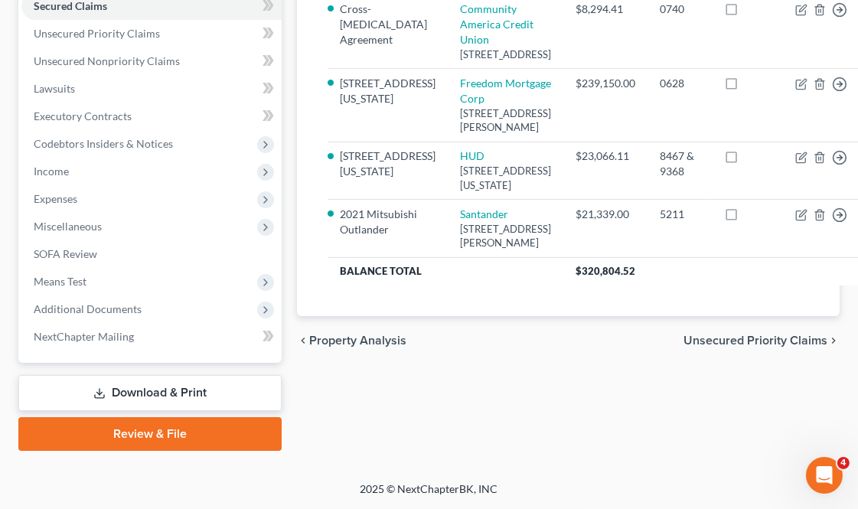
scroll to position [505, 0]
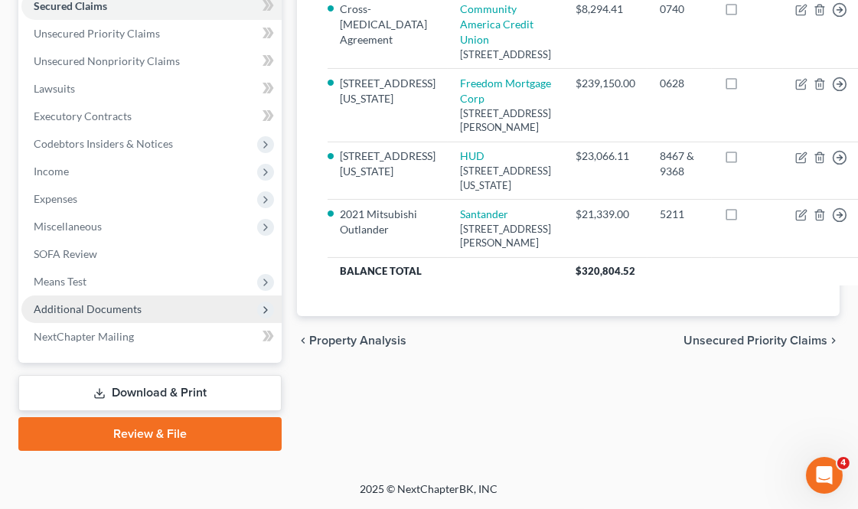
click at [110, 302] on span "Additional Documents" at bounding box center [88, 308] width 108 height 13
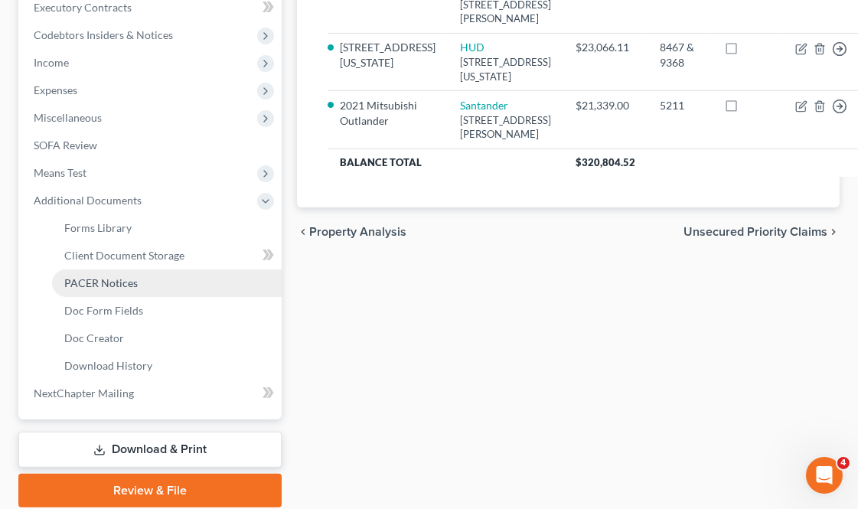
click at [132, 276] on span "PACER Notices" at bounding box center [100, 282] width 73 height 13
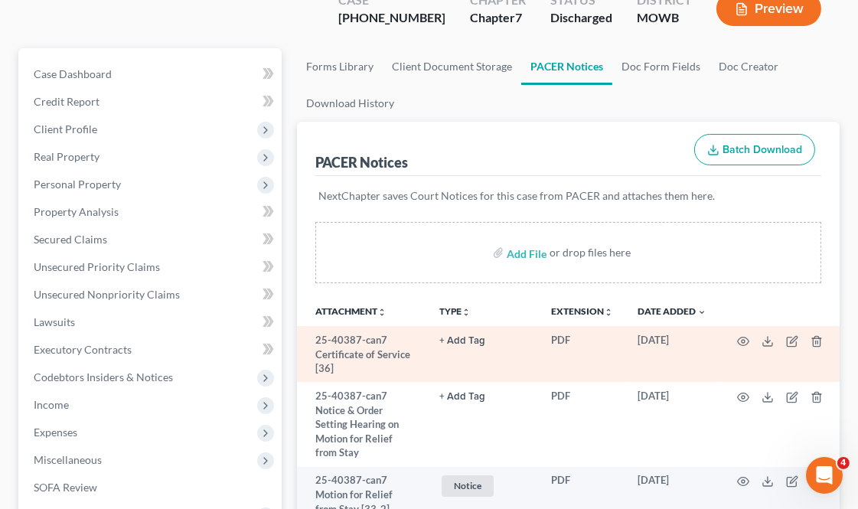
scroll to position [170, 0]
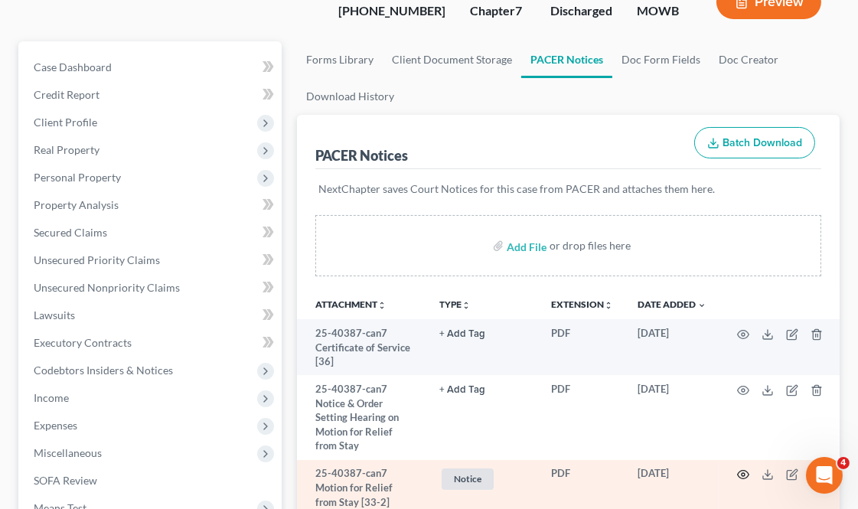
click at [743, 468] on icon "button" at bounding box center [743, 474] width 12 height 12
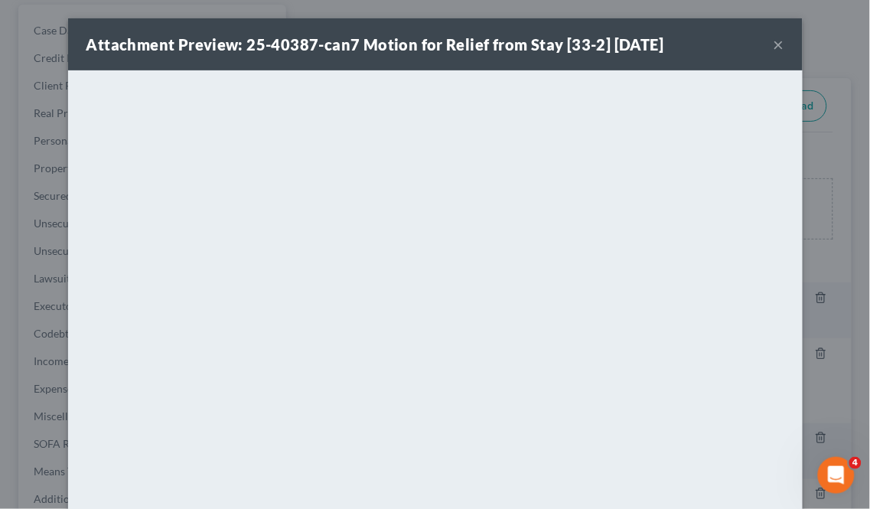
click at [775, 41] on button "×" at bounding box center [778, 44] width 11 height 18
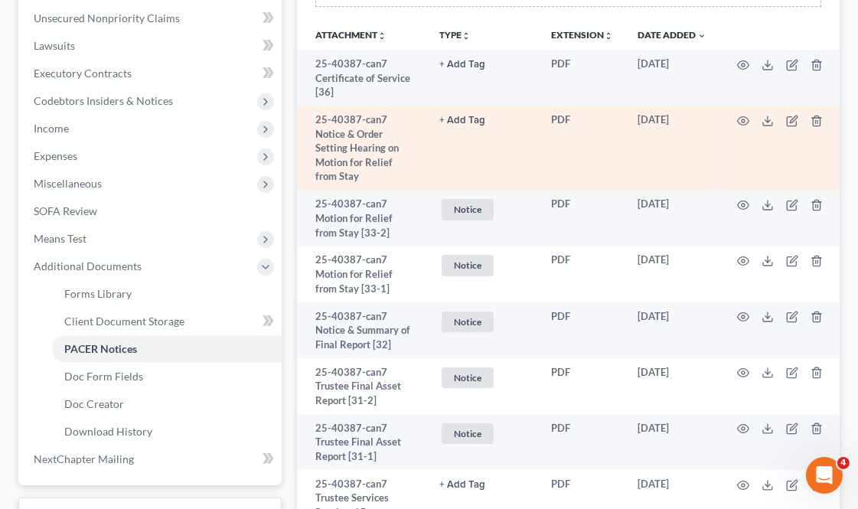
scroll to position [425, 0]
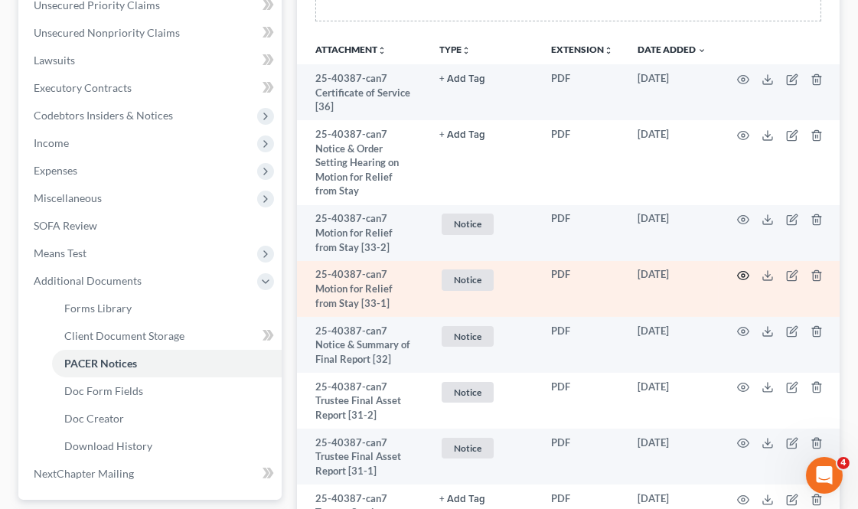
click at [744, 274] on circle "button" at bounding box center [742, 275] width 3 height 3
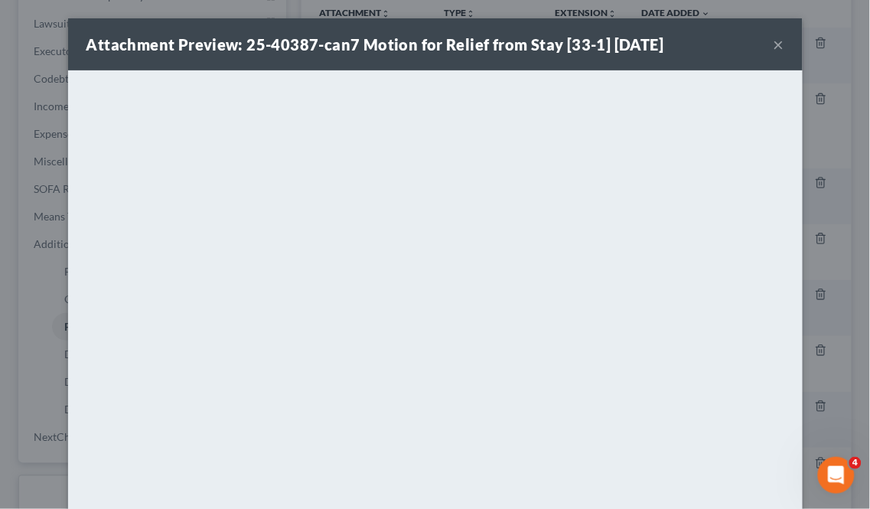
click at [777, 40] on div "Attachment Preview: 25-40387-can7 Motion for Relief from Stay [33-1] [DATE] ×" at bounding box center [435, 44] width 734 height 52
click at [773, 46] on button "×" at bounding box center [778, 44] width 11 height 18
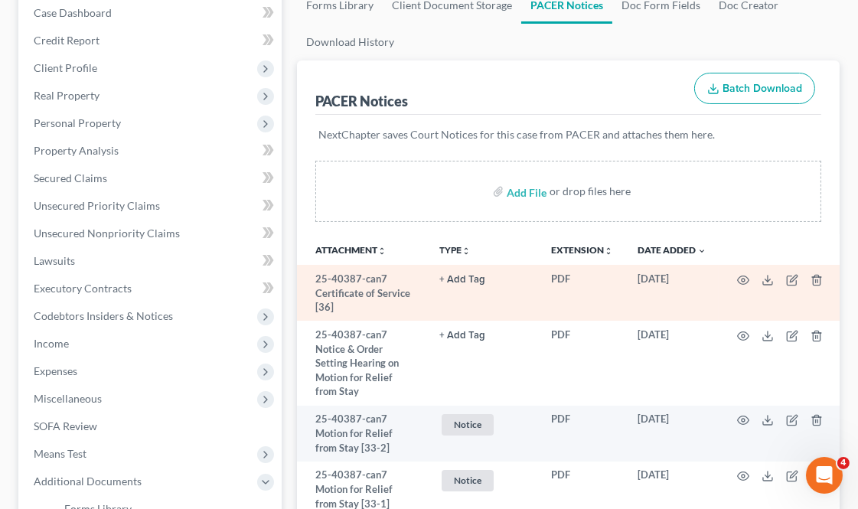
scroll to position [255, 0]
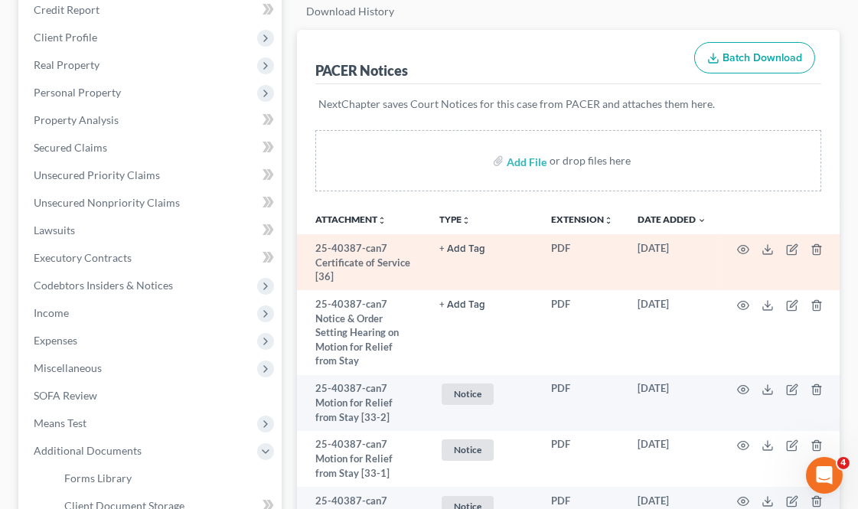
click at [471, 244] on button "+ Add Tag" at bounding box center [462, 249] width 46 height 10
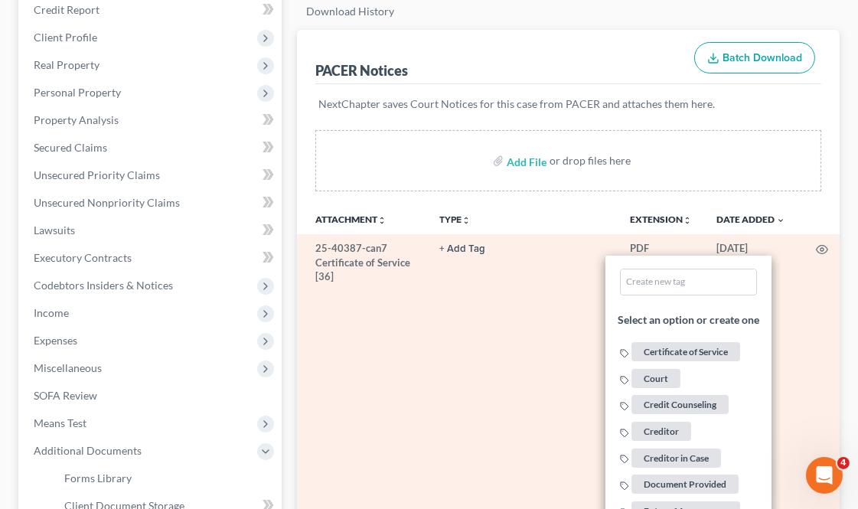
drag, startPoint x: 682, startPoint y: 315, endPoint x: 600, endPoint y: 284, distance: 87.7
click at [681, 342] on span "Certificate of Service" at bounding box center [686, 351] width 109 height 19
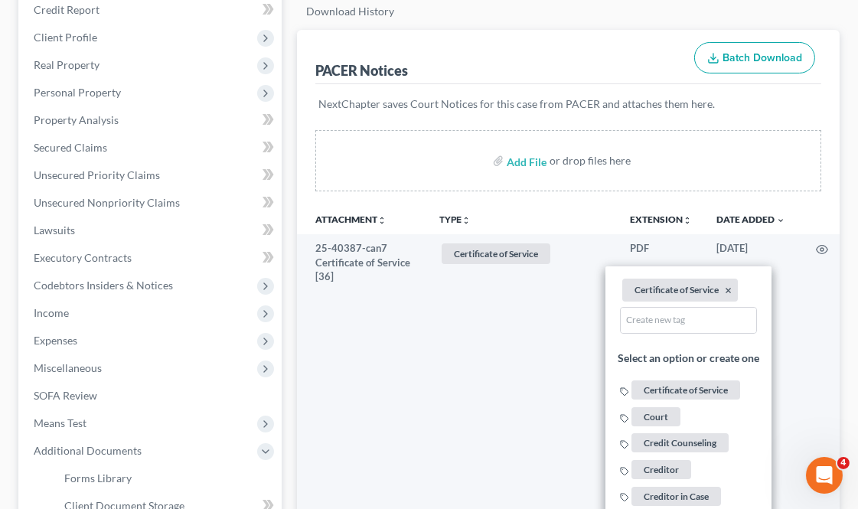
click at [445, 161] on div "Add File or drop files here" at bounding box center [568, 166] width 542 height 73
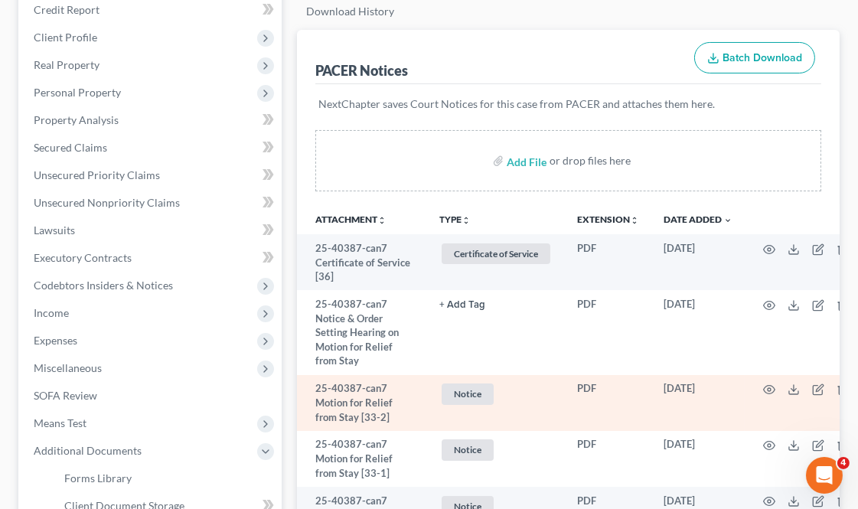
click at [467, 383] on span "Notice" at bounding box center [467, 393] width 52 height 21
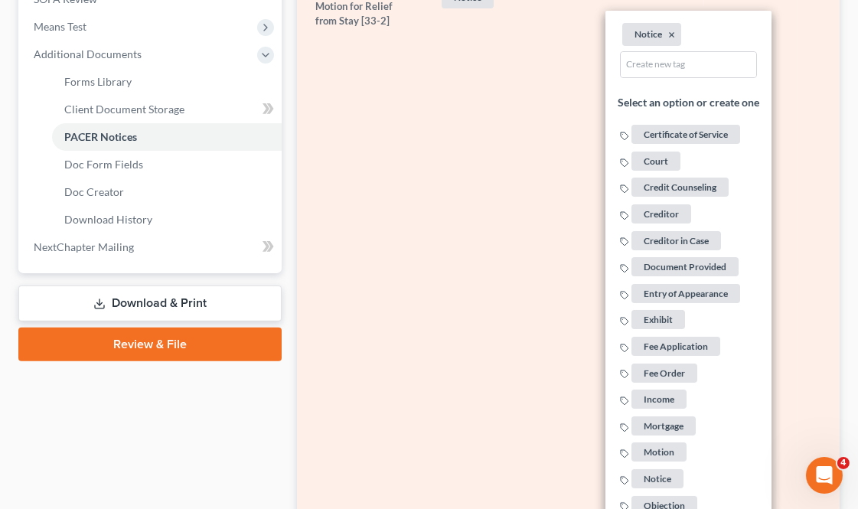
scroll to position [679, 0]
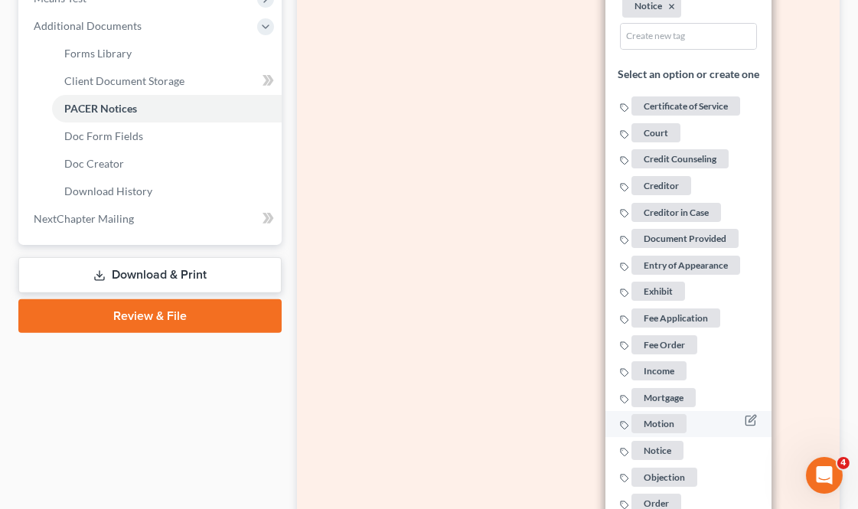
click at [669, 414] on span "Motion" at bounding box center [659, 423] width 55 height 19
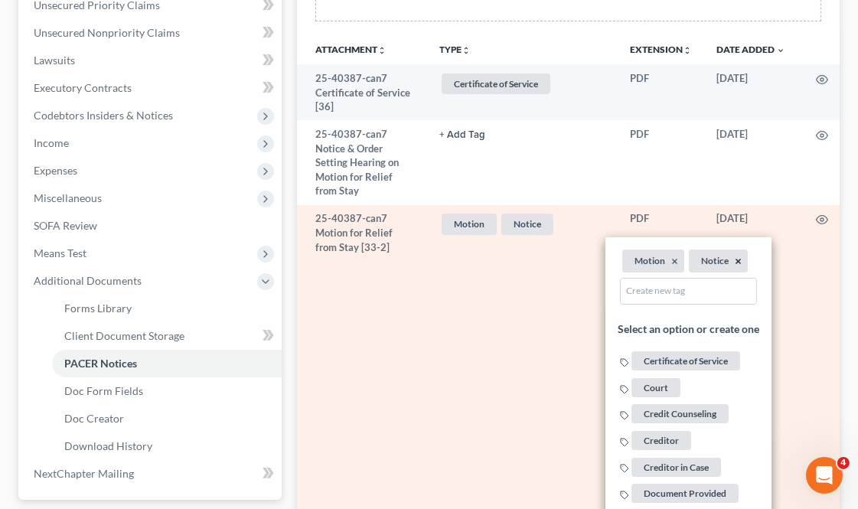
click at [737, 254] on button "×" at bounding box center [738, 261] width 7 height 14
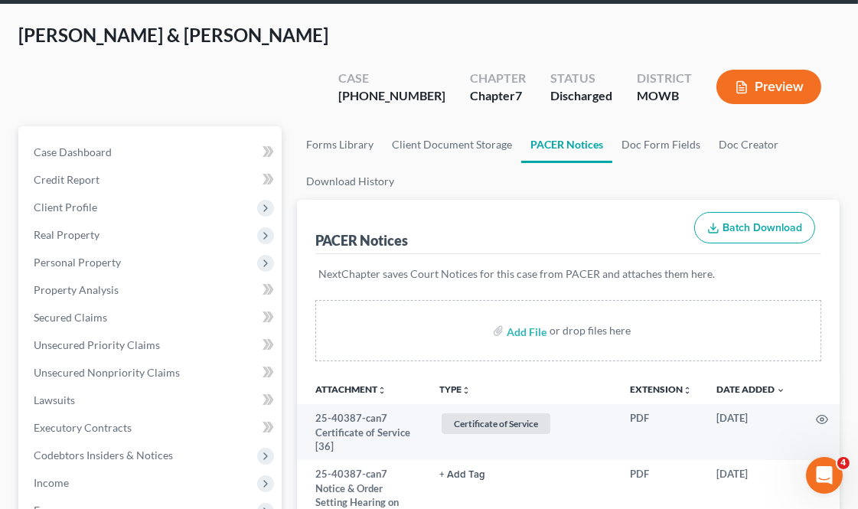
scroll to position [0, 0]
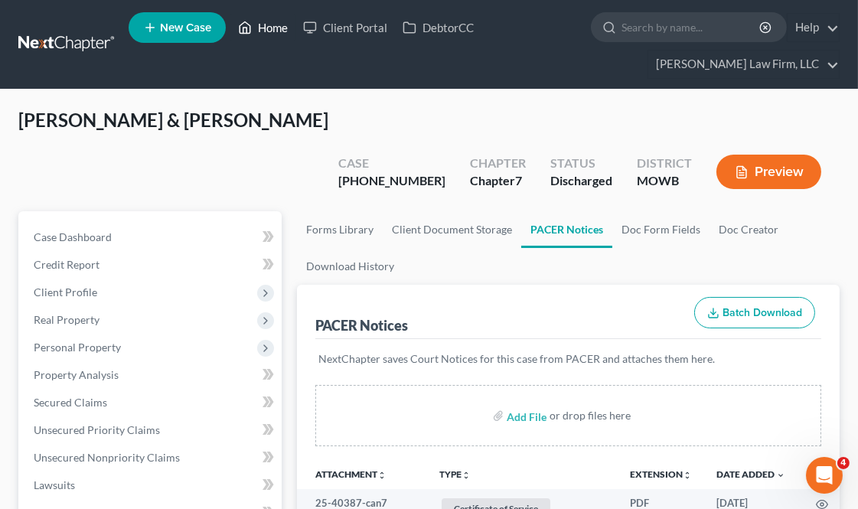
click at [279, 23] on link "Home" at bounding box center [262, 28] width 65 height 28
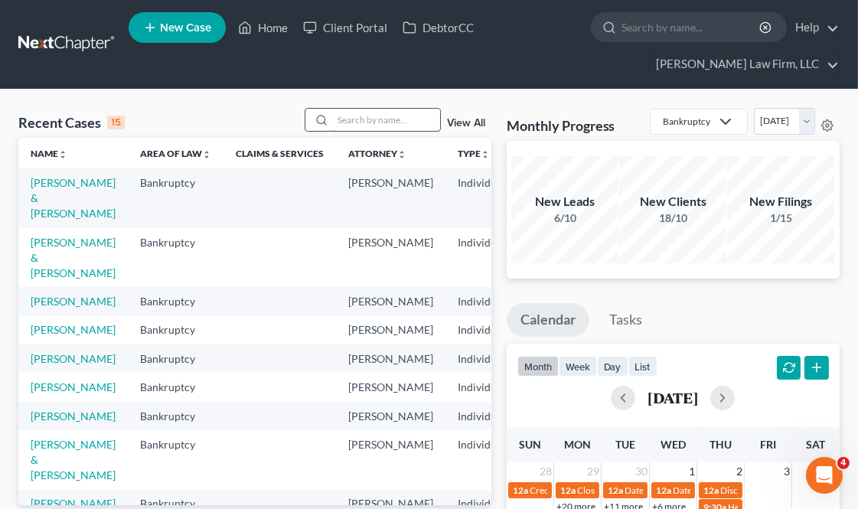
drag, startPoint x: 378, startPoint y: 123, endPoint x: 410, endPoint y: 107, distance: 35.9
click at [378, 123] on input "search" at bounding box center [386, 120] width 107 height 22
click at [46, 200] on link "[PERSON_NAME] & [PERSON_NAME]" at bounding box center [73, 198] width 85 height 44
select select "3"
select select "6"
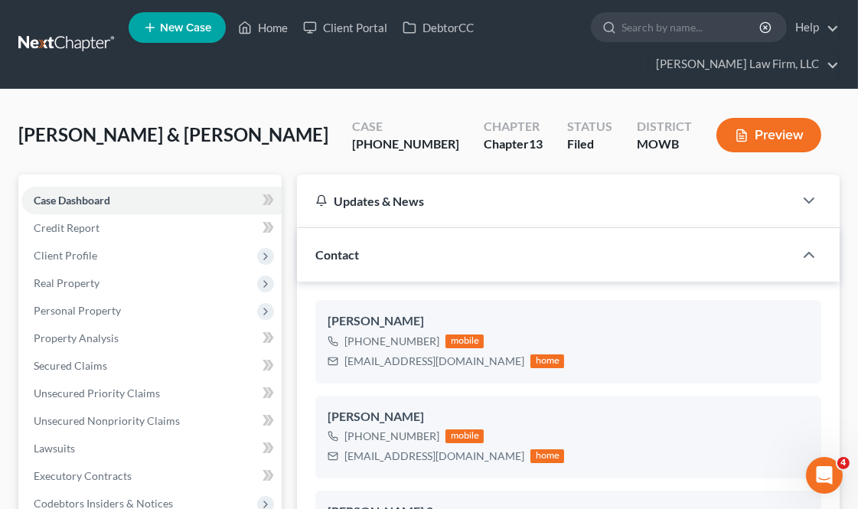
scroll to position [510, 0]
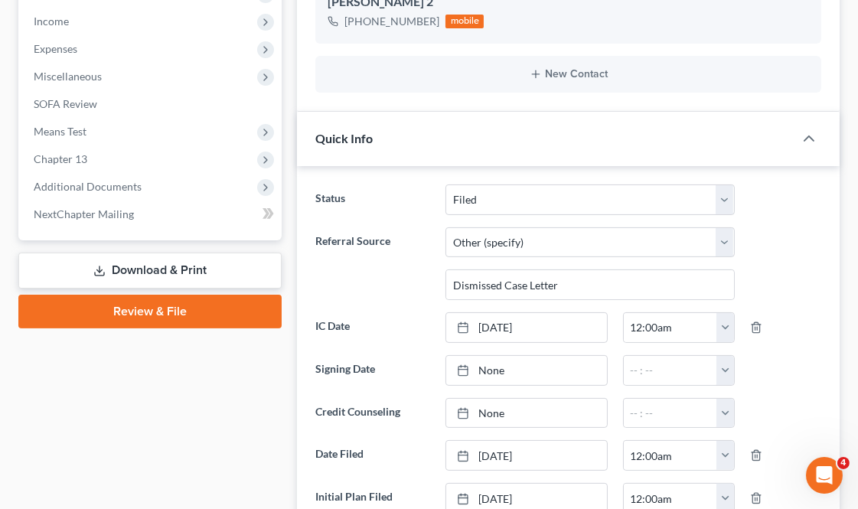
click at [113, 184] on span "Additional Documents" at bounding box center [88, 186] width 108 height 13
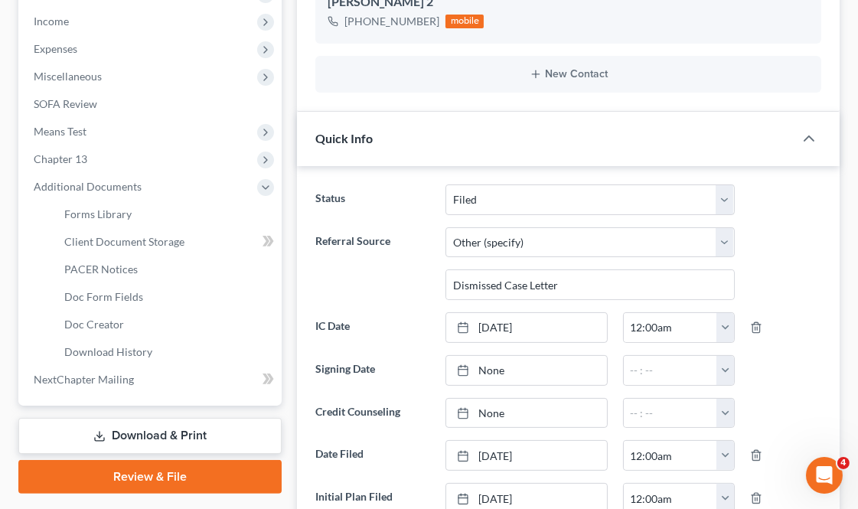
scroll to position [50489, 0]
click at [130, 277] on link "PACER Notices" at bounding box center [167, 270] width 230 height 28
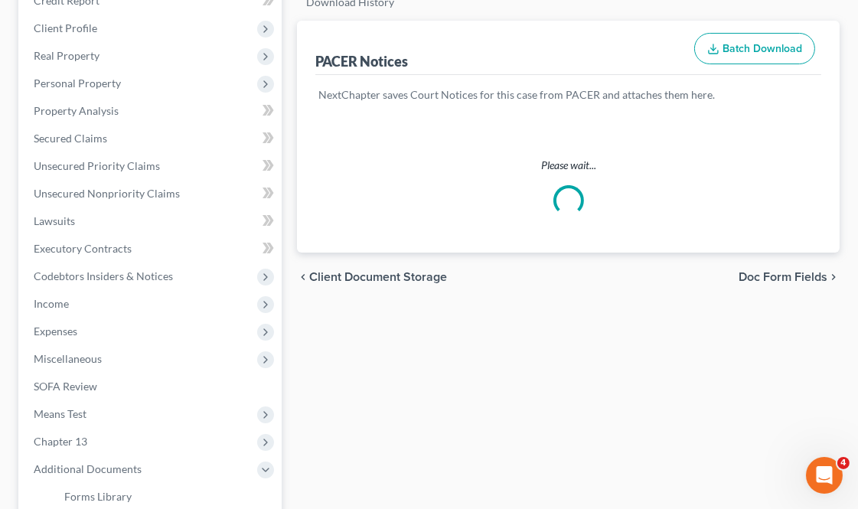
scroll to position [34, 0]
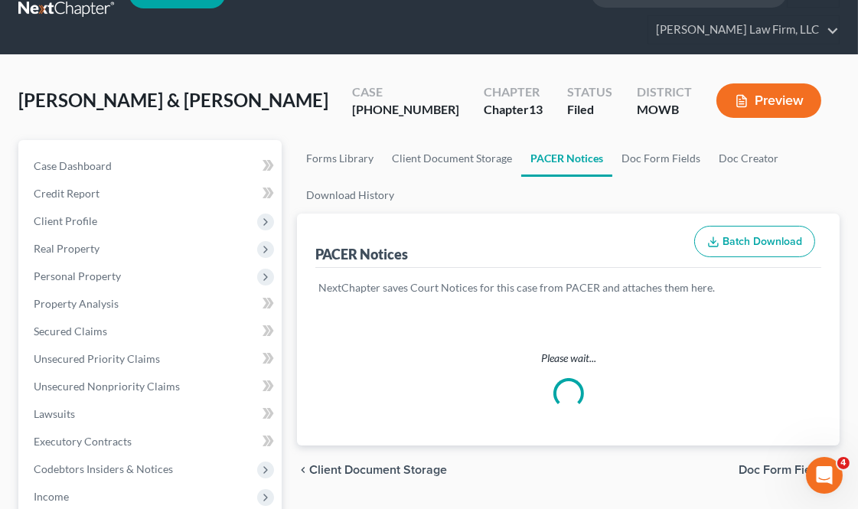
click at [528, 265] on div "PACER Notices Batch Download" at bounding box center [568, 240] width 506 height 55
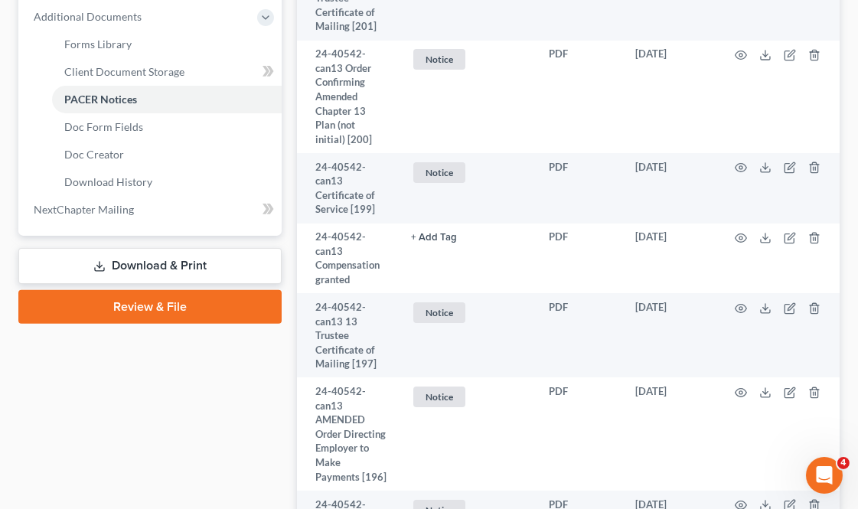
scroll to position [850, 0]
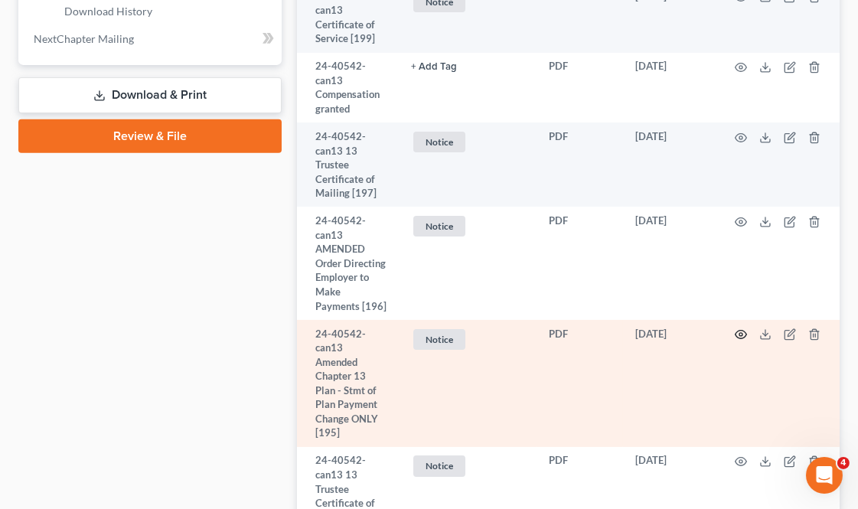
click at [741, 337] on icon "button" at bounding box center [740, 334] width 11 height 8
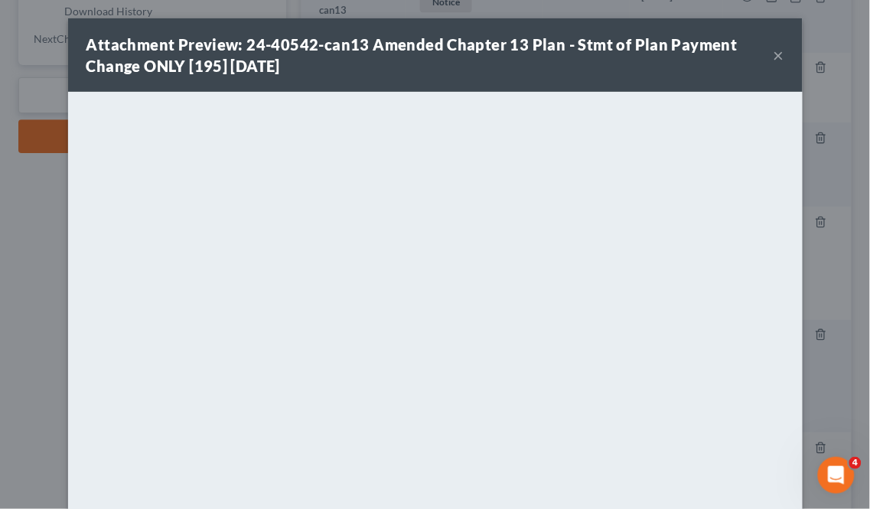
drag, startPoint x: 770, startPoint y: 50, endPoint x: 655, endPoint y: 95, distance: 124.0
click at [773, 50] on button "×" at bounding box center [778, 55] width 11 height 18
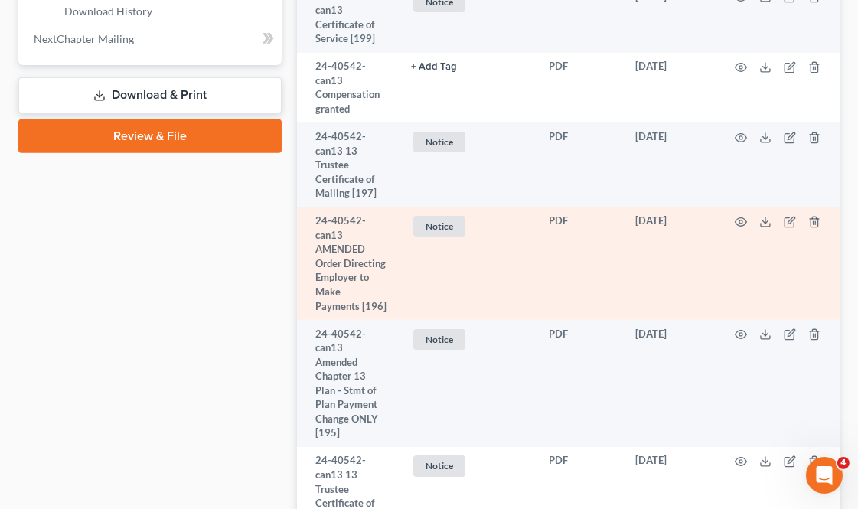
click at [451, 230] on span "Notice" at bounding box center [439, 226] width 52 height 21
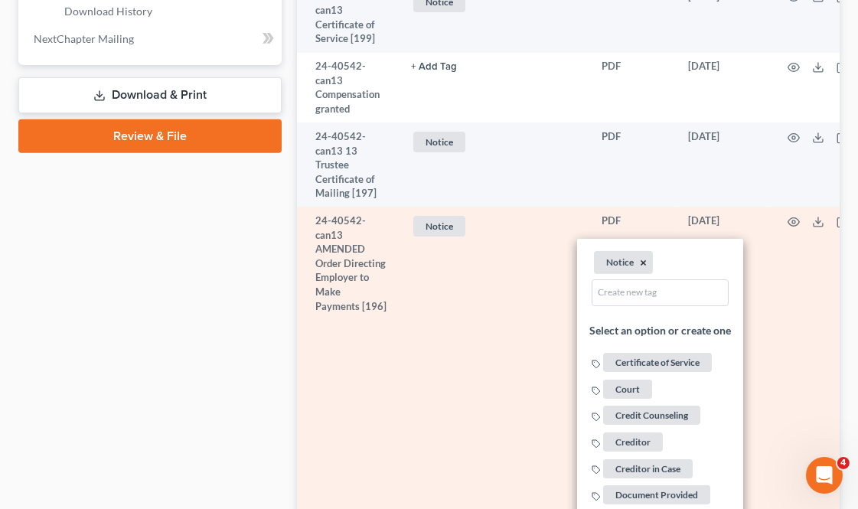
click at [646, 262] on button "×" at bounding box center [643, 263] width 7 height 14
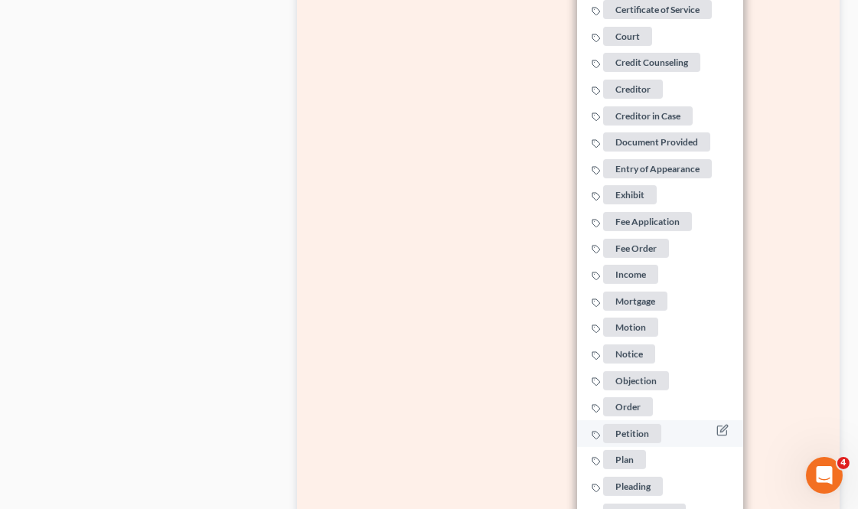
scroll to position [1275, 0]
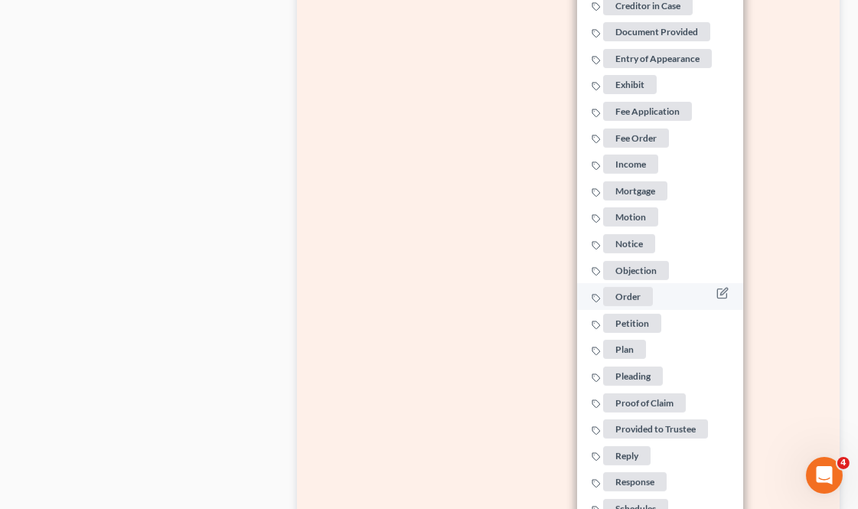
click at [635, 287] on span "Order" at bounding box center [629, 296] width 50 height 19
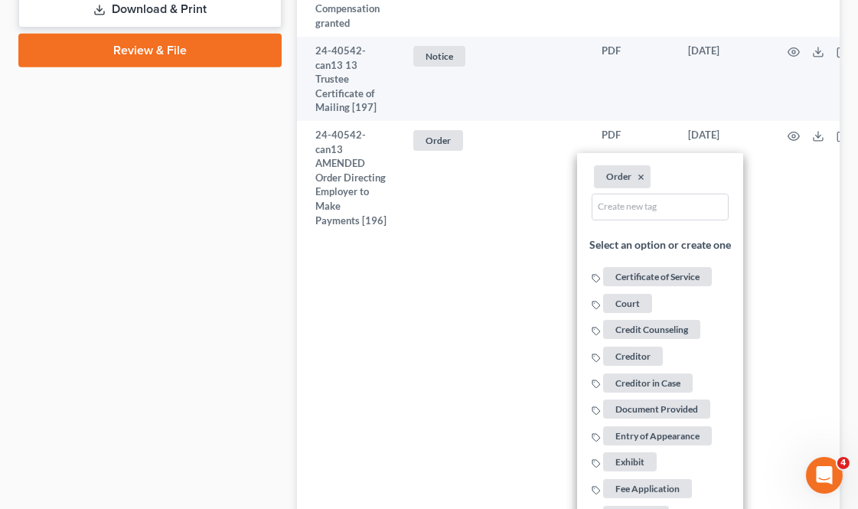
scroll to position [935, 0]
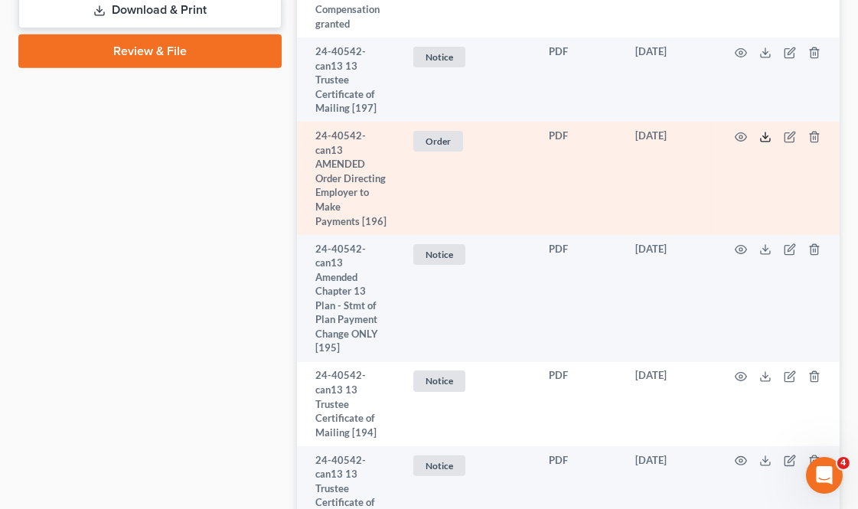
click at [770, 138] on icon at bounding box center [765, 137] width 12 height 12
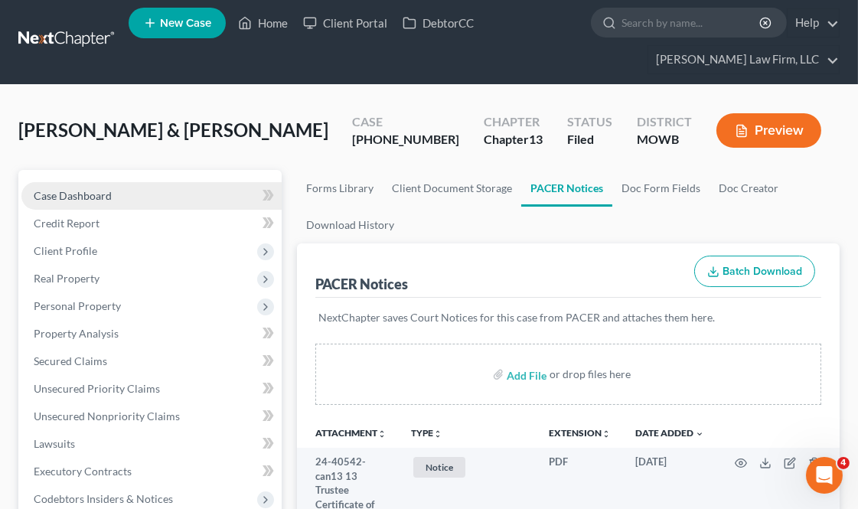
scroll to position [0, 0]
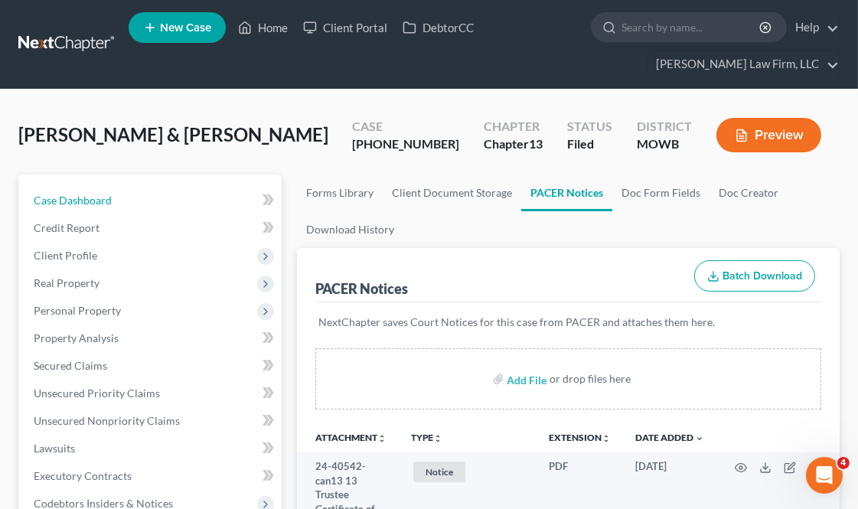
drag, startPoint x: 105, startPoint y: 192, endPoint x: 591, endPoint y: 11, distance: 519.3
click at [105, 192] on link "Case Dashboard" at bounding box center [151, 201] width 260 height 28
select select "6"
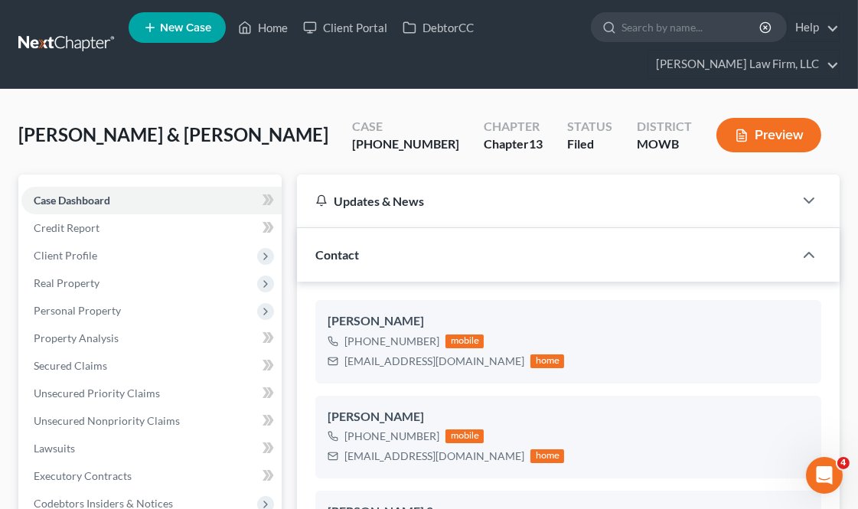
scroll to position [50489, 0]
click at [278, 12] on ul "New Case Home Client Portal DebtorCC - No Result - See all results Or Press Ent…" at bounding box center [484, 44] width 711 height 73
click at [278, 24] on link "Home" at bounding box center [262, 28] width 65 height 28
click at [273, 35] on link "Home" at bounding box center [262, 28] width 65 height 28
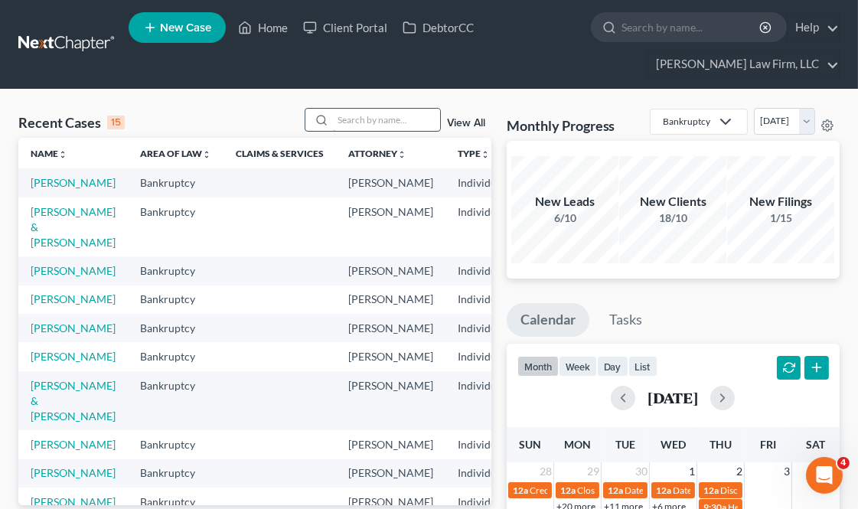
click at [387, 125] on input "search" at bounding box center [386, 120] width 107 height 22
type input "[PERSON_NAME]"
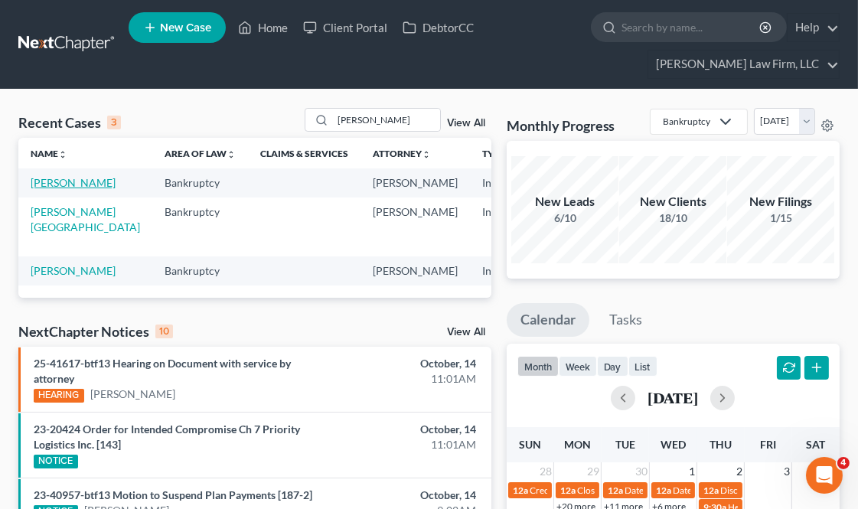
click at [41, 186] on link "[PERSON_NAME]" at bounding box center [73, 182] width 85 height 13
select select "4"
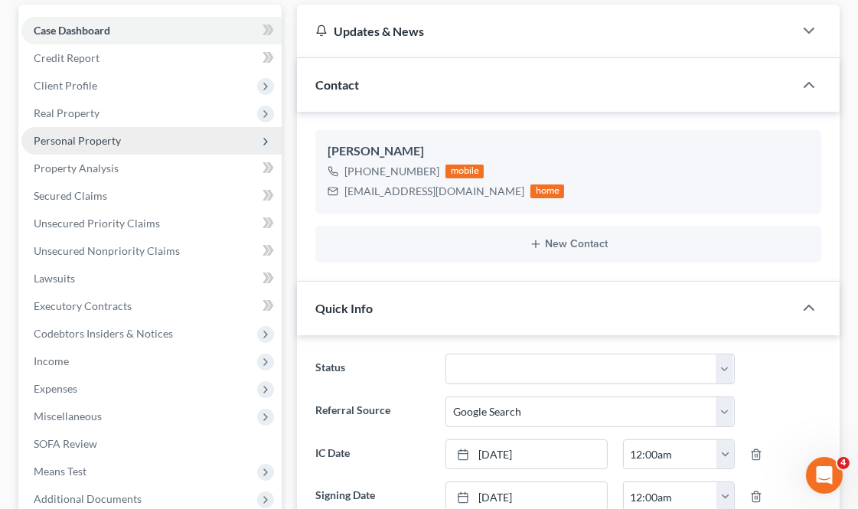
scroll to position [3805, 0]
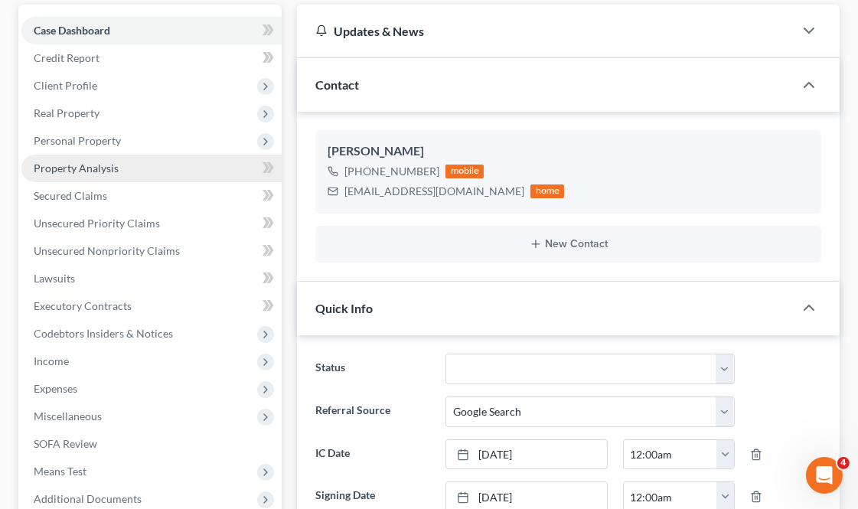
click at [110, 158] on link "Property Analysis" at bounding box center [151, 169] width 260 height 28
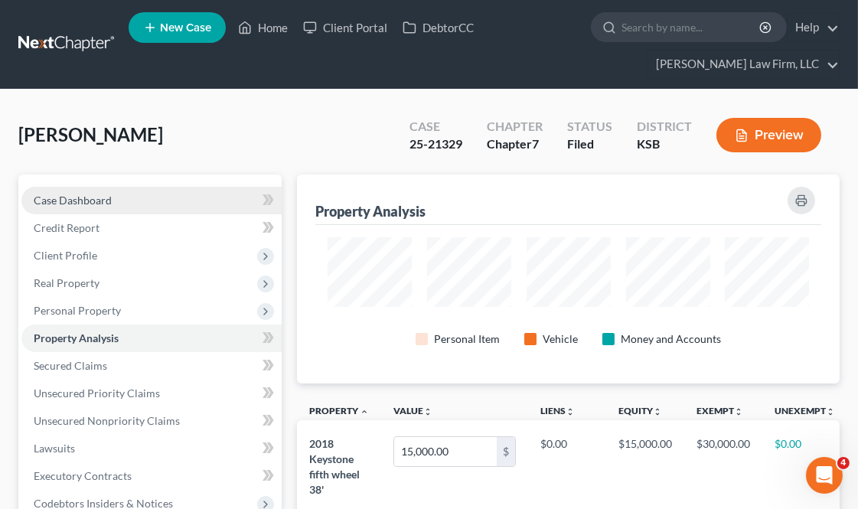
click at [142, 191] on link "Case Dashboard" at bounding box center [151, 201] width 260 height 28
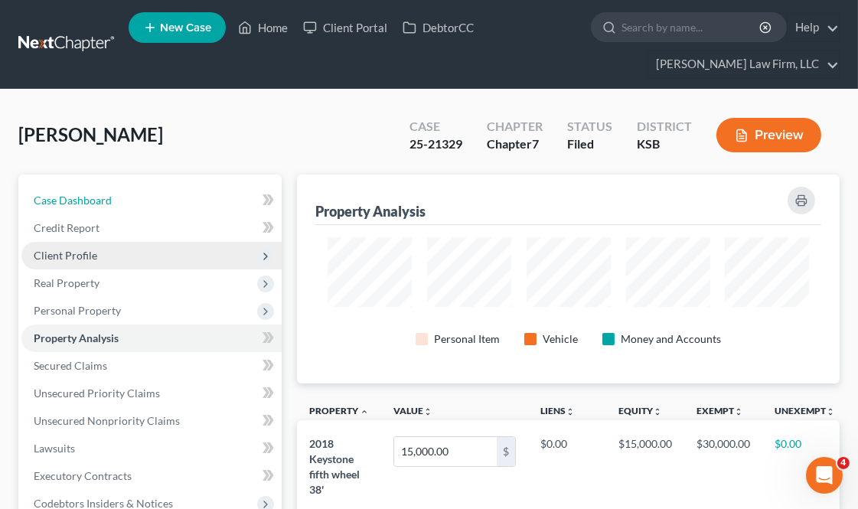
select select "4"
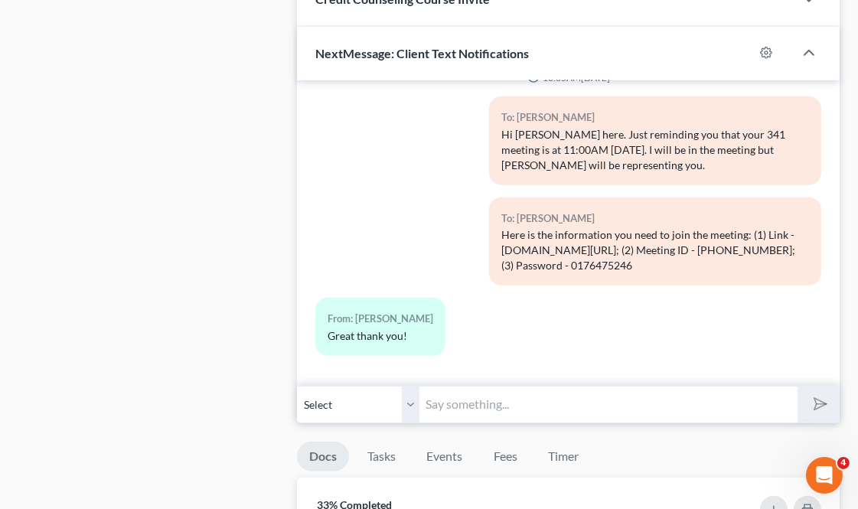
scroll to position [1700, 0]
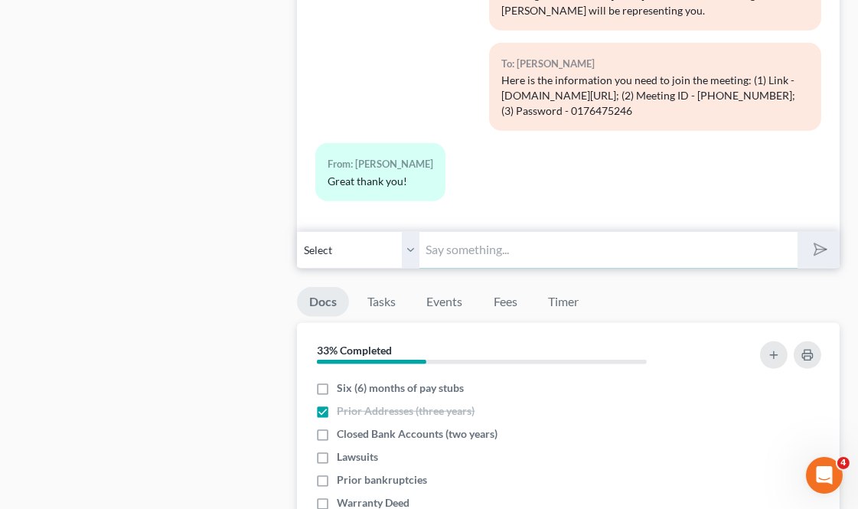
drag, startPoint x: 497, startPoint y: 253, endPoint x: 514, endPoint y: 251, distance: 17.0
click at [497, 253] on input "text" at bounding box center [607, 249] width 377 height 37
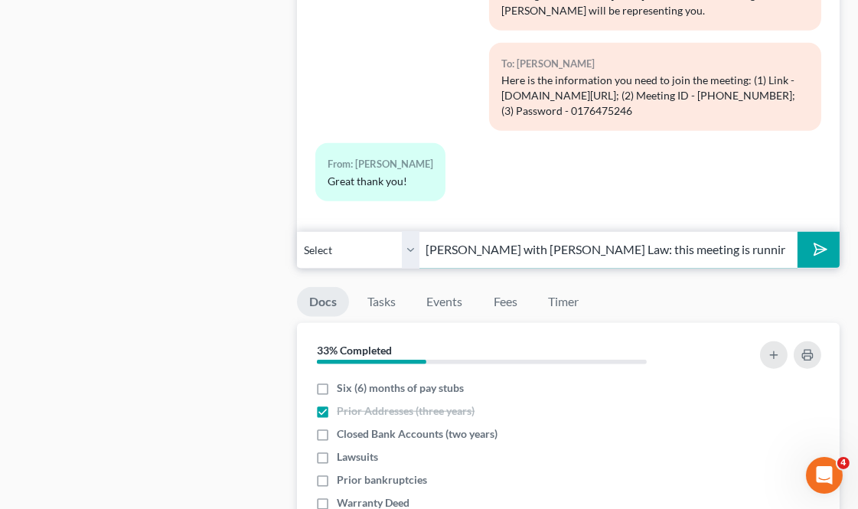
type input "[PERSON_NAME] with [PERSON_NAME] Law: this meeting is running wildly late."
click at [797, 232] on button "submit" at bounding box center [818, 250] width 42 height 36
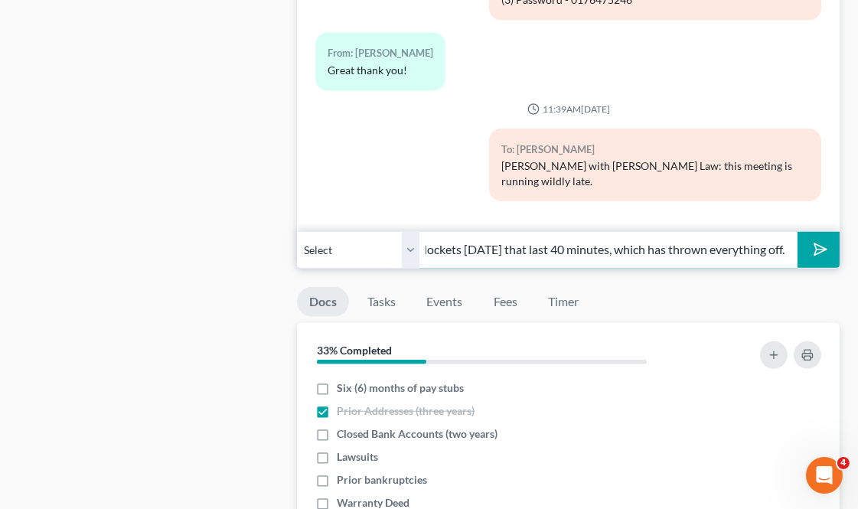
scroll to position [0, 239]
type input "There'd been a meeting on one of the earlier dockets [DATE] that last 40 minute…"
click at [797, 232] on button "submit" at bounding box center [818, 250] width 42 height 36
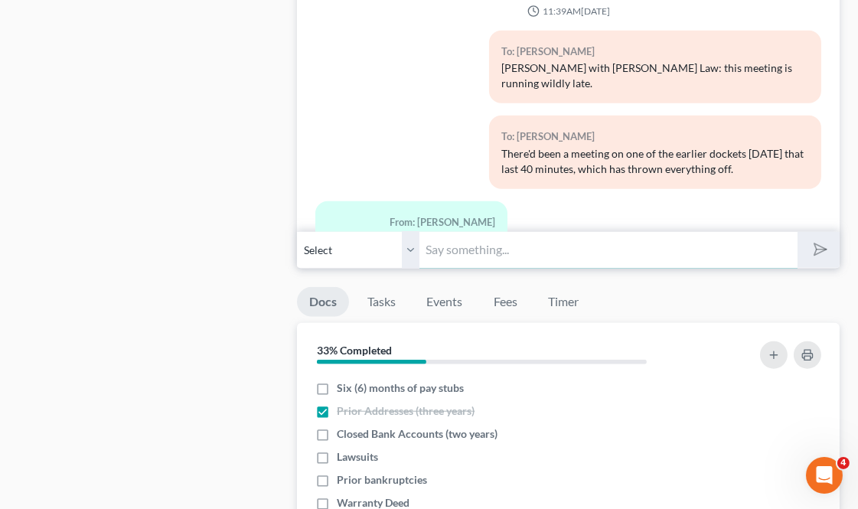
scroll to position [4070, 0]
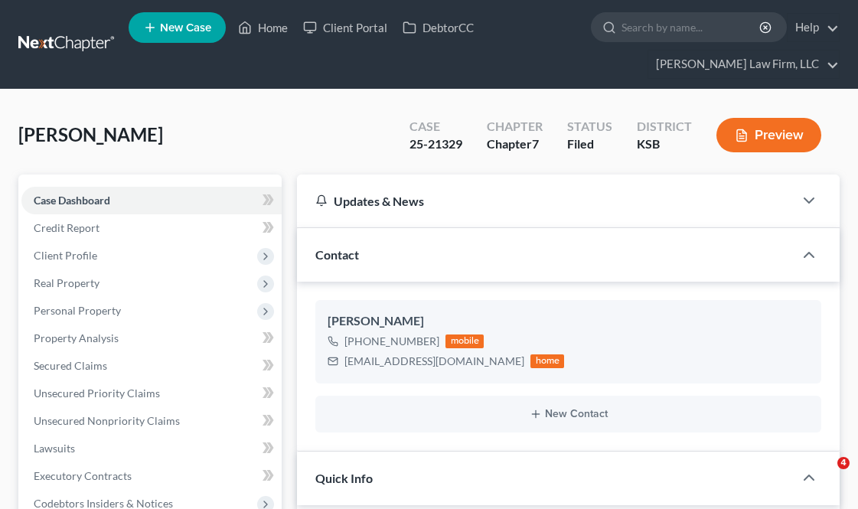
select select "3"
select select "4"
select select "0"
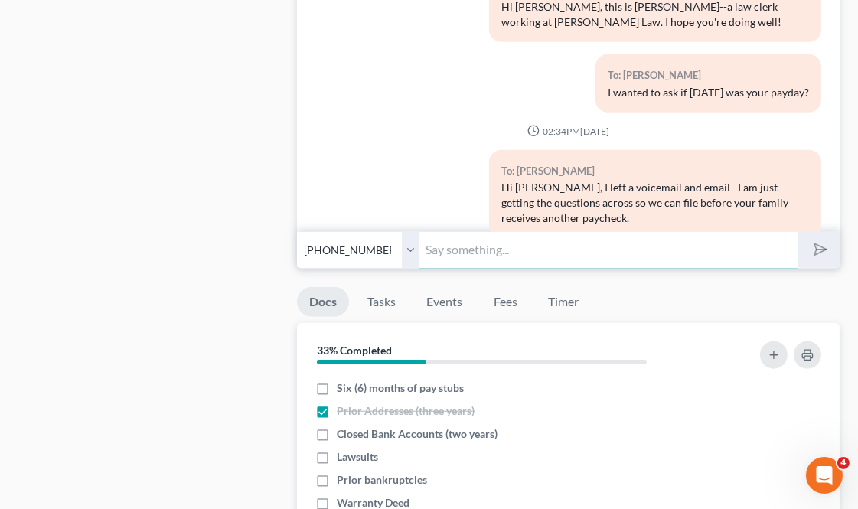
scroll to position [4070, 0]
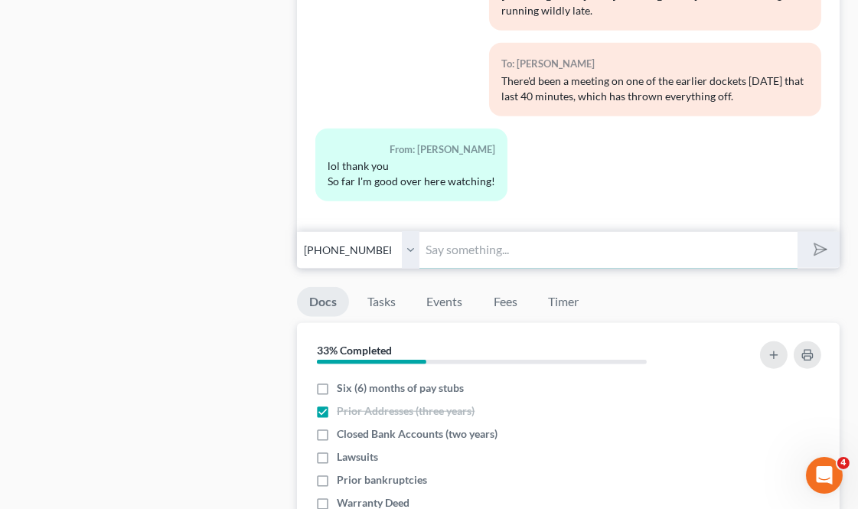
drag, startPoint x: 476, startPoint y: 256, endPoint x: 493, endPoint y: 249, distance: 18.9
click at [476, 256] on input "text" at bounding box center [607, 249] width 377 height 37
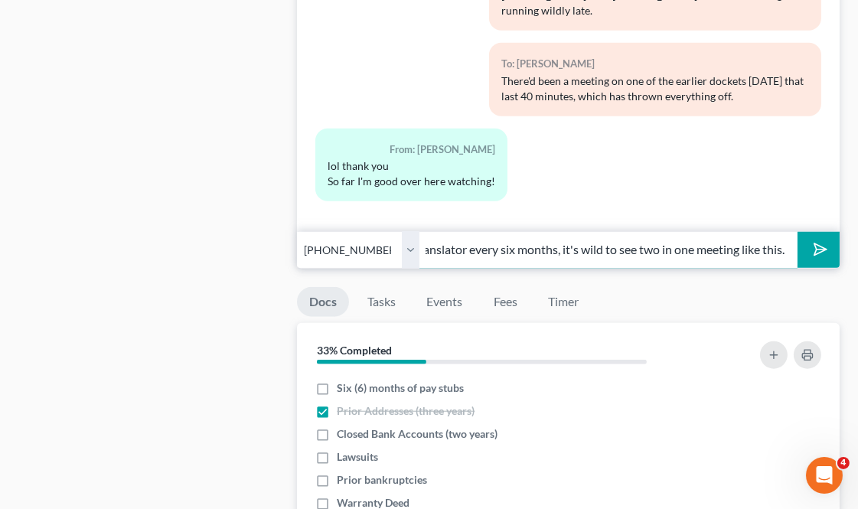
scroll to position [0, 116]
type input "I feel like I see one translator every six months, it's wild to see two in one …"
click at [797, 232] on button "submit" at bounding box center [818, 250] width 42 height 36
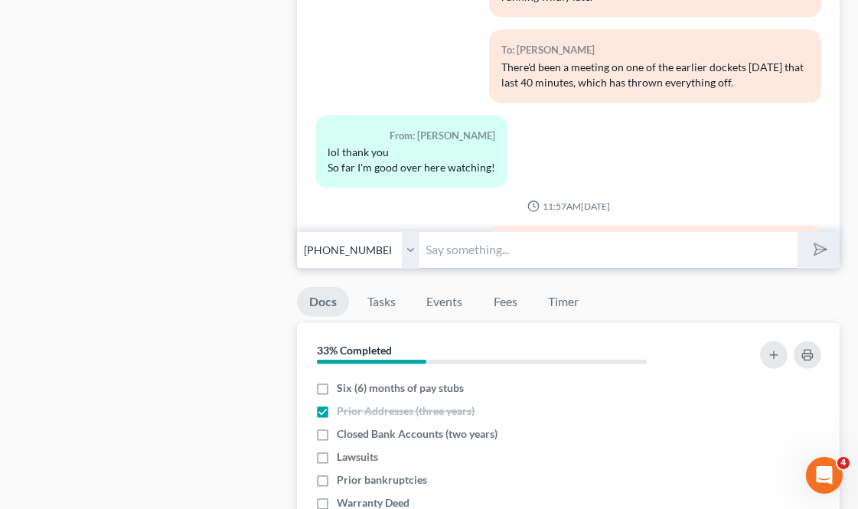
scroll to position [4180, 0]
